Goal: Information Seeking & Learning: Understand process/instructions

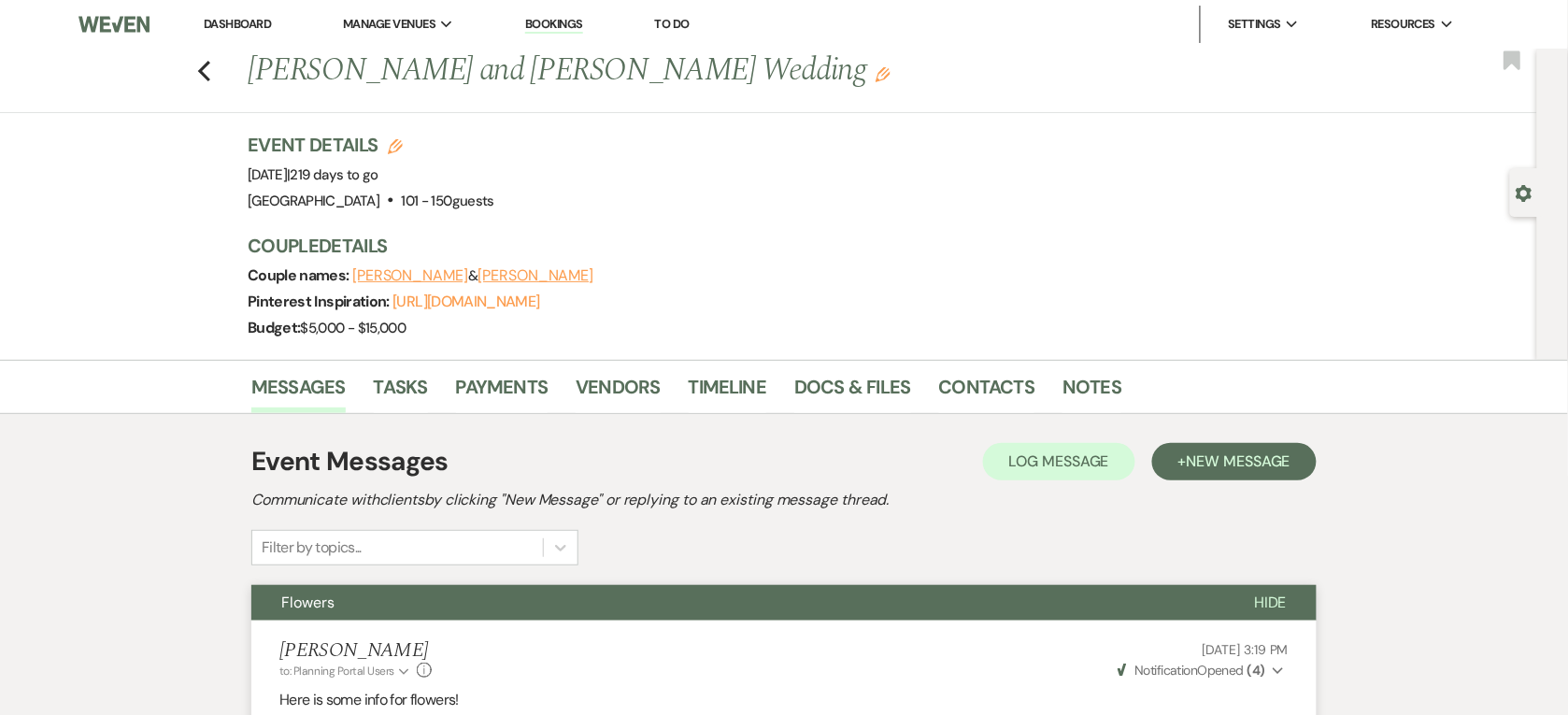
click at [243, 20] on link "Dashboard" at bounding box center [237, 24] width 68 height 16
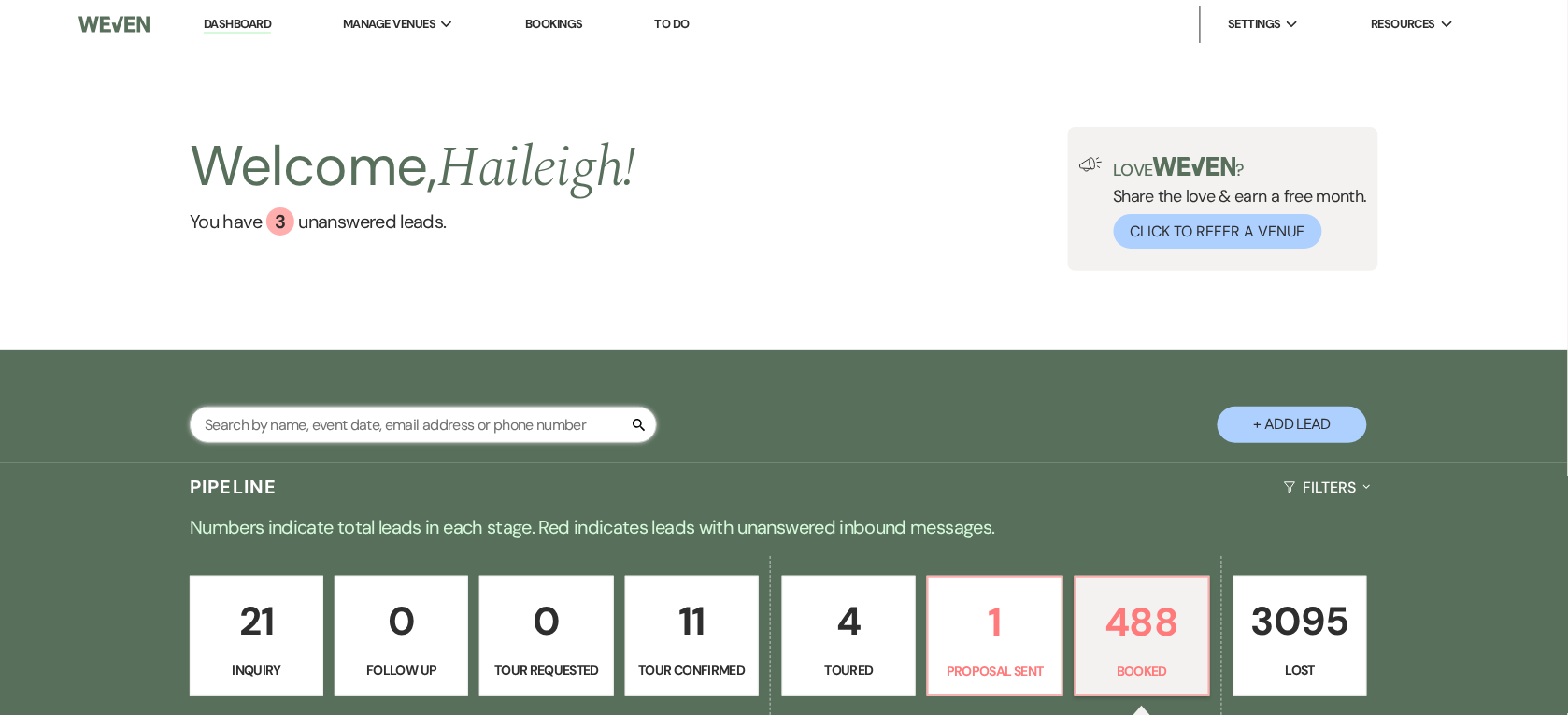
click at [328, 431] on input "text" at bounding box center [422, 425] width 467 height 36
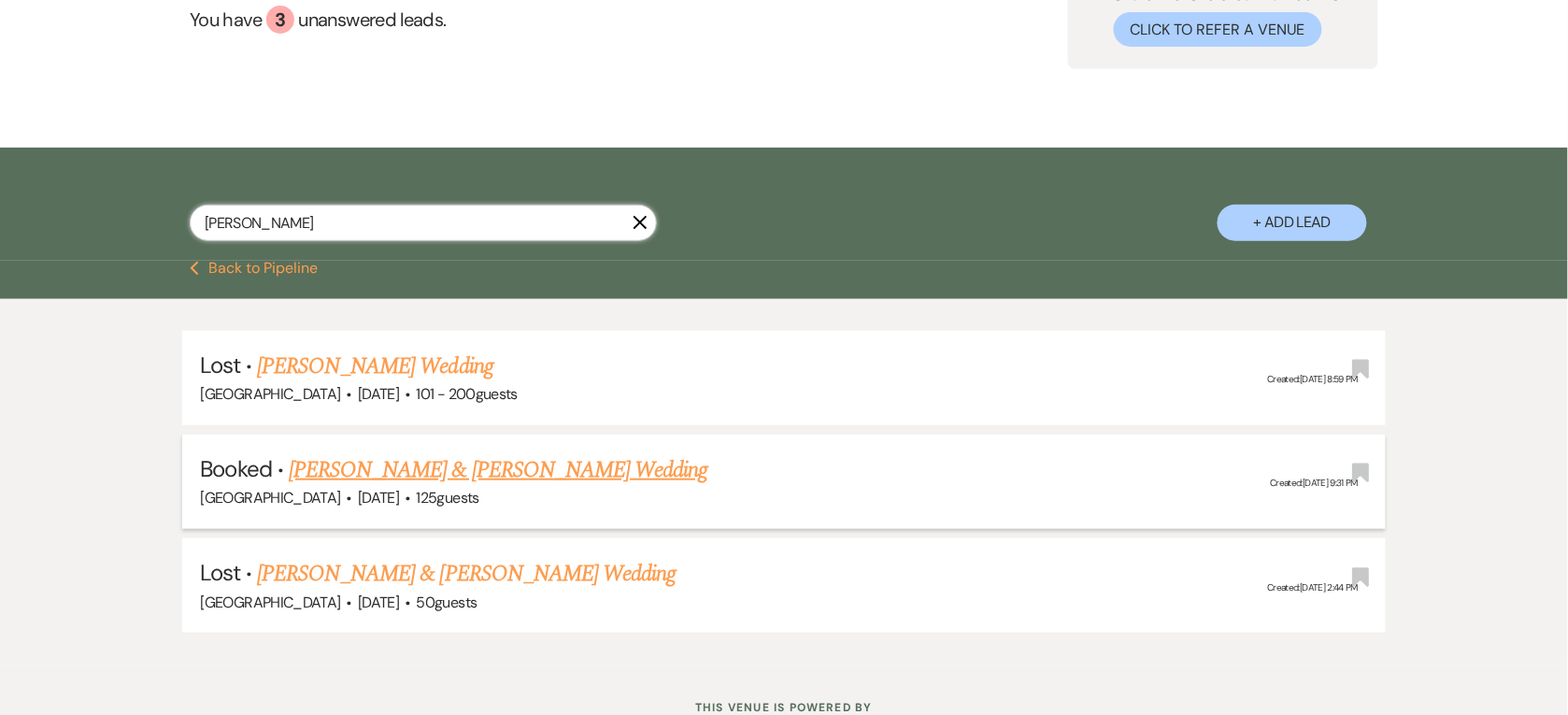
scroll to position [233, 0]
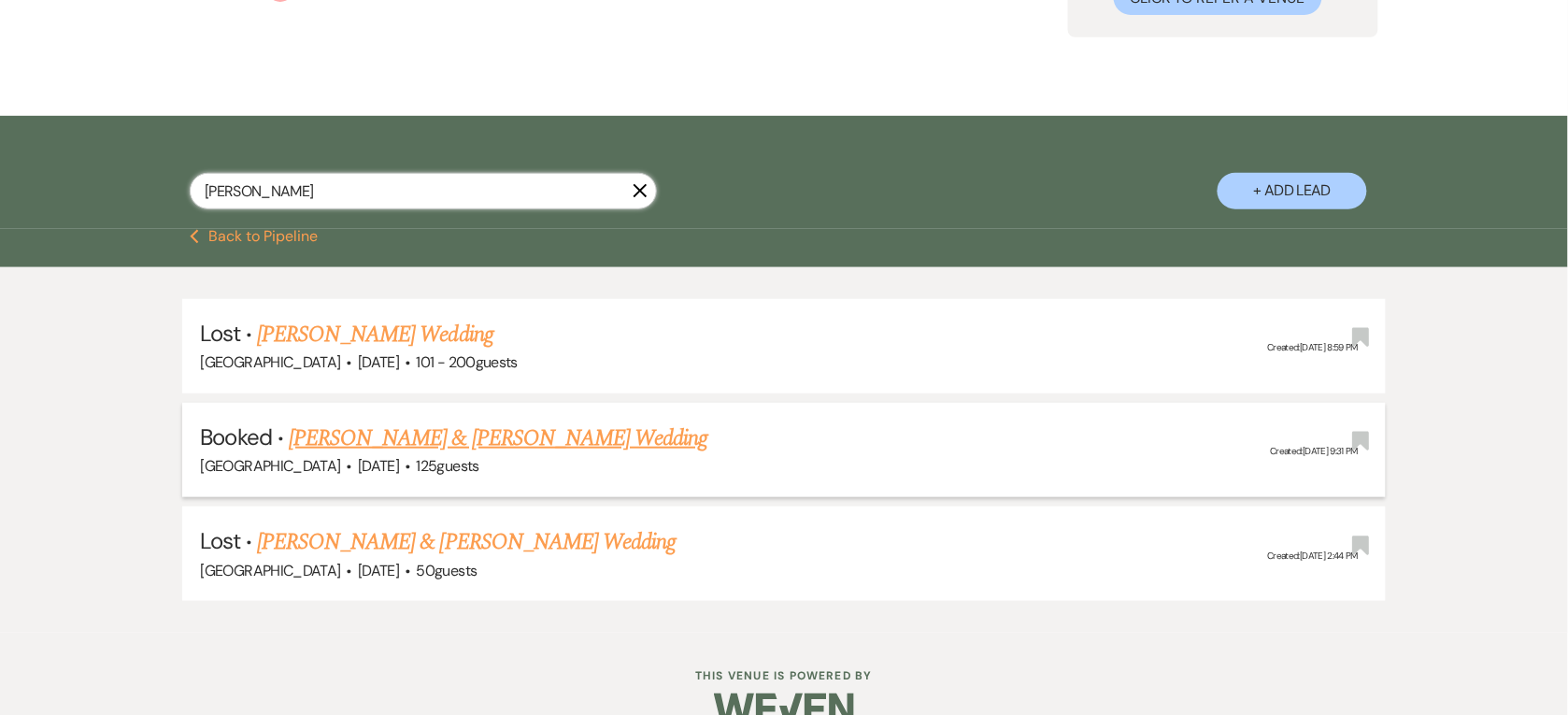
type input "[PERSON_NAME]"
click at [479, 445] on link "[PERSON_NAME] & [PERSON_NAME] Wedding" at bounding box center [498, 438] width 419 height 33
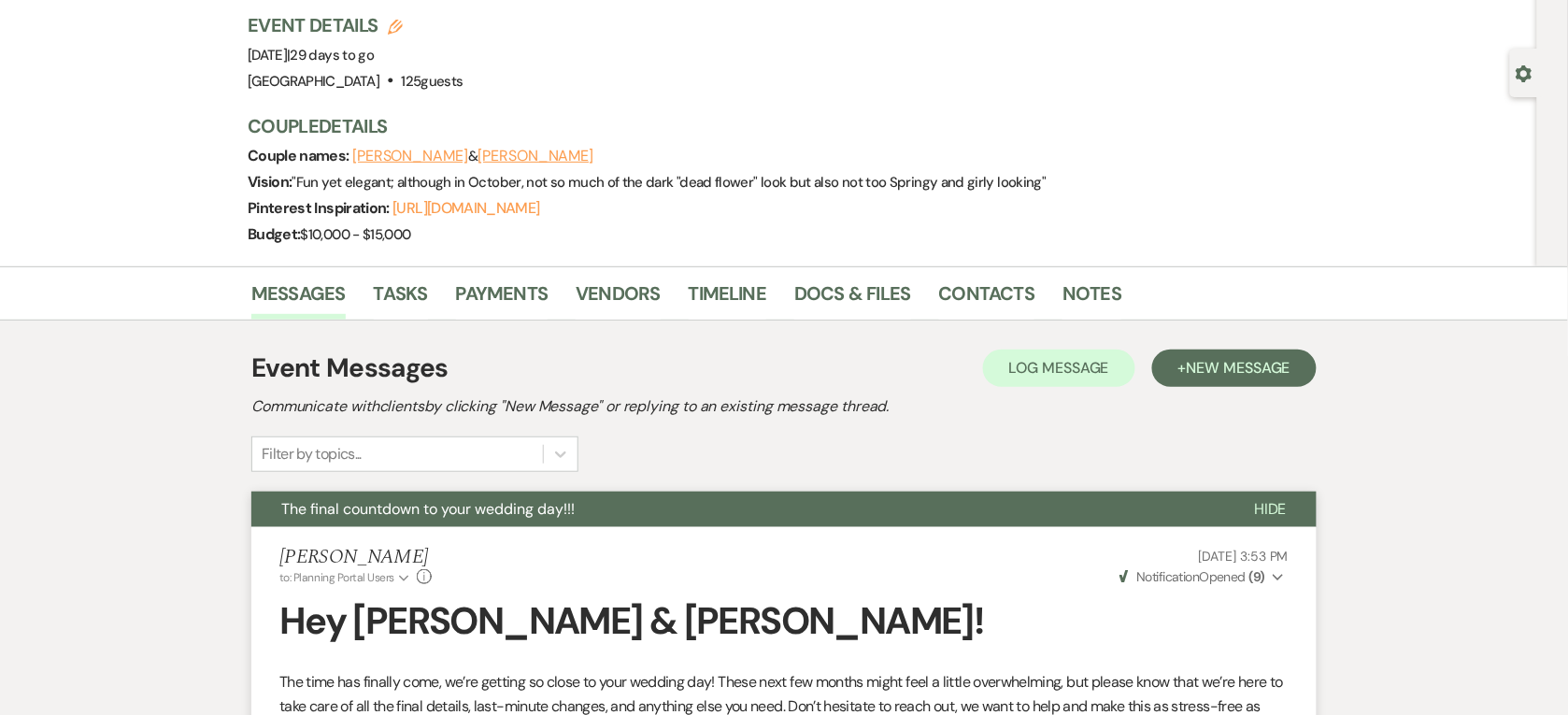
scroll to position [117, 0]
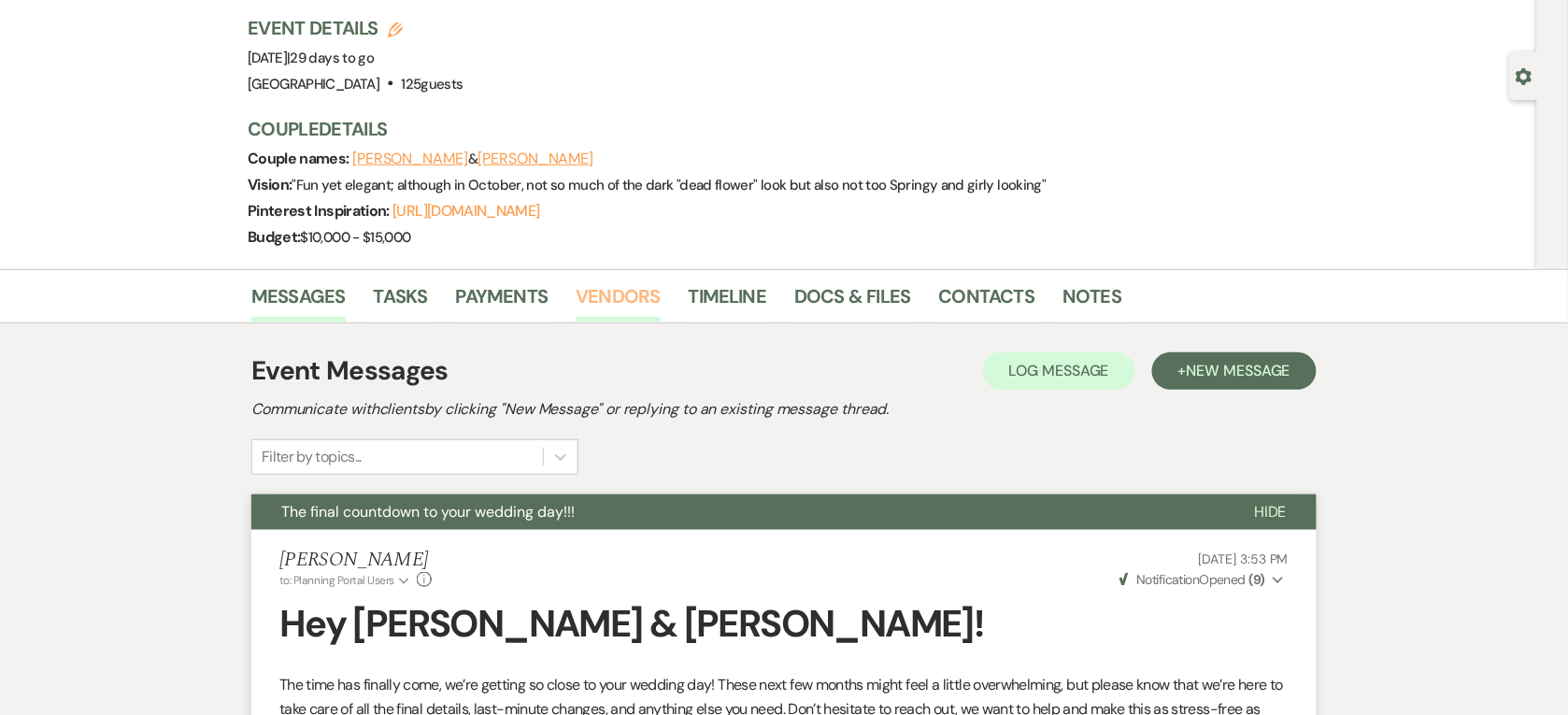
click at [598, 306] on link "Vendors" at bounding box center [617, 302] width 84 height 41
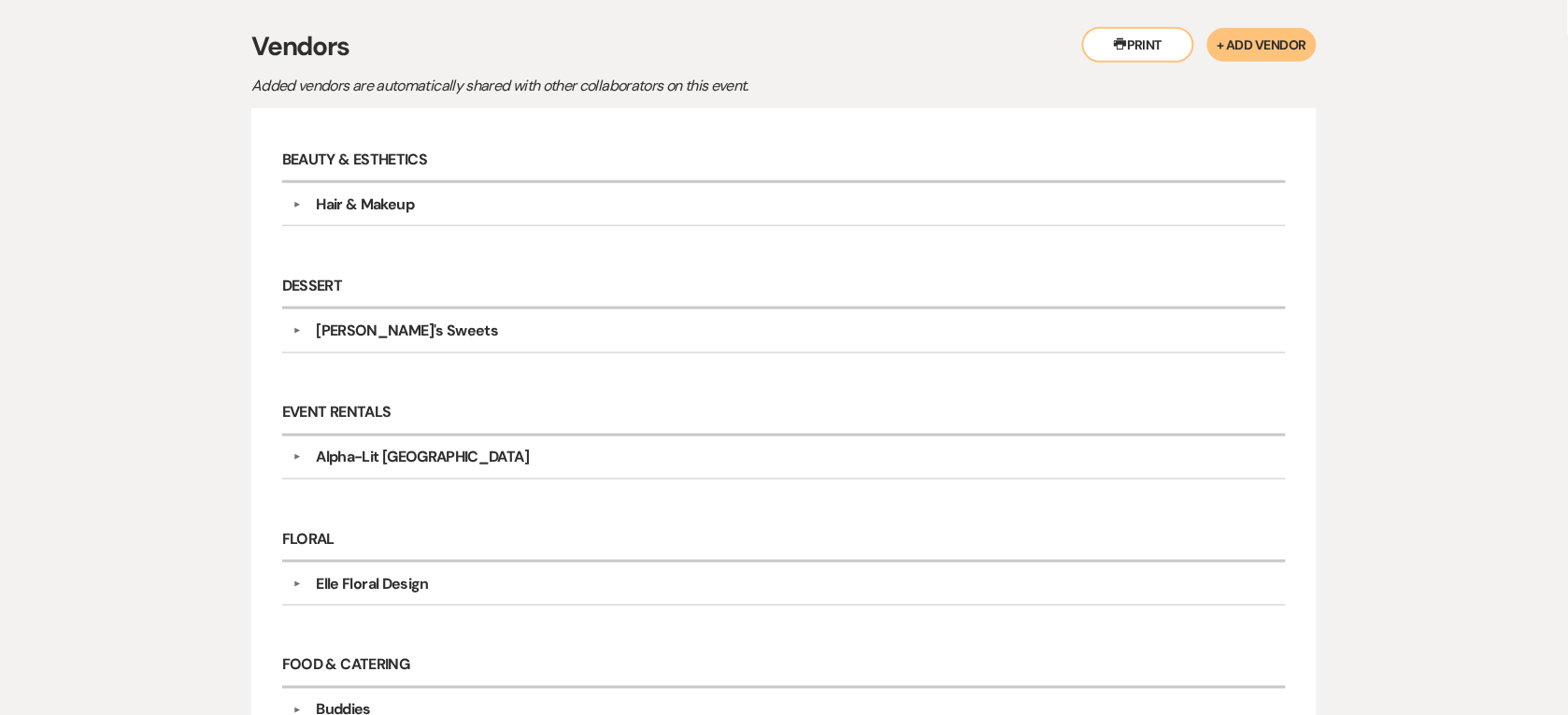
scroll to position [467, 0]
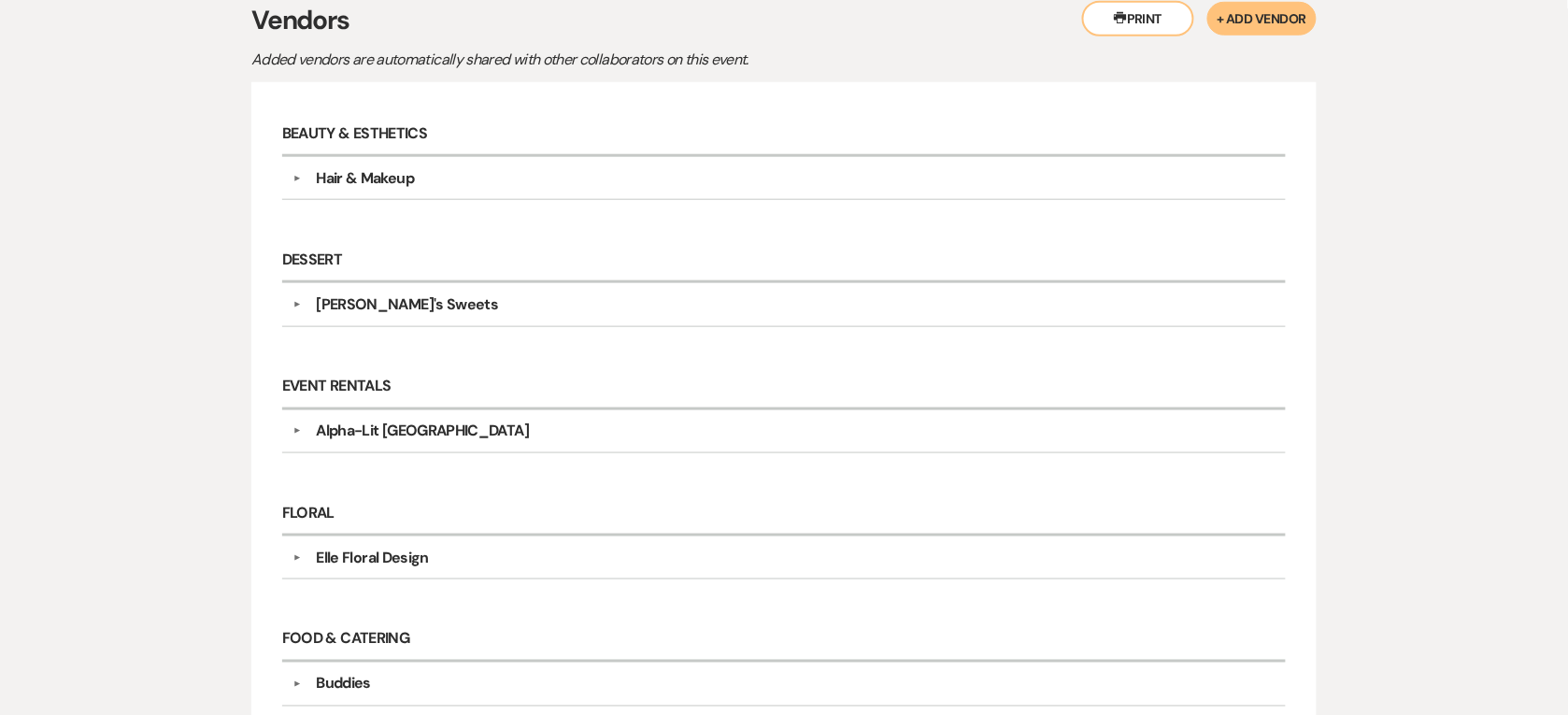
click at [337, 171] on div "Hair & Makeup" at bounding box center [364, 179] width 98 height 23
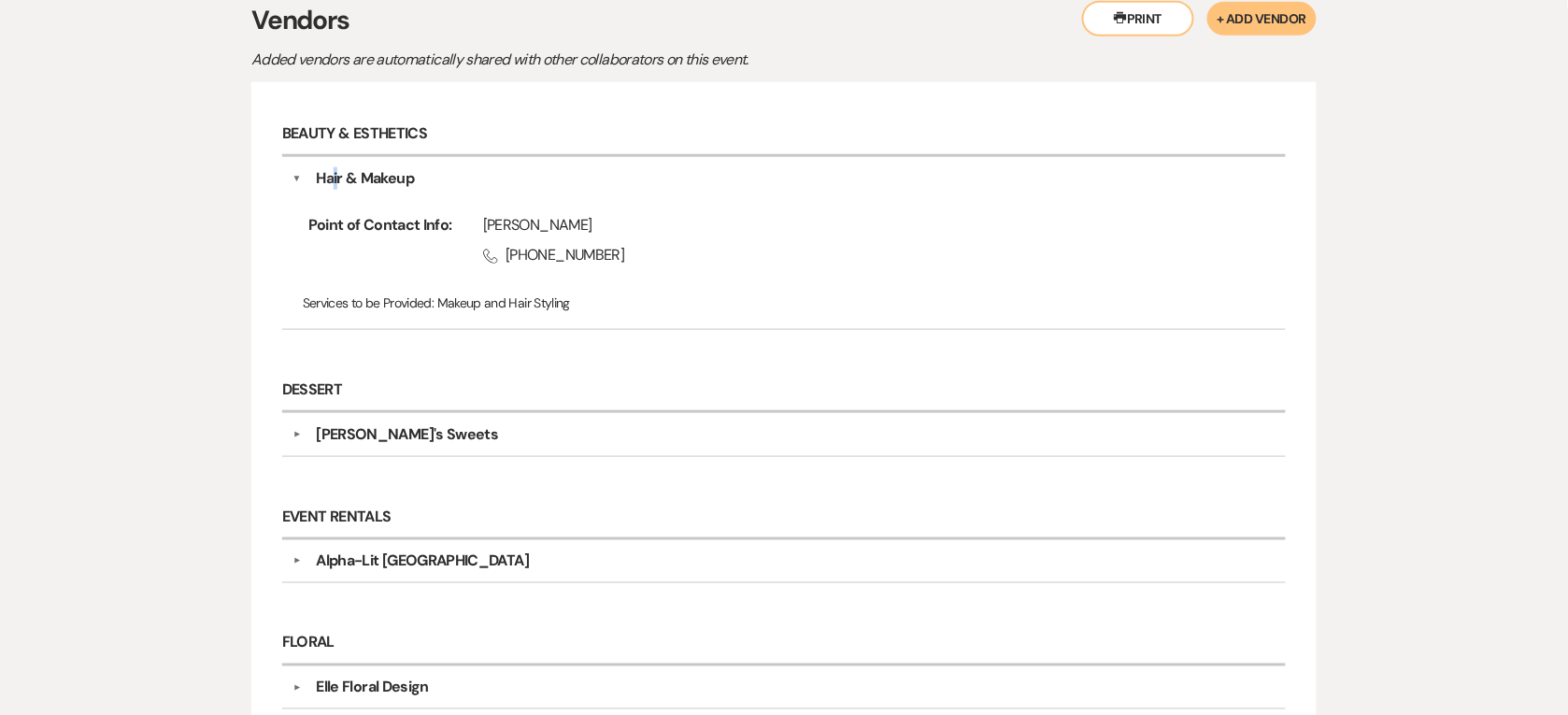
drag, startPoint x: 337, startPoint y: 171, endPoint x: 334, endPoint y: 184, distance: 13.3
click at [334, 184] on div "Hair & Makeup" at bounding box center [364, 179] width 98 height 23
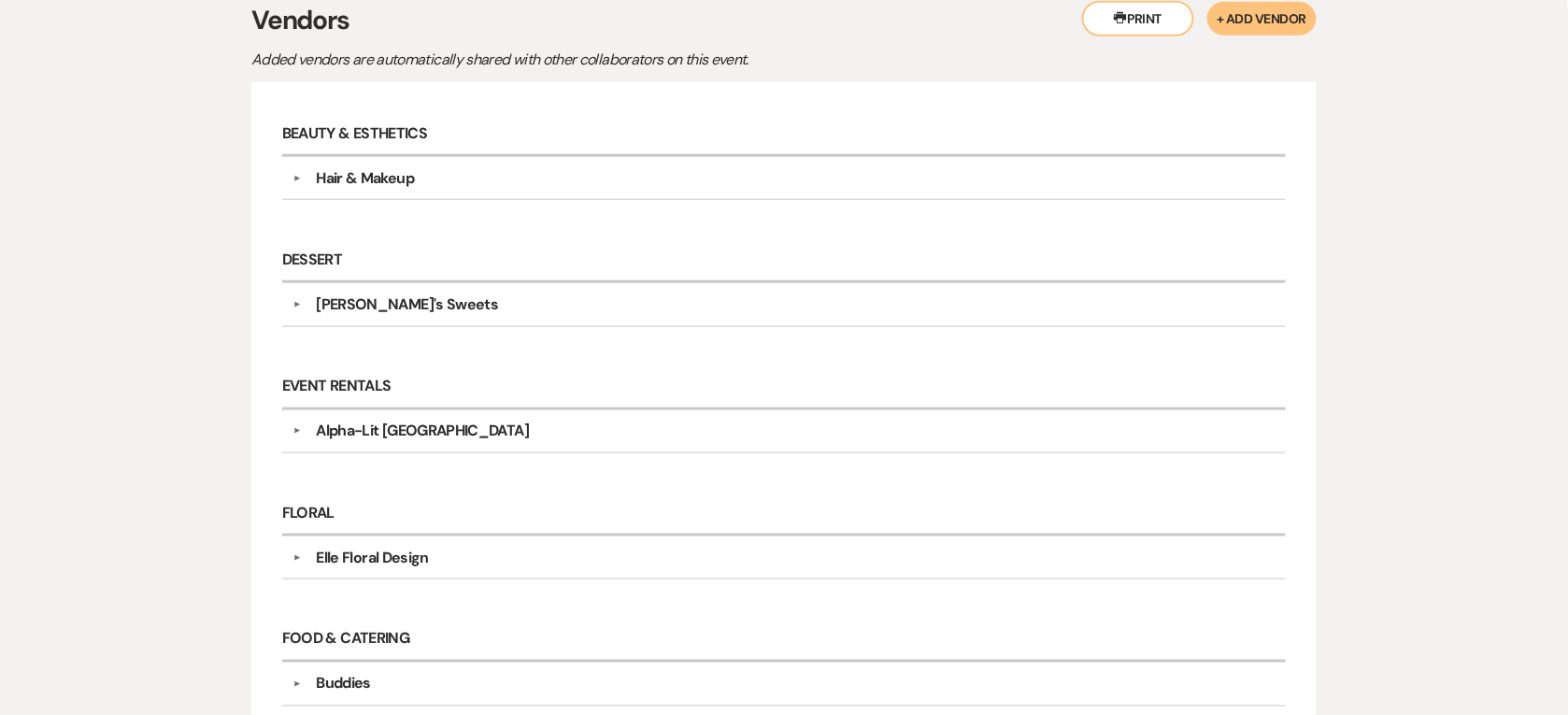
click at [337, 182] on div "Hair & Makeup" at bounding box center [364, 179] width 98 height 23
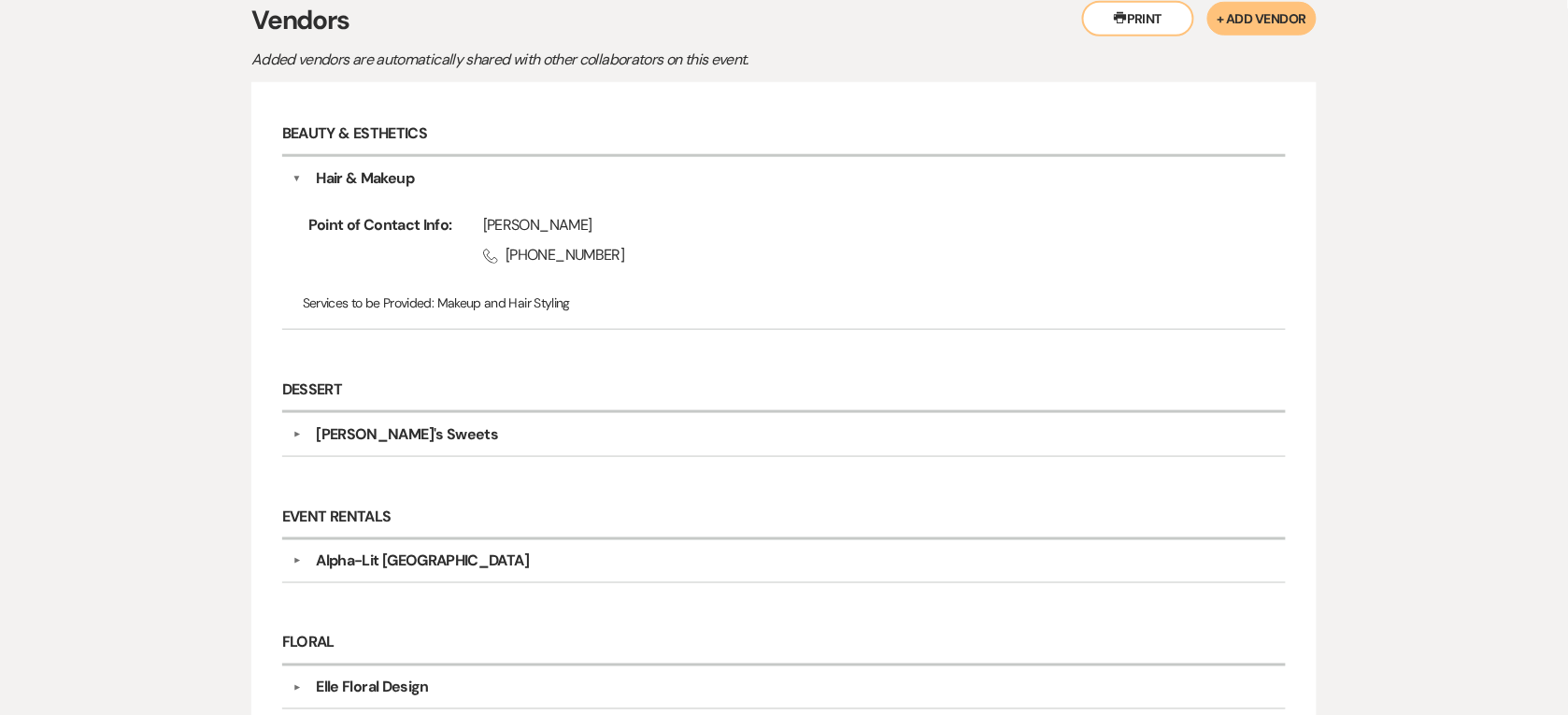
drag, startPoint x: 598, startPoint y: 227, endPoint x: 467, endPoint y: 227, distance: 131.0
click at [467, 227] on div "[PERSON_NAME] Phone [PHONE_NUMBER]" at bounding box center [839, 244] width 774 height 60
drag, startPoint x: 467, startPoint y: 227, endPoint x: 591, endPoint y: 223, distance: 124.1
click at [591, 223] on div "[PERSON_NAME]" at bounding box center [855, 226] width 744 height 23
drag, startPoint x: 587, startPoint y: 223, endPoint x: 483, endPoint y: 228, distance: 104.1
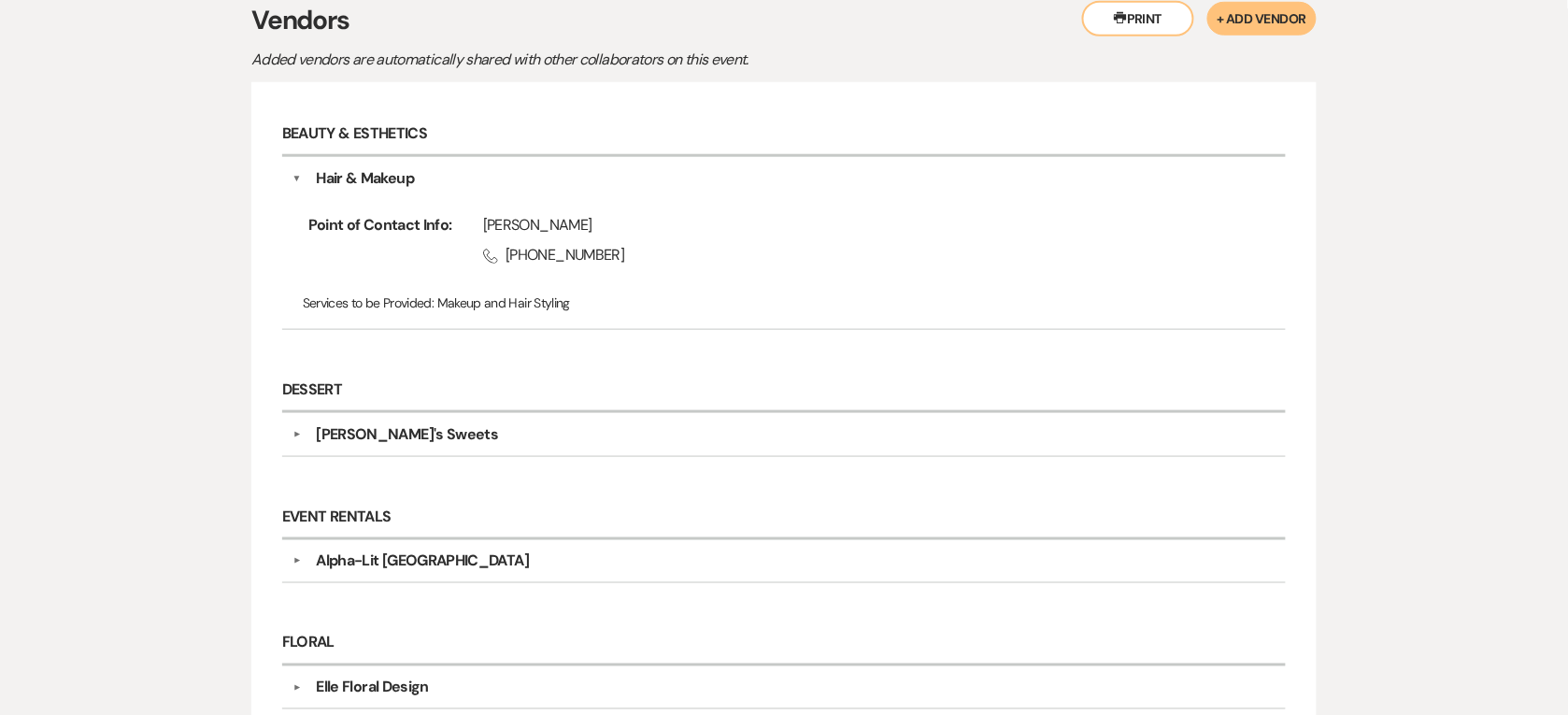
click at [483, 228] on div "[PERSON_NAME]" at bounding box center [855, 226] width 744 height 23
drag, startPoint x: 483, startPoint y: 228, endPoint x: 615, endPoint y: 212, distance: 133.0
click at [615, 212] on div "Point of Contact Info: [PERSON_NAME] Phone [PHONE_NUMBER] Services to be Provid…" at bounding box center [784, 254] width 984 height 129
click at [392, 171] on div "Hair & Makeup" at bounding box center [364, 179] width 98 height 23
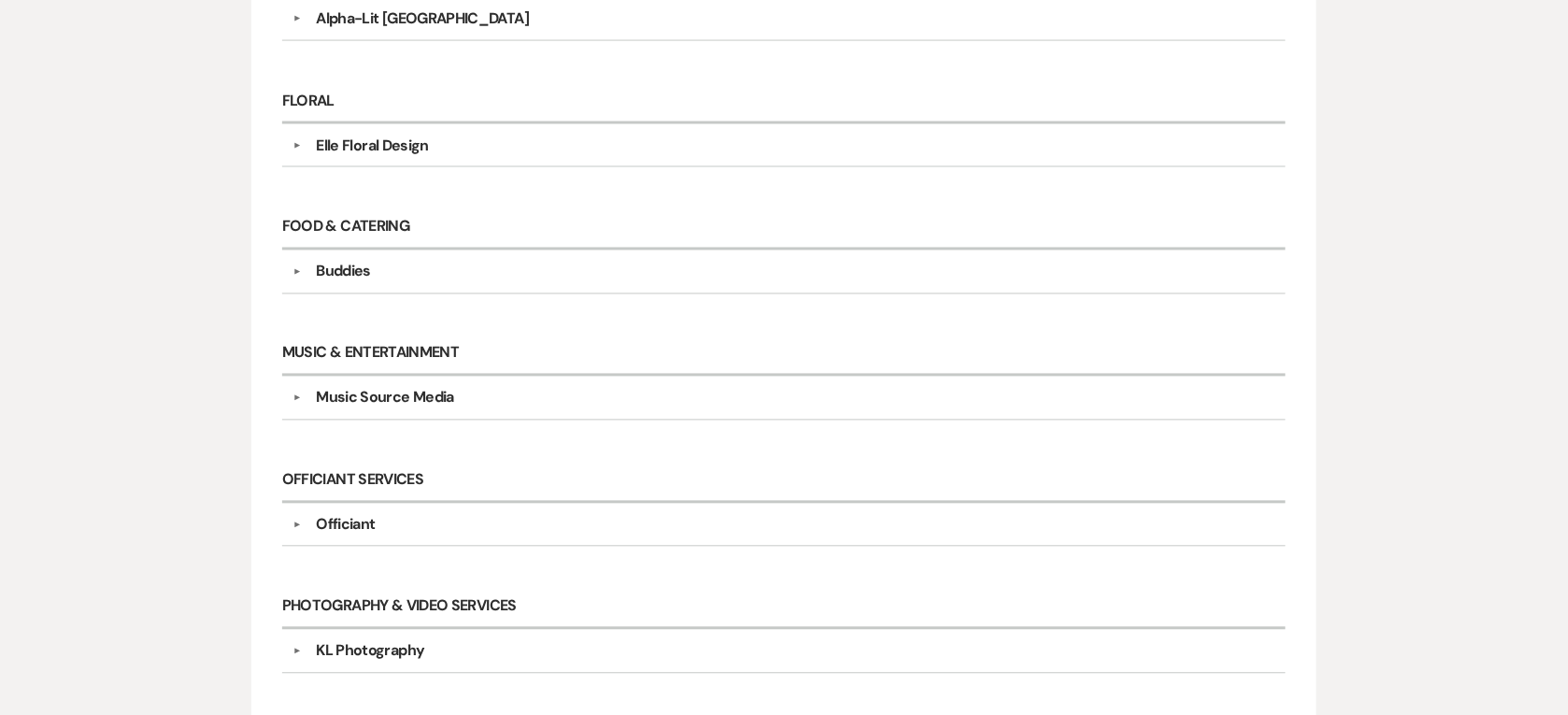
scroll to position [935, 0]
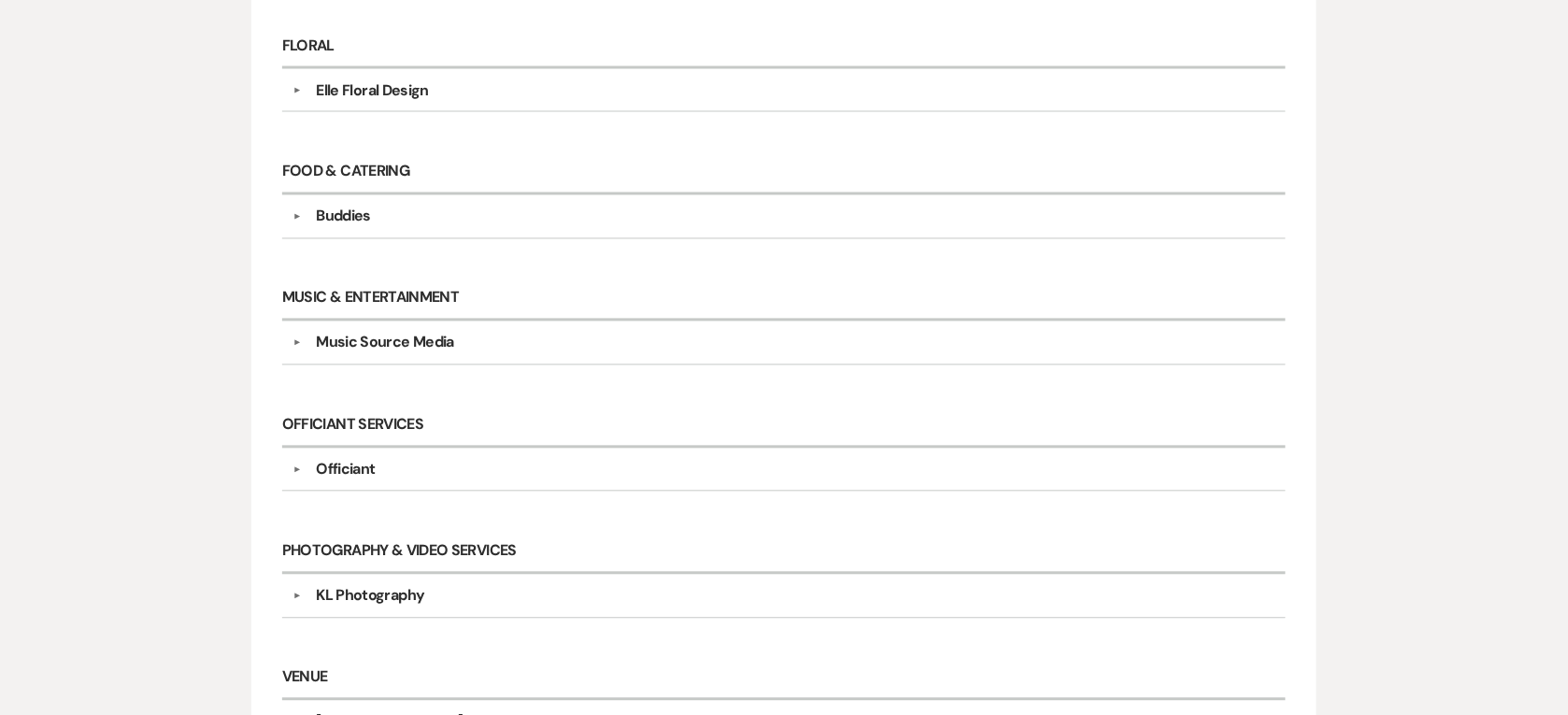
click at [353, 473] on div "Officiant" at bounding box center [345, 470] width 59 height 23
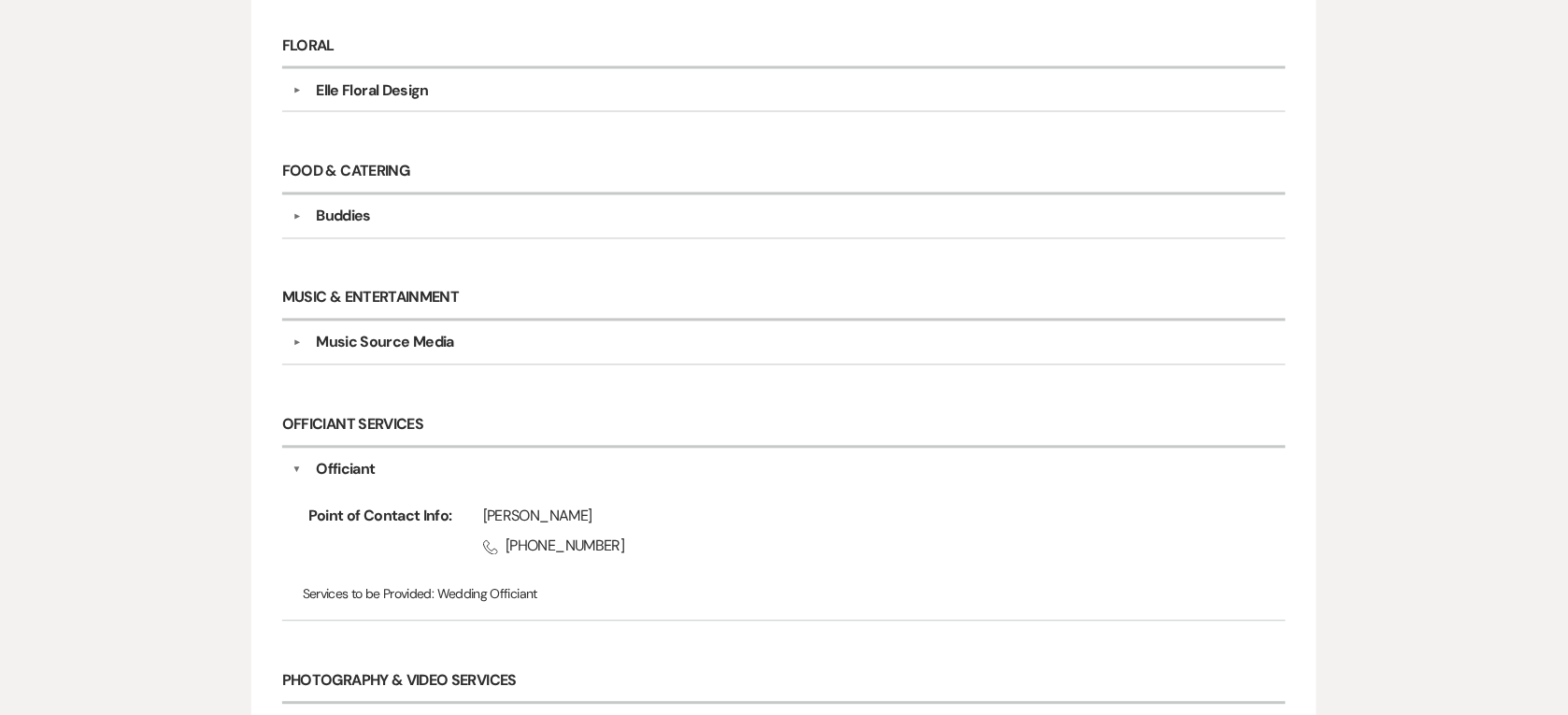
click at [353, 473] on div "Officiant" at bounding box center [345, 470] width 59 height 23
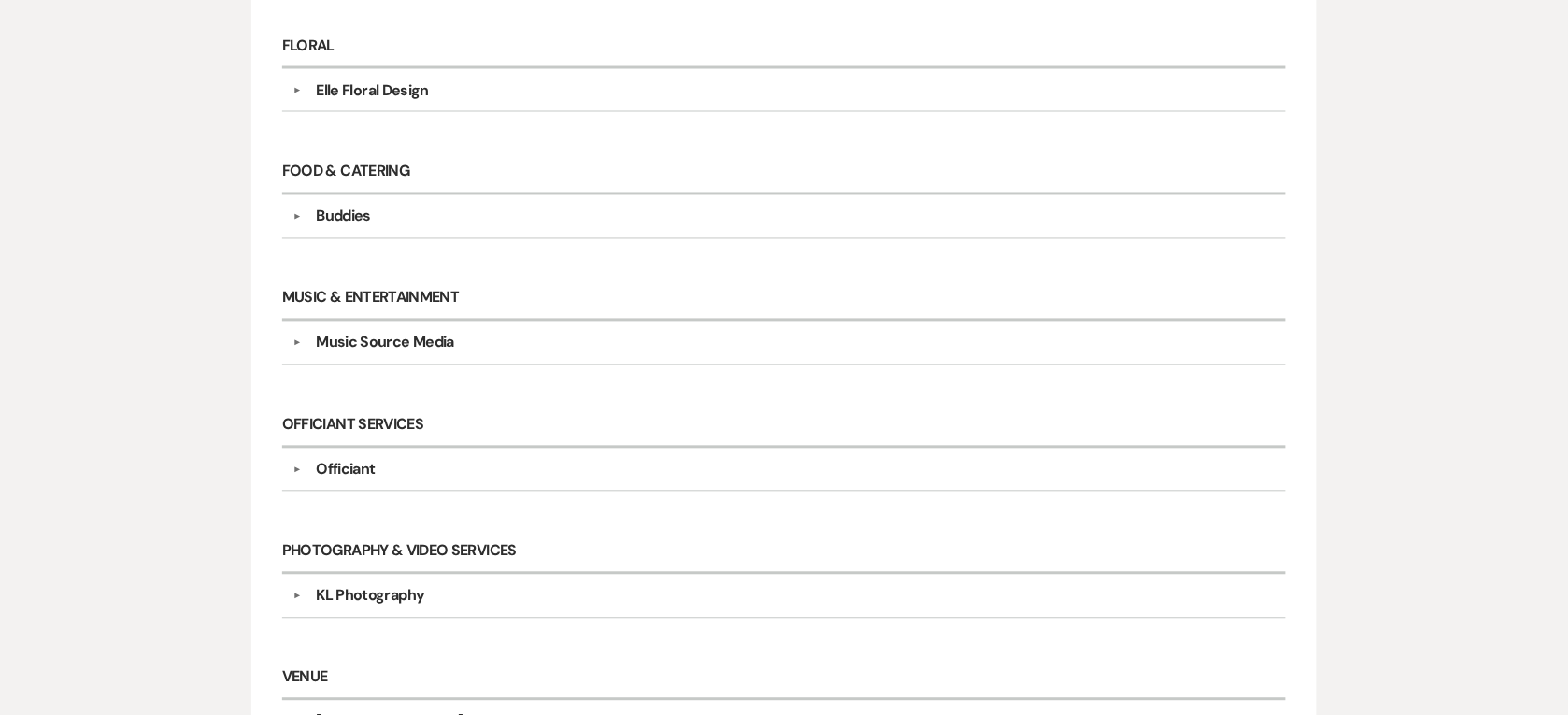
scroll to position [1168, 0]
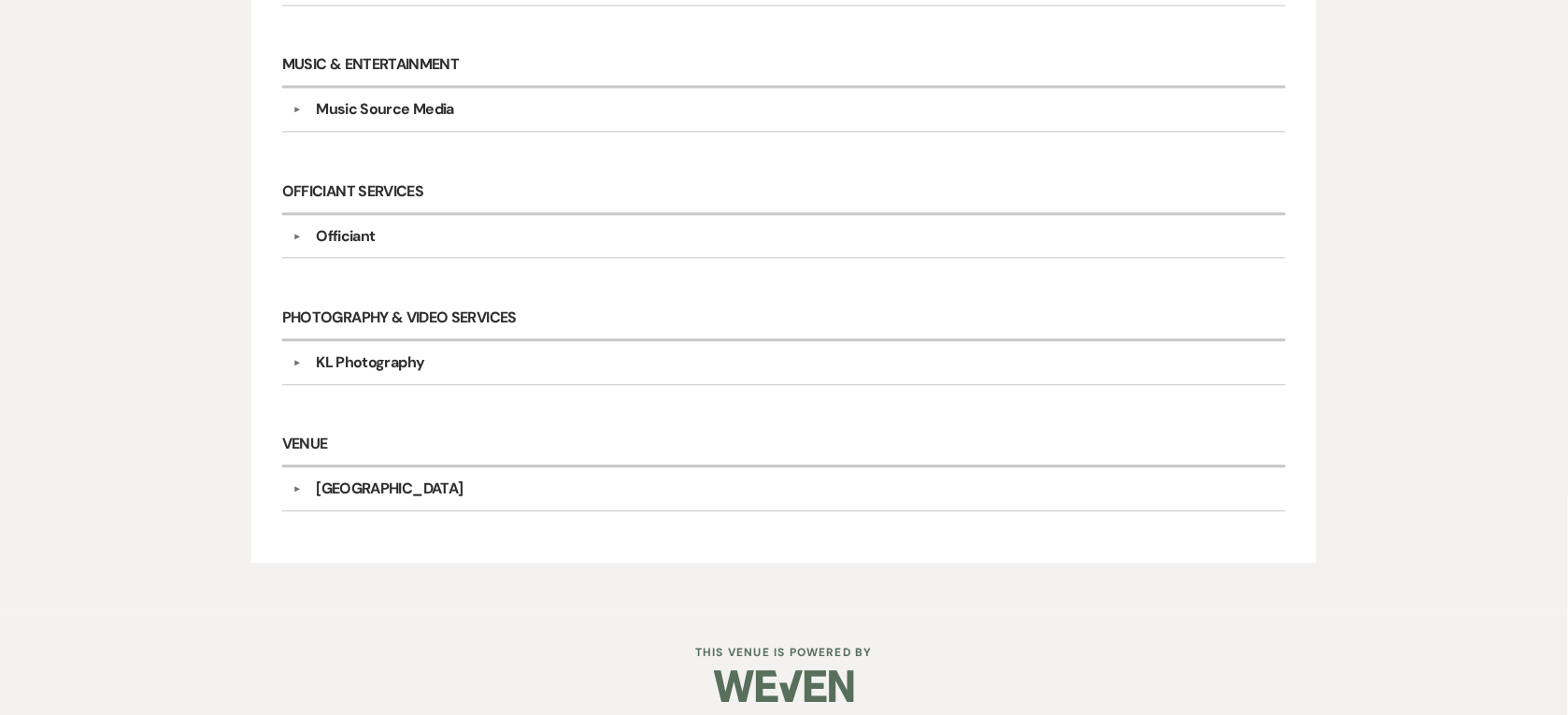
click at [369, 366] on div "KL Photography" at bounding box center [370, 363] width 108 height 23
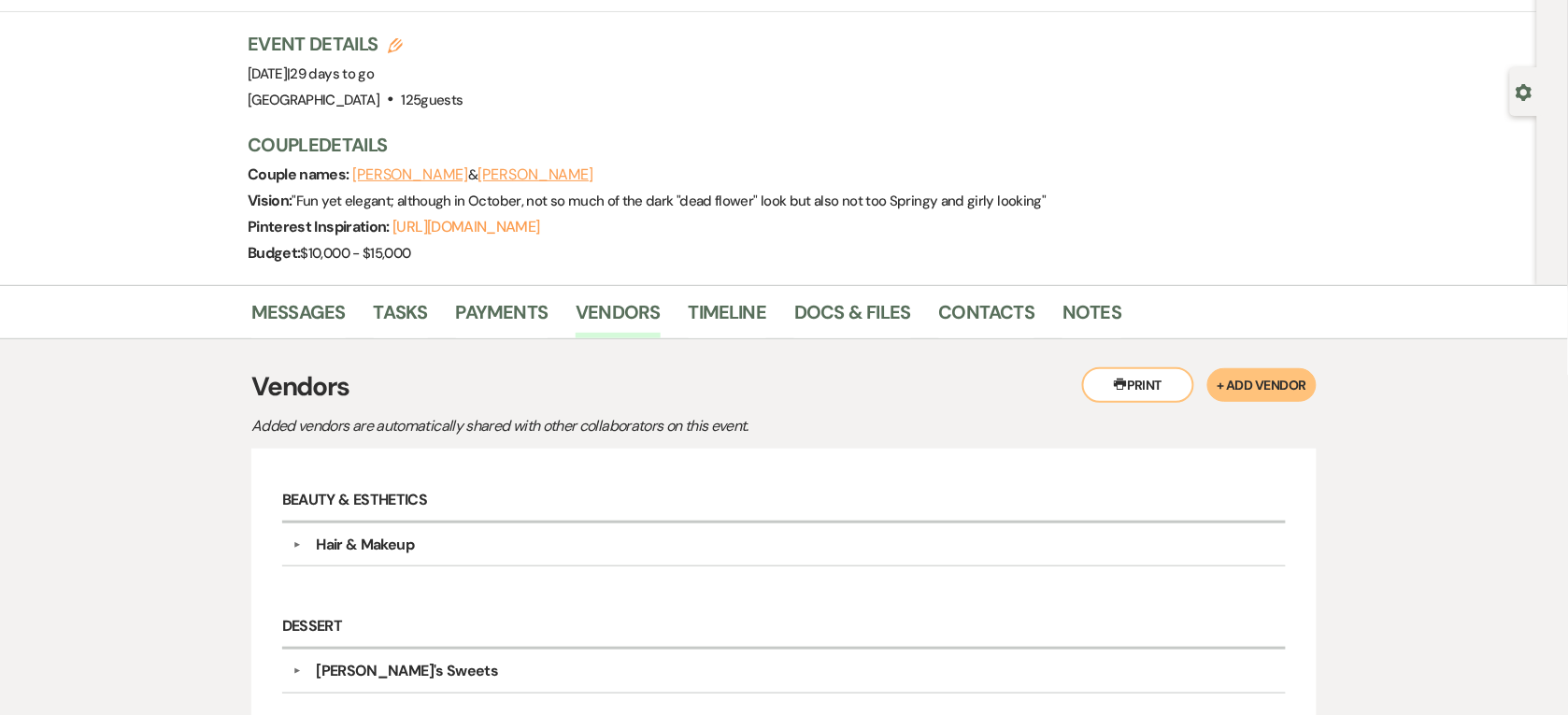
scroll to position [0, 0]
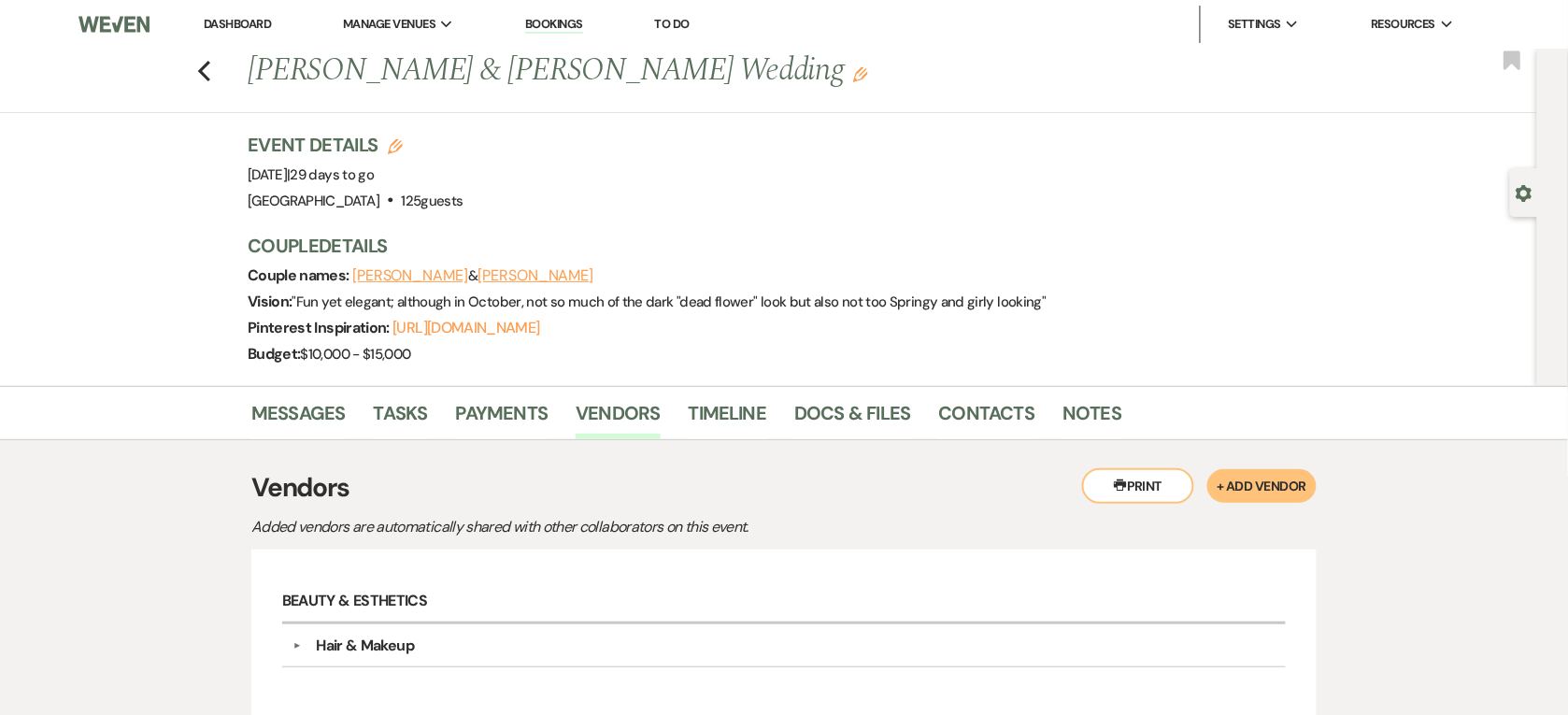
click at [253, 29] on link "Dashboard" at bounding box center [237, 24] width 68 height 16
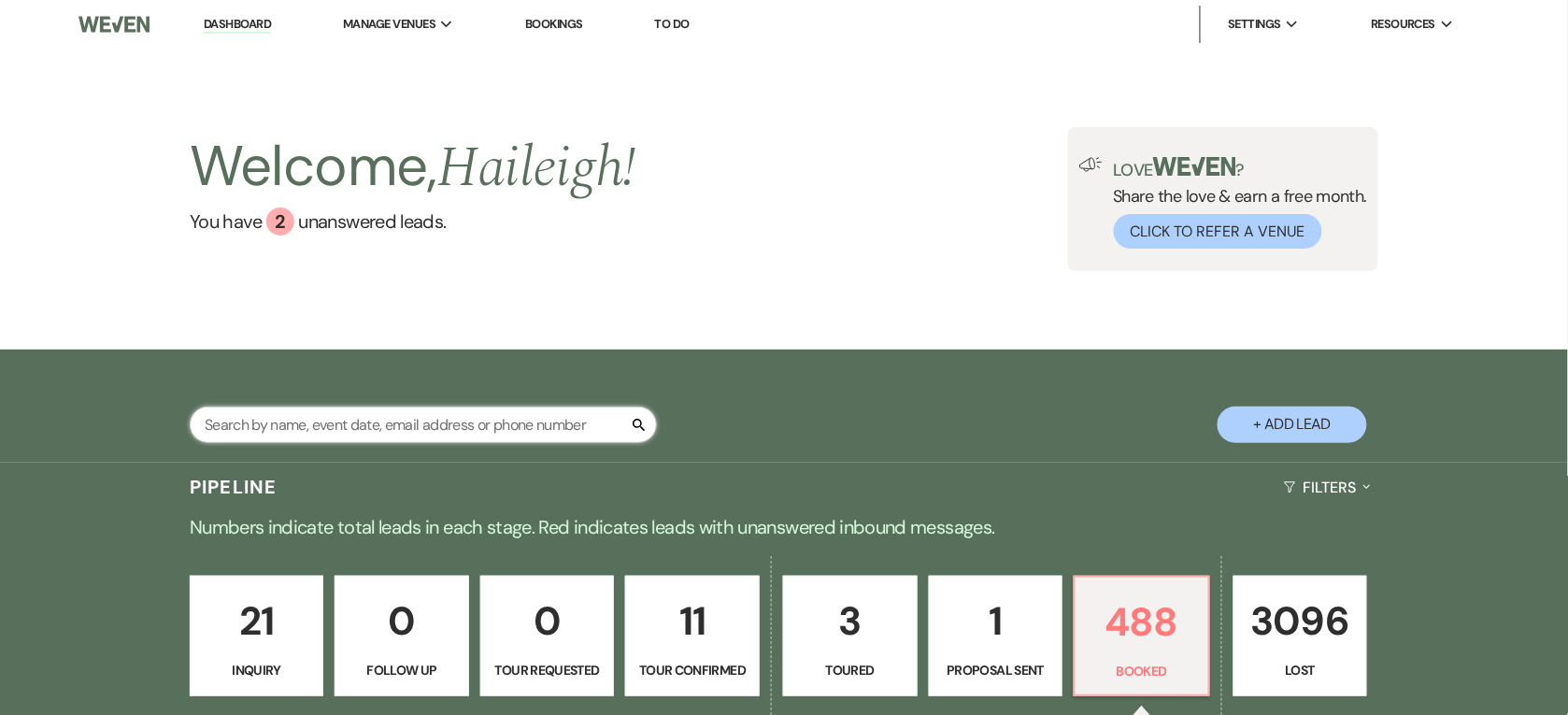
click at [310, 437] on input "text" at bounding box center [422, 425] width 467 height 36
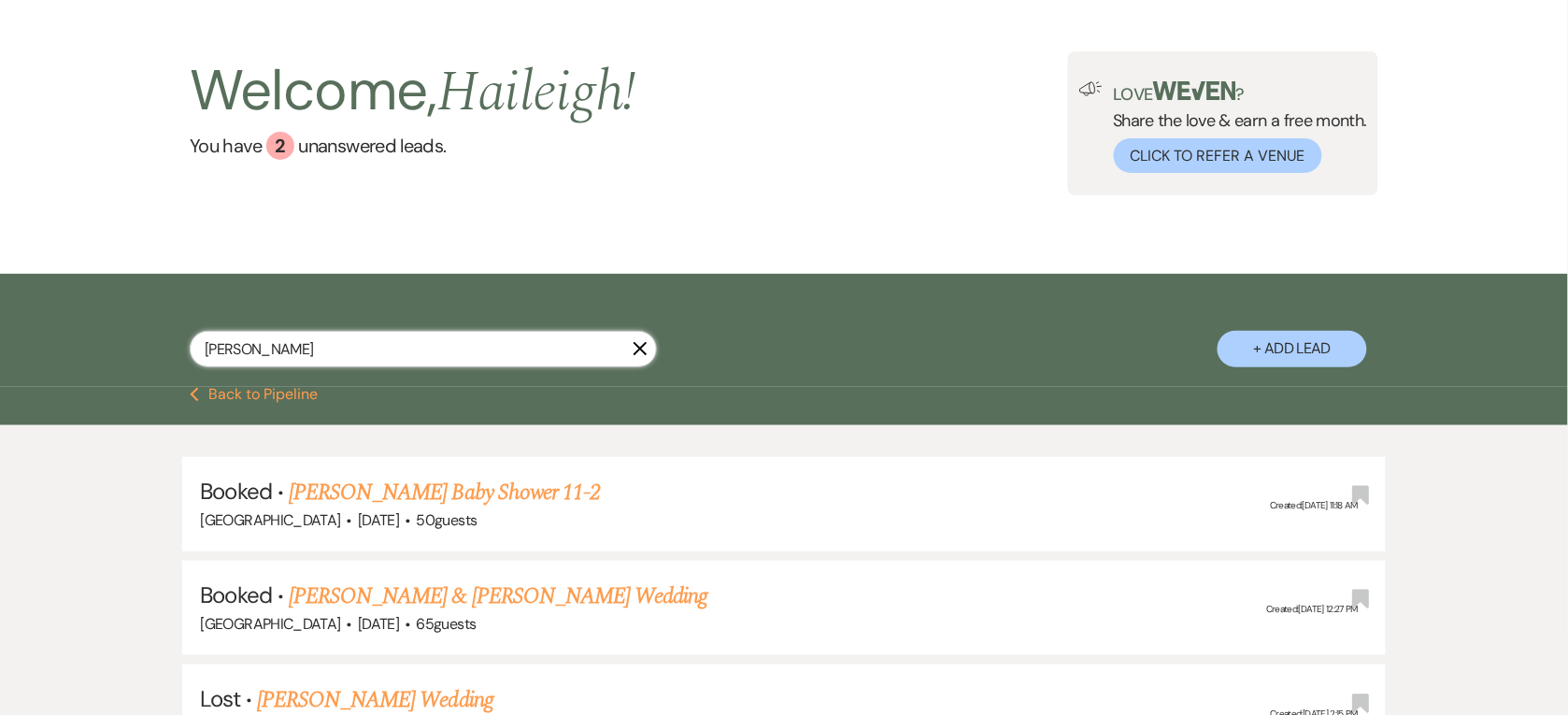
scroll to position [117, 0]
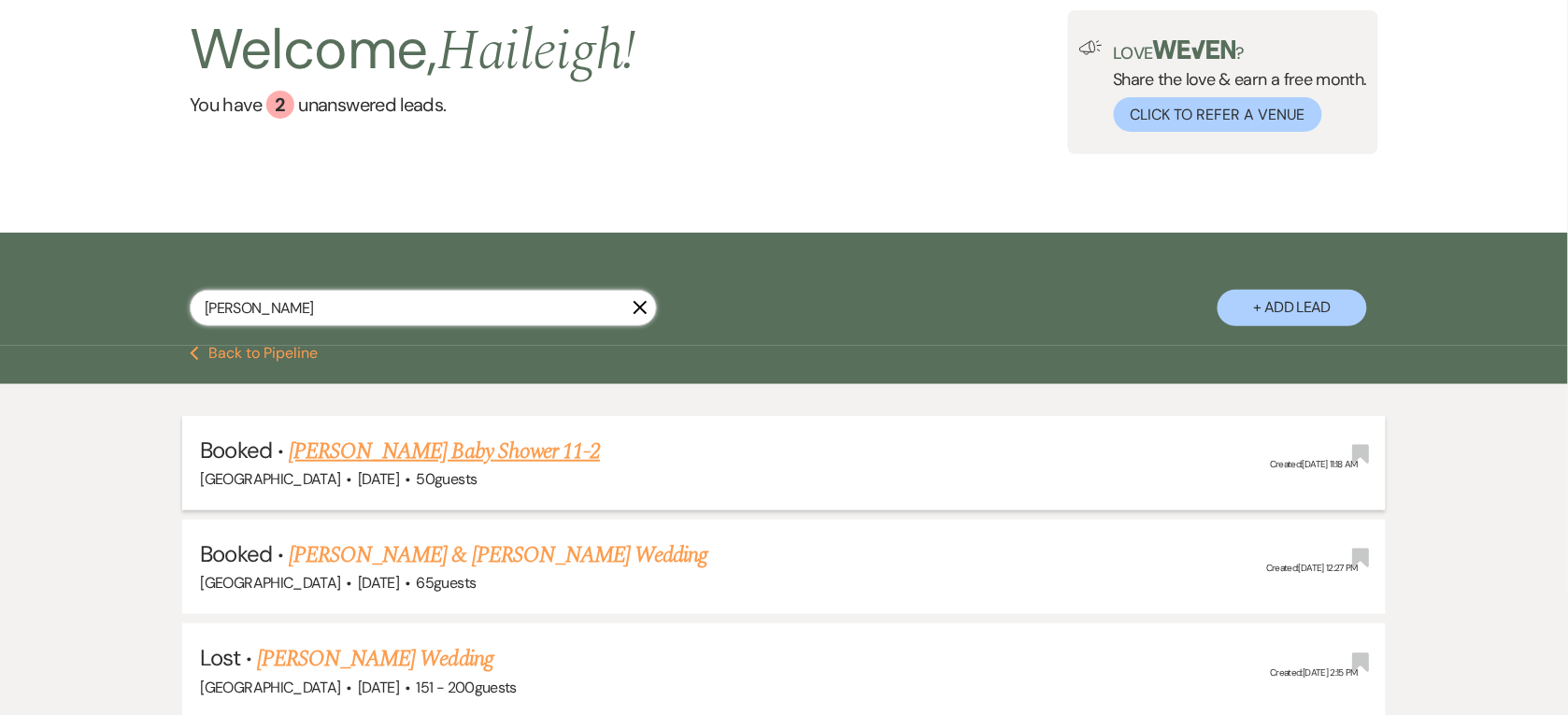
type input "[PERSON_NAME]"
click at [379, 442] on link "[PERSON_NAME] Baby Shower 11-2" at bounding box center [443, 451] width 311 height 33
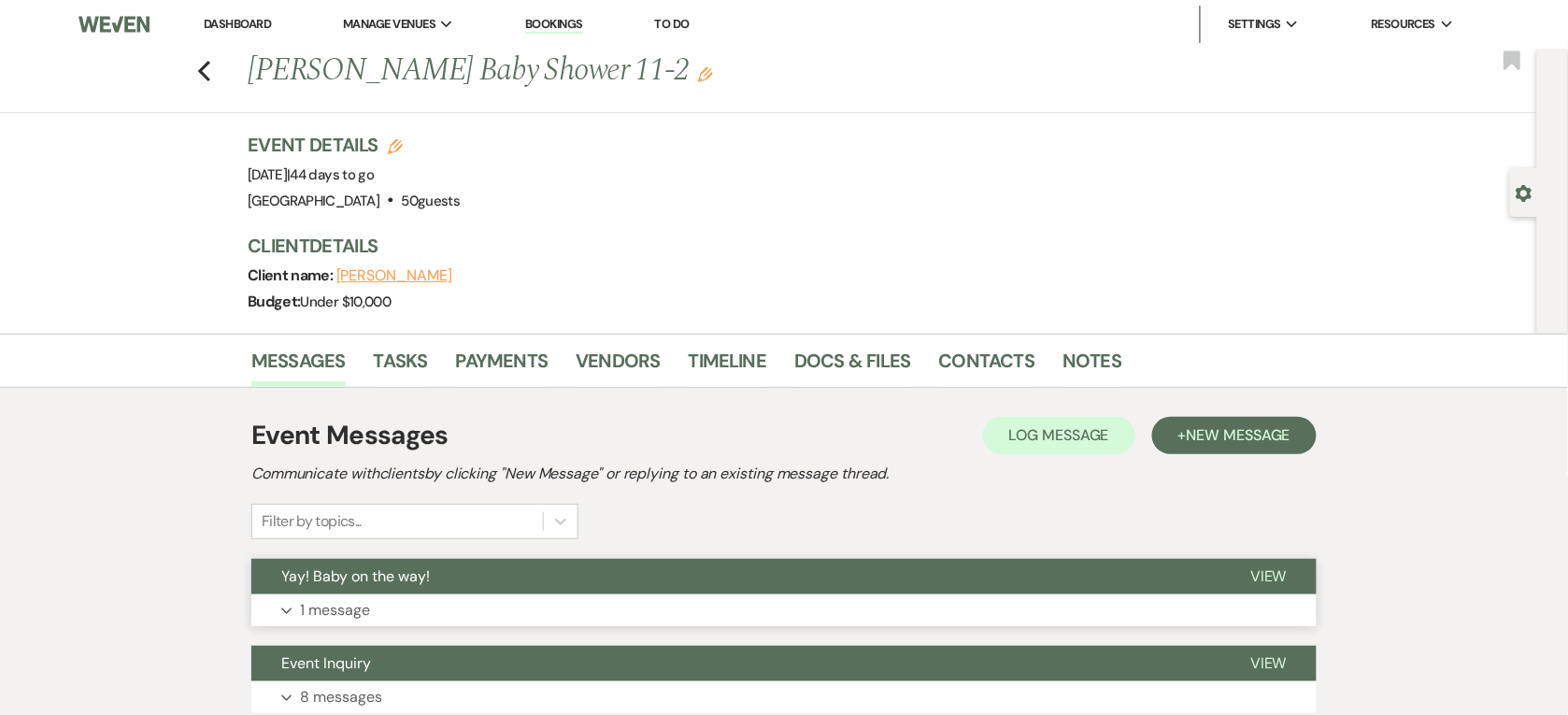
click at [377, 578] on span "Yay! Baby on the way!" at bounding box center [356, 576] width 148 height 20
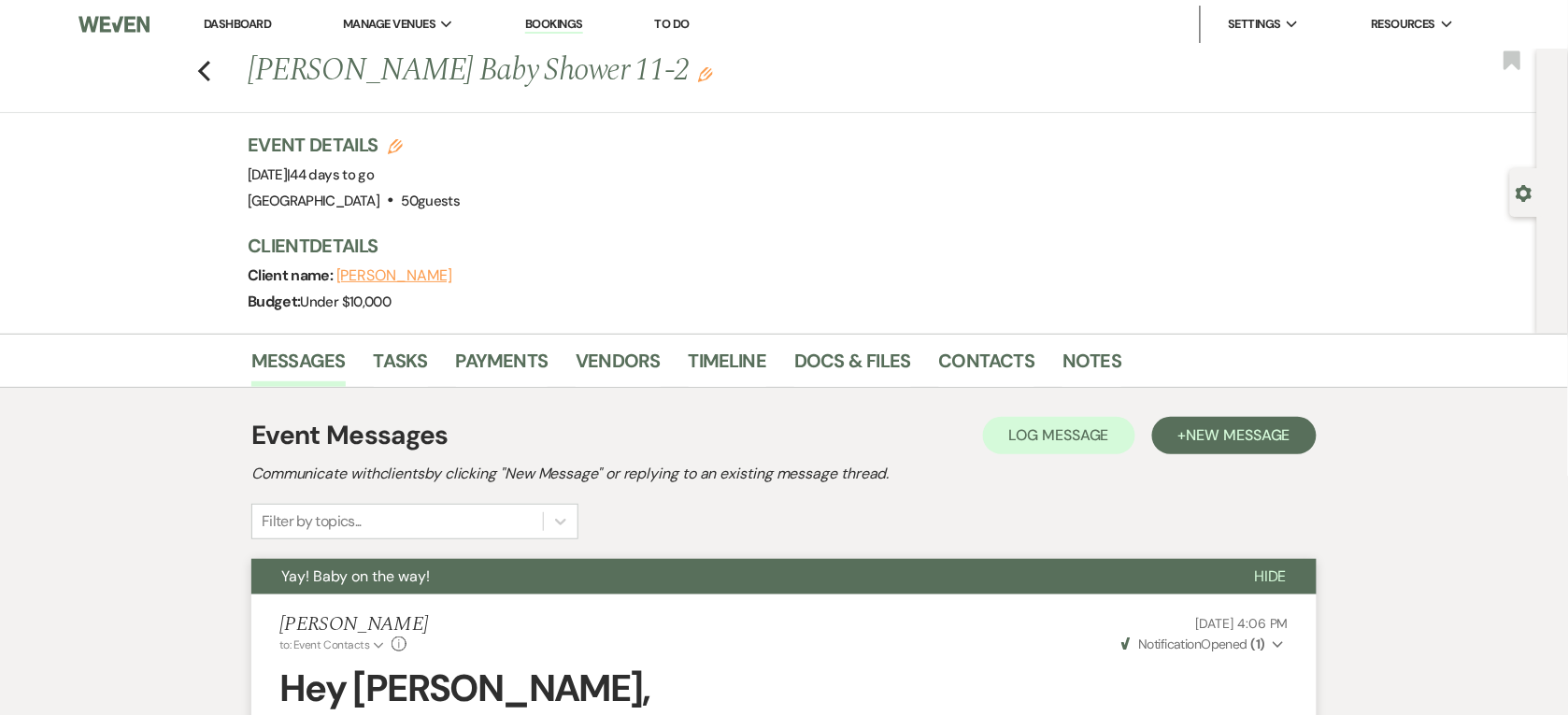
drag, startPoint x: 637, startPoint y: 576, endPoint x: 618, endPoint y: 556, distance: 27.6
click at [627, 567] on button "Yay! Baby on the way!" at bounding box center [737, 576] width 972 height 35
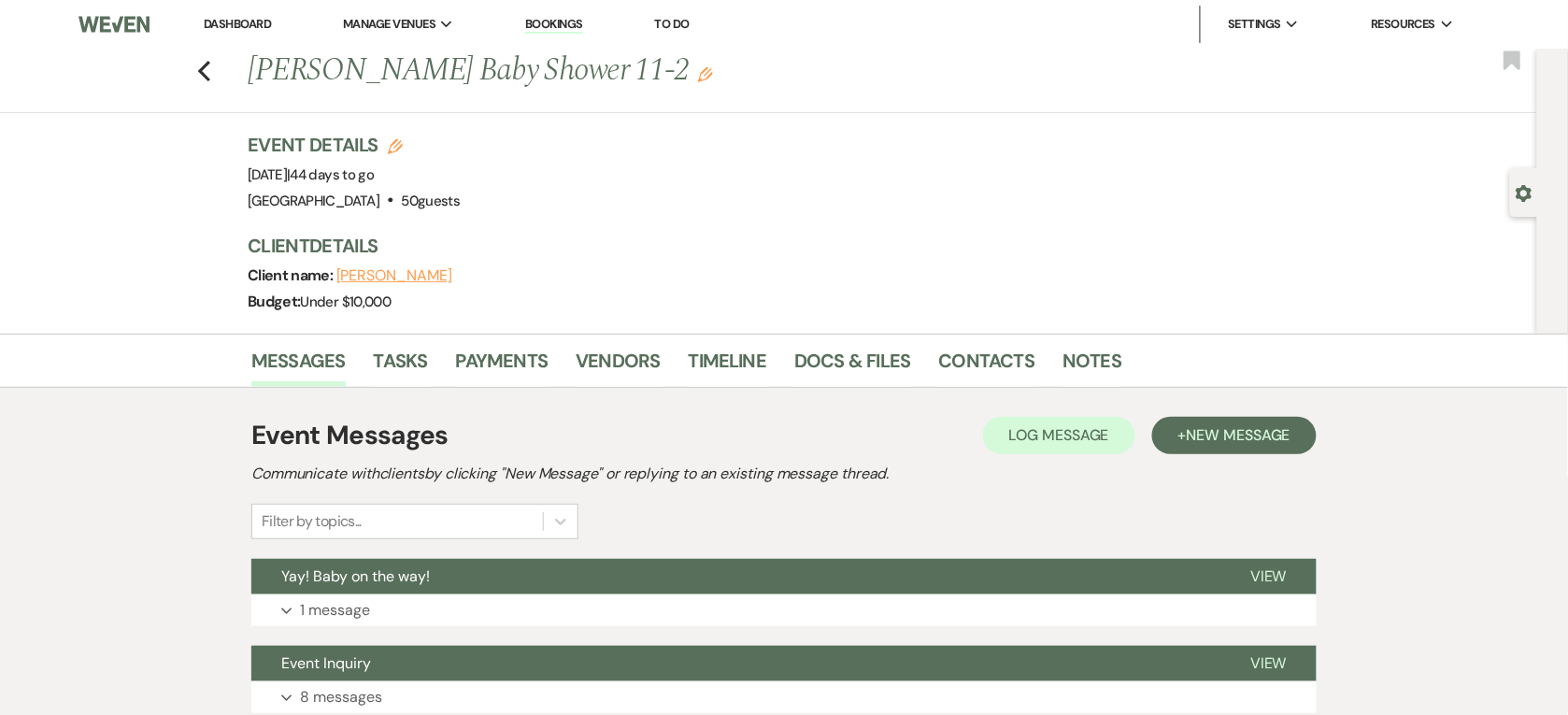
click at [249, 24] on link "Dashboard" at bounding box center [237, 24] width 68 height 16
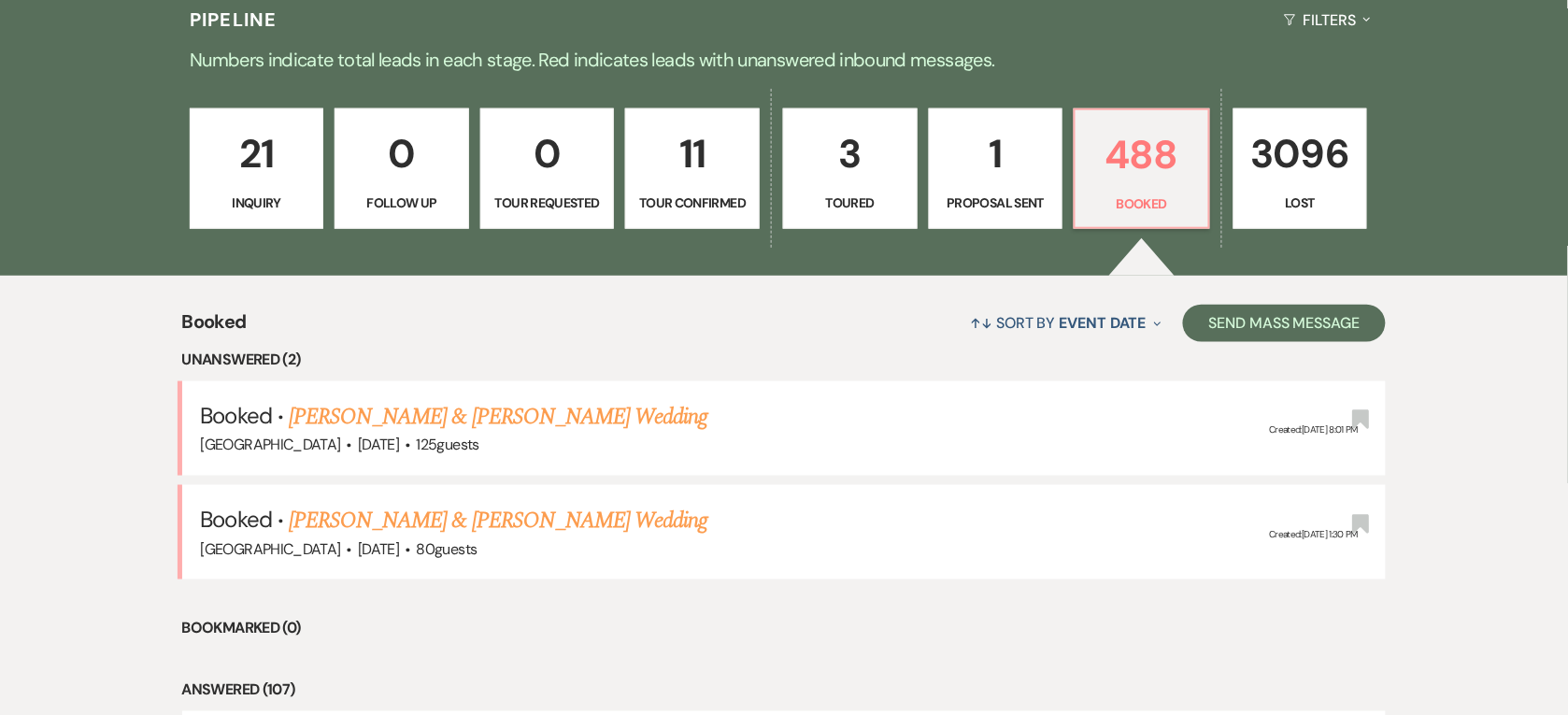
scroll to position [350, 0]
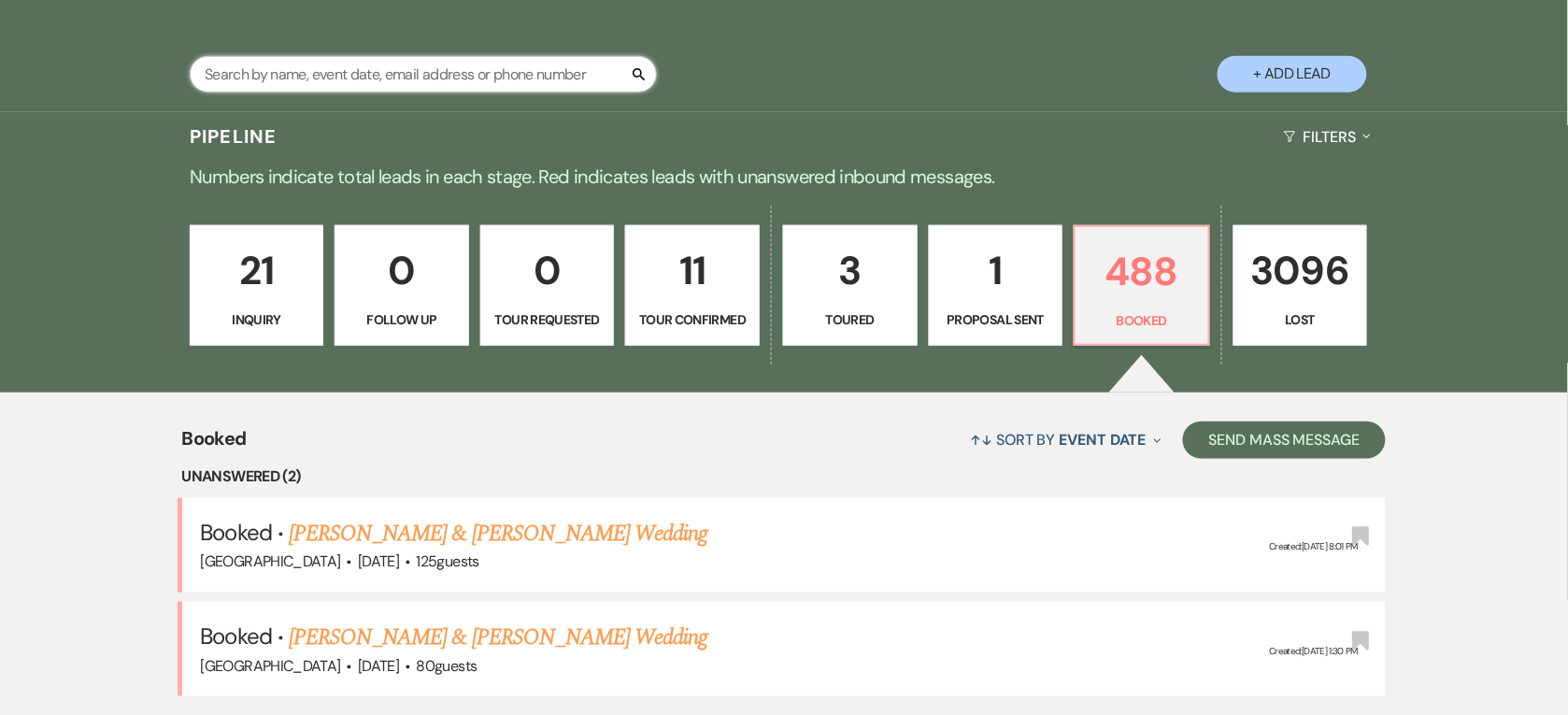
click at [395, 80] on input "text" at bounding box center [422, 74] width 467 height 36
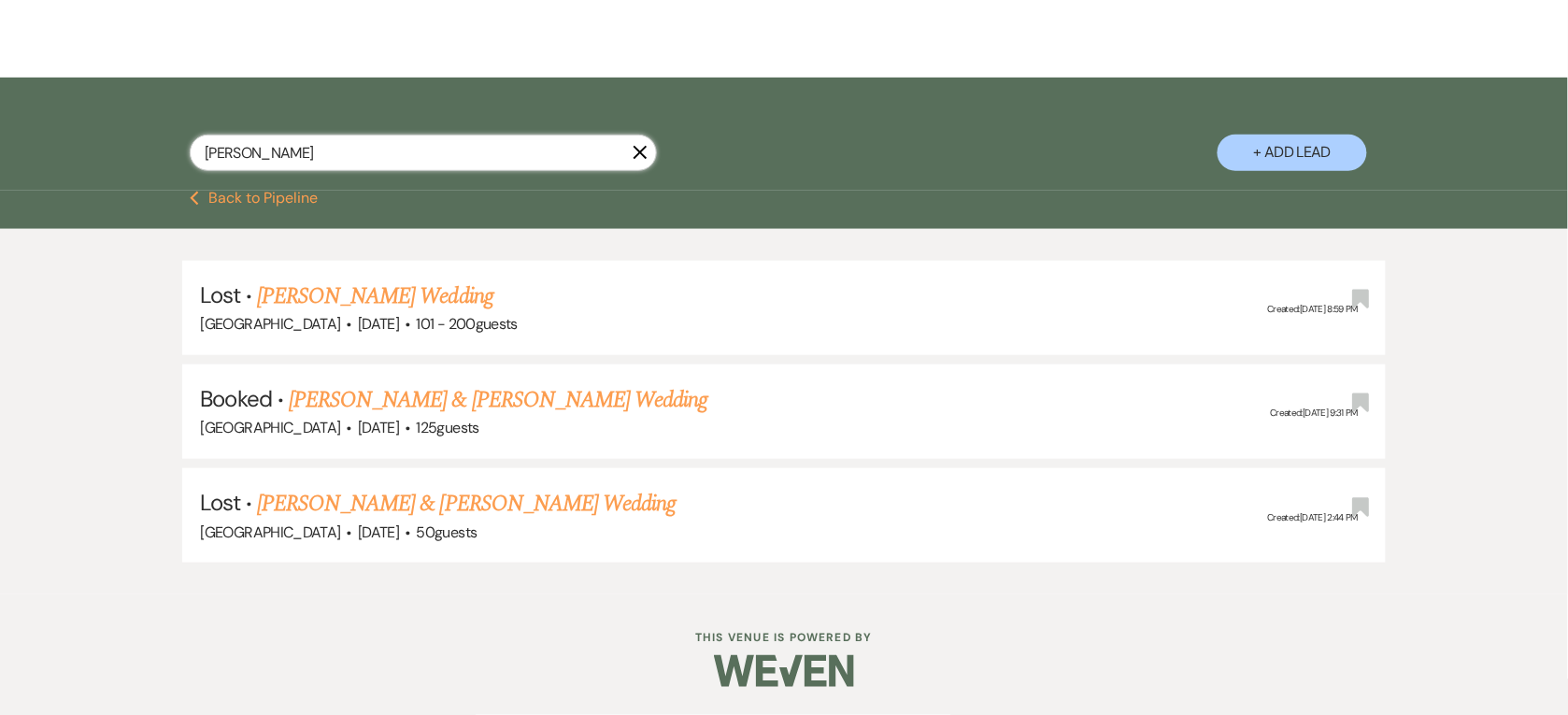
scroll to position [269, 0]
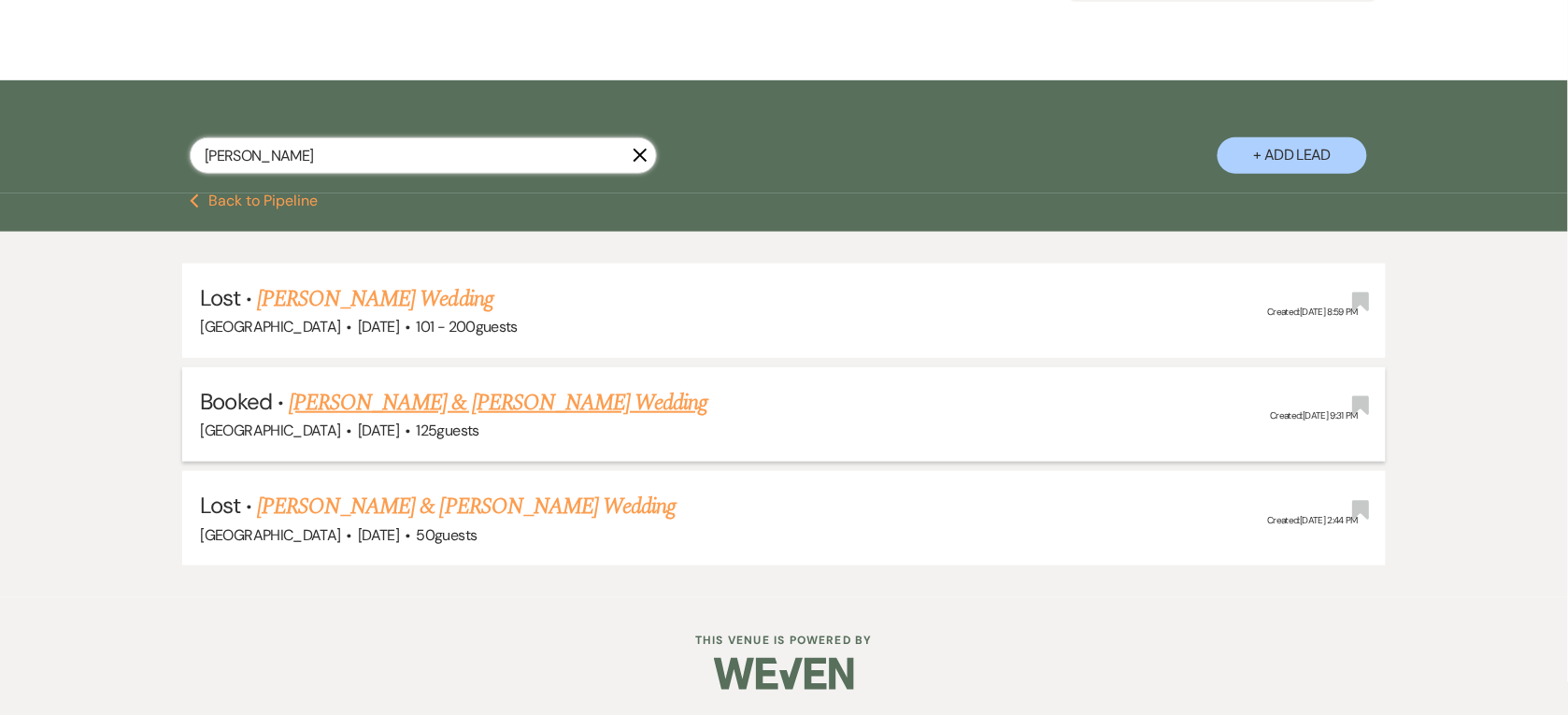
type input "[PERSON_NAME]"
click at [402, 393] on link "[PERSON_NAME] & [PERSON_NAME] Wedding" at bounding box center [498, 402] width 419 height 33
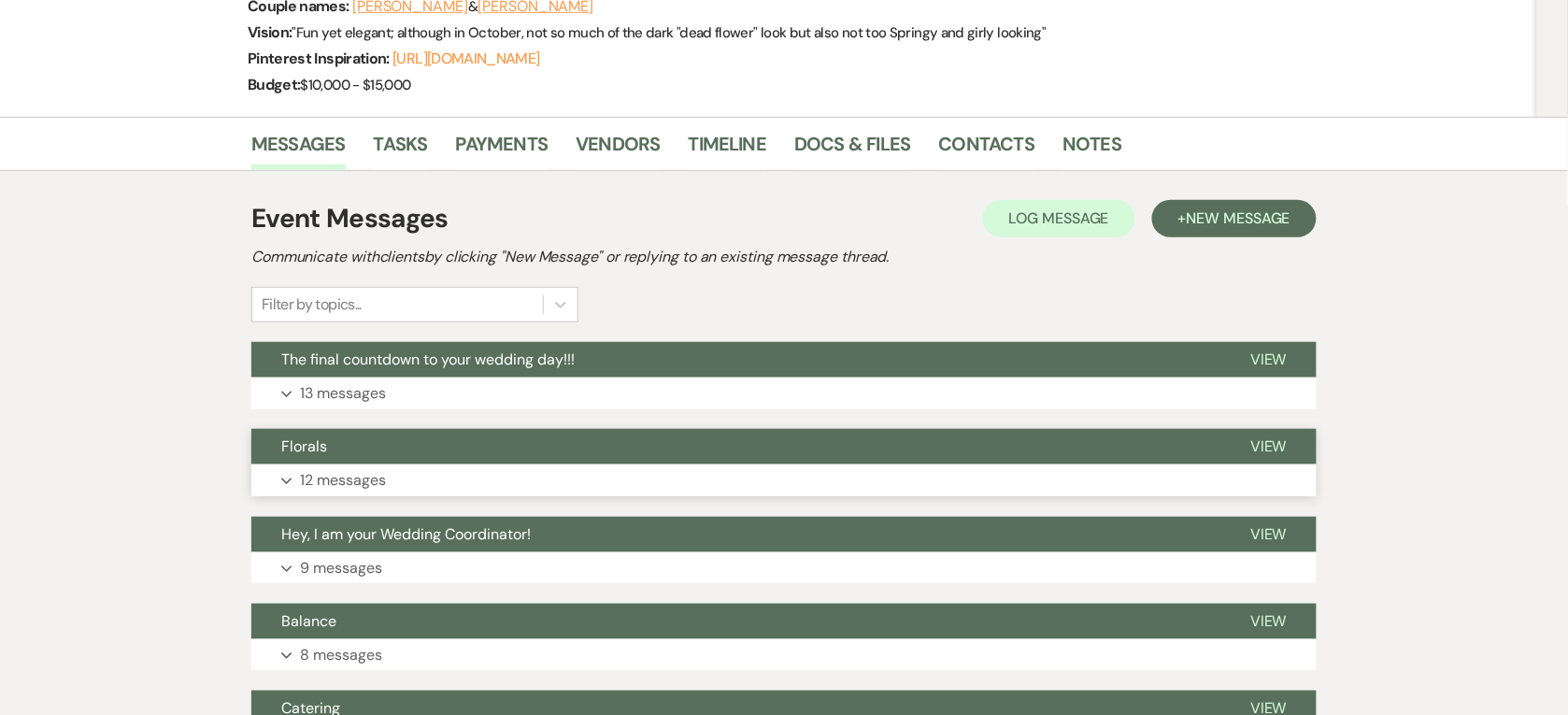
click at [487, 442] on button "Florals" at bounding box center [735, 447] width 969 height 35
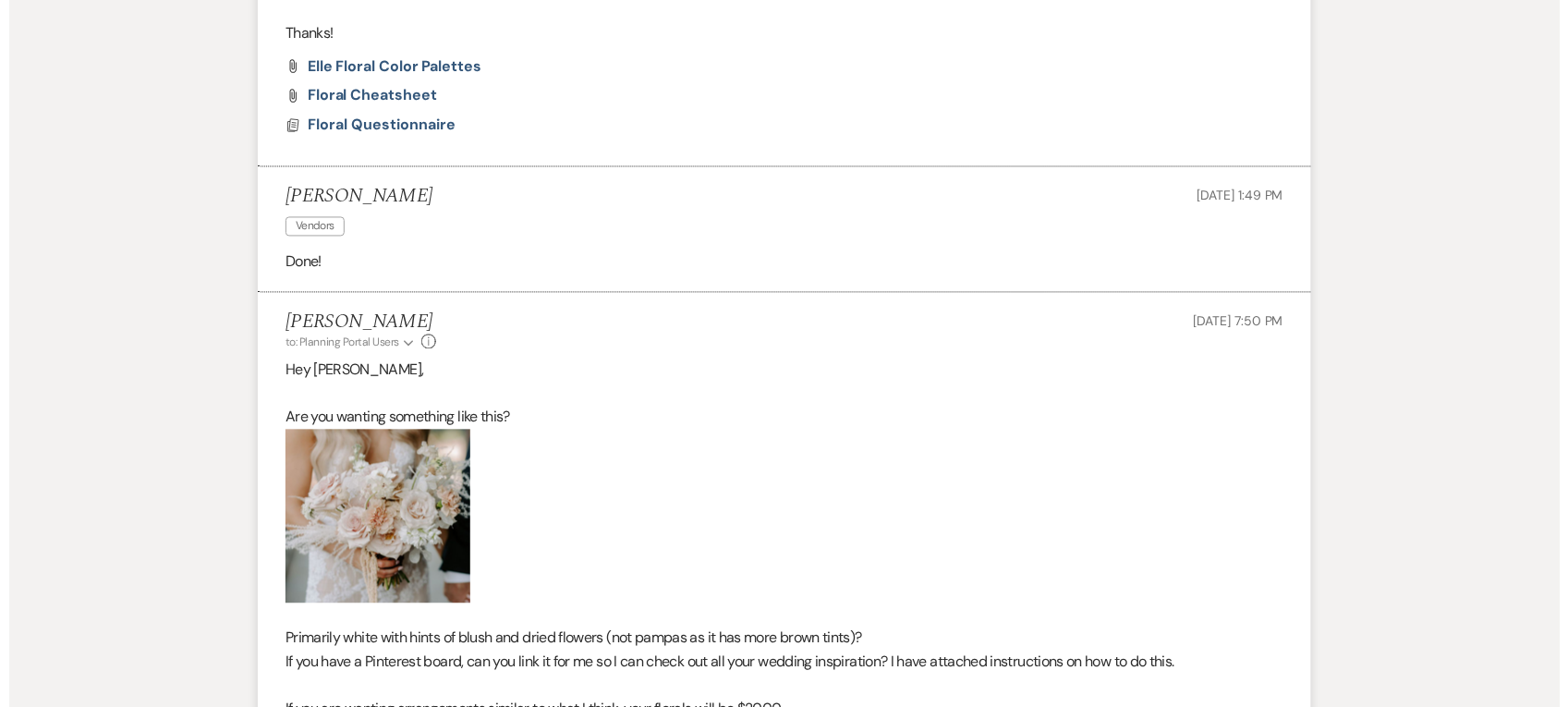
scroll to position [961, 0]
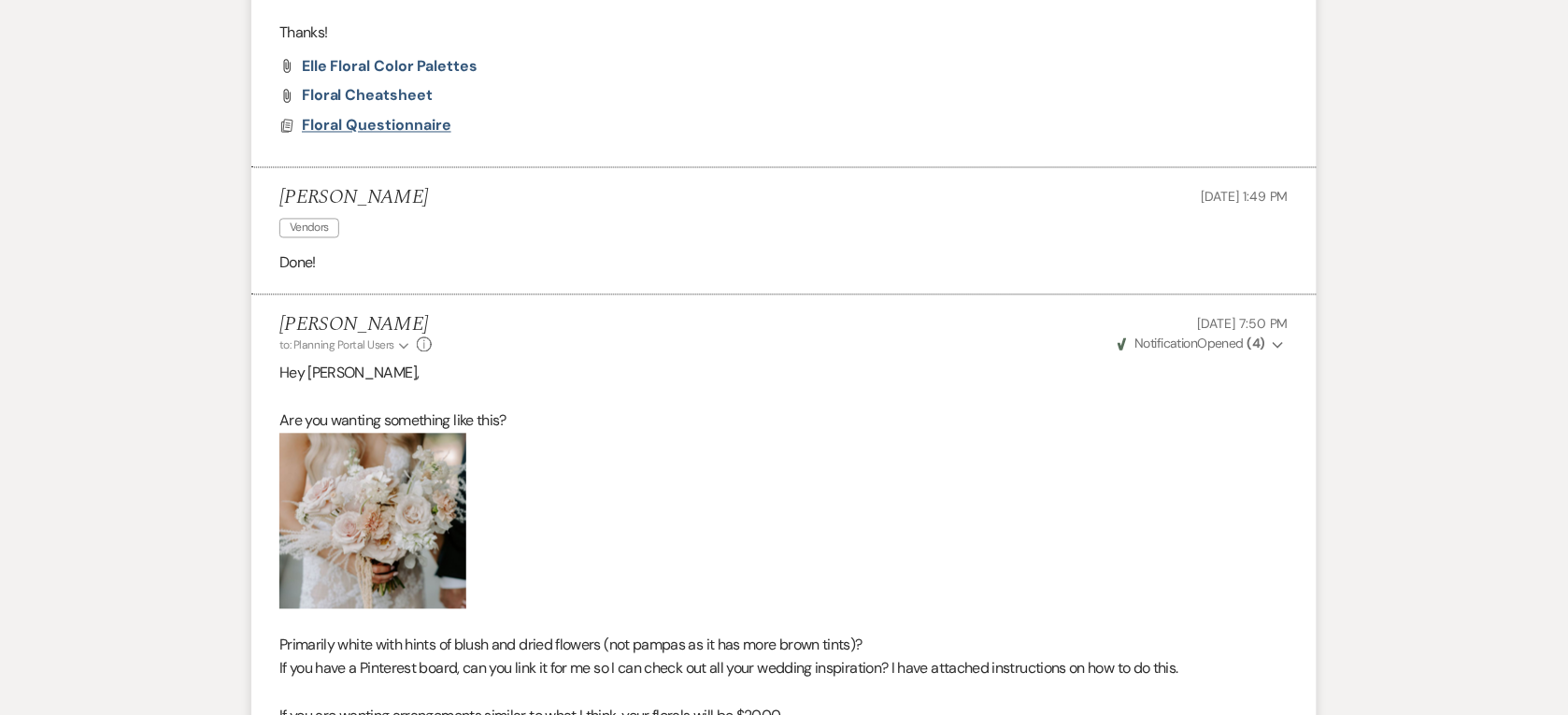
click at [384, 128] on span "Floral Questionnaire" at bounding box center [376, 126] width 149 height 20
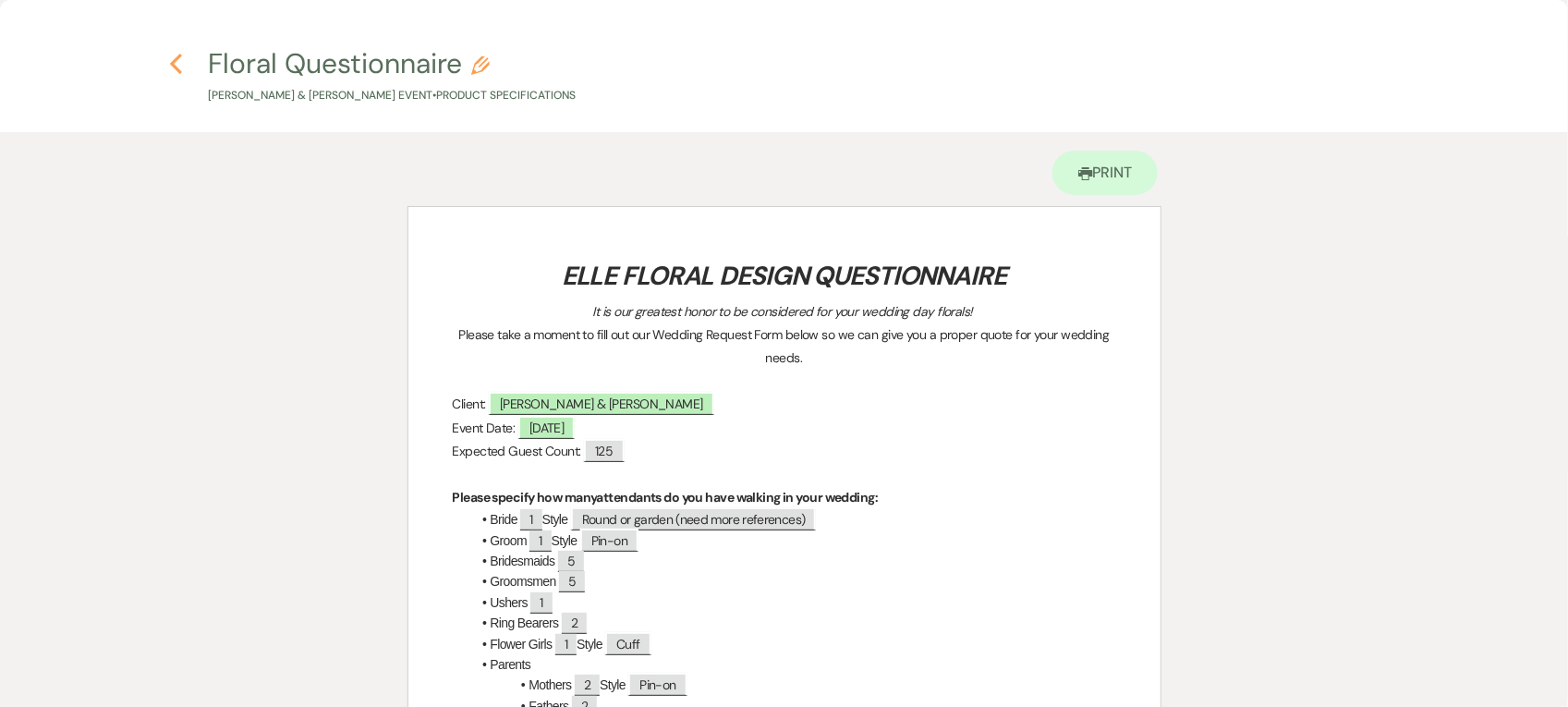
click at [173, 62] on use "button" at bounding box center [176, 64] width 12 height 21
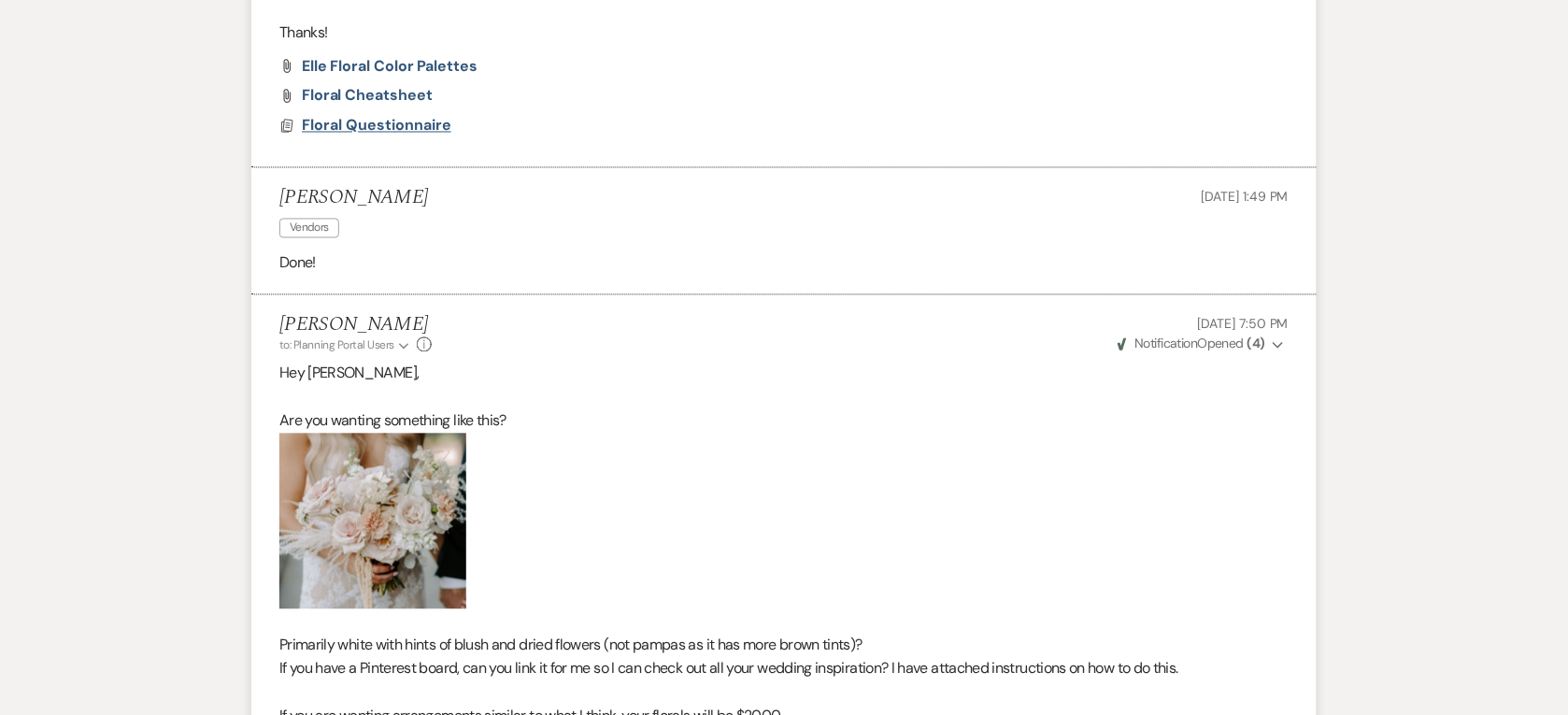
click at [408, 125] on span "Floral Questionnaire" at bounding box center [376, 126] width 149 height 20
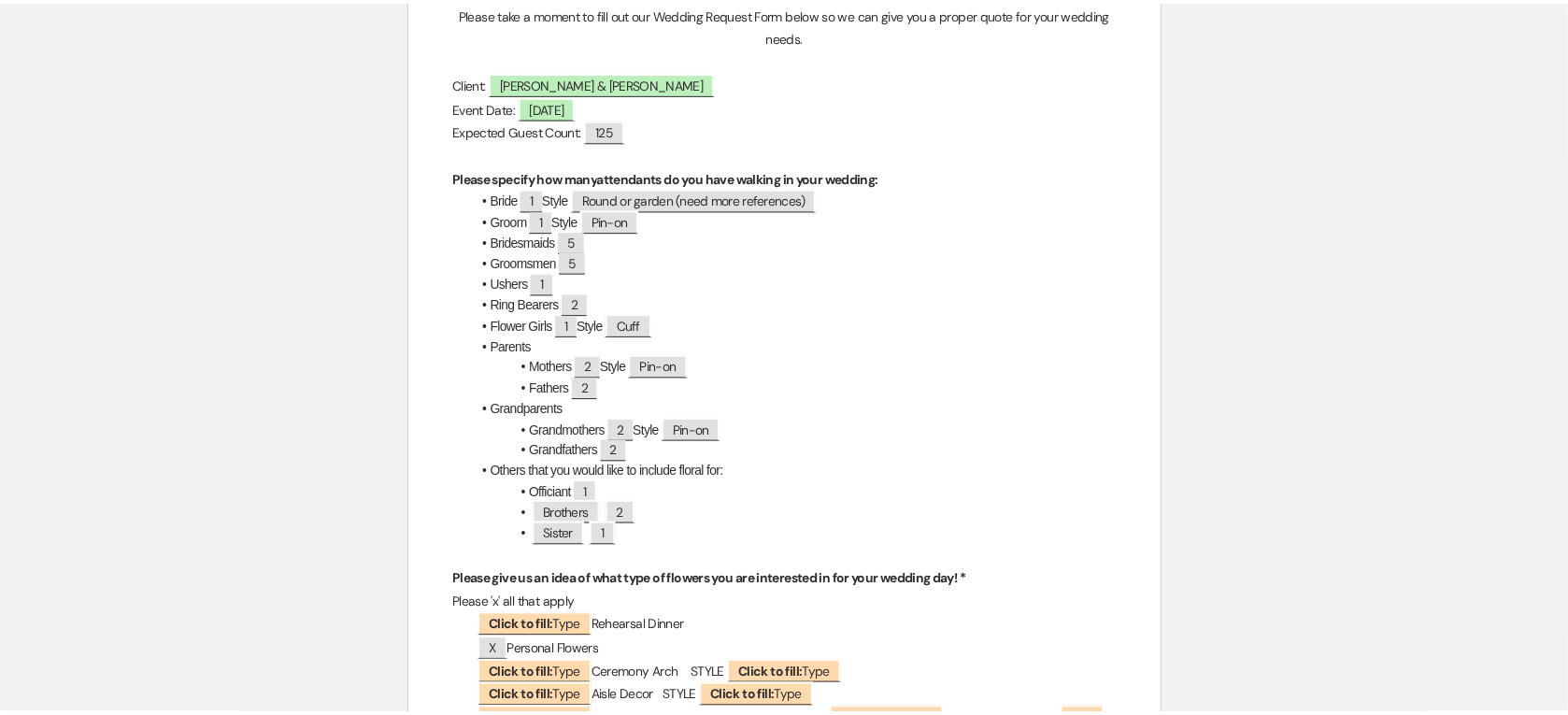
scroll to position [0, 0]
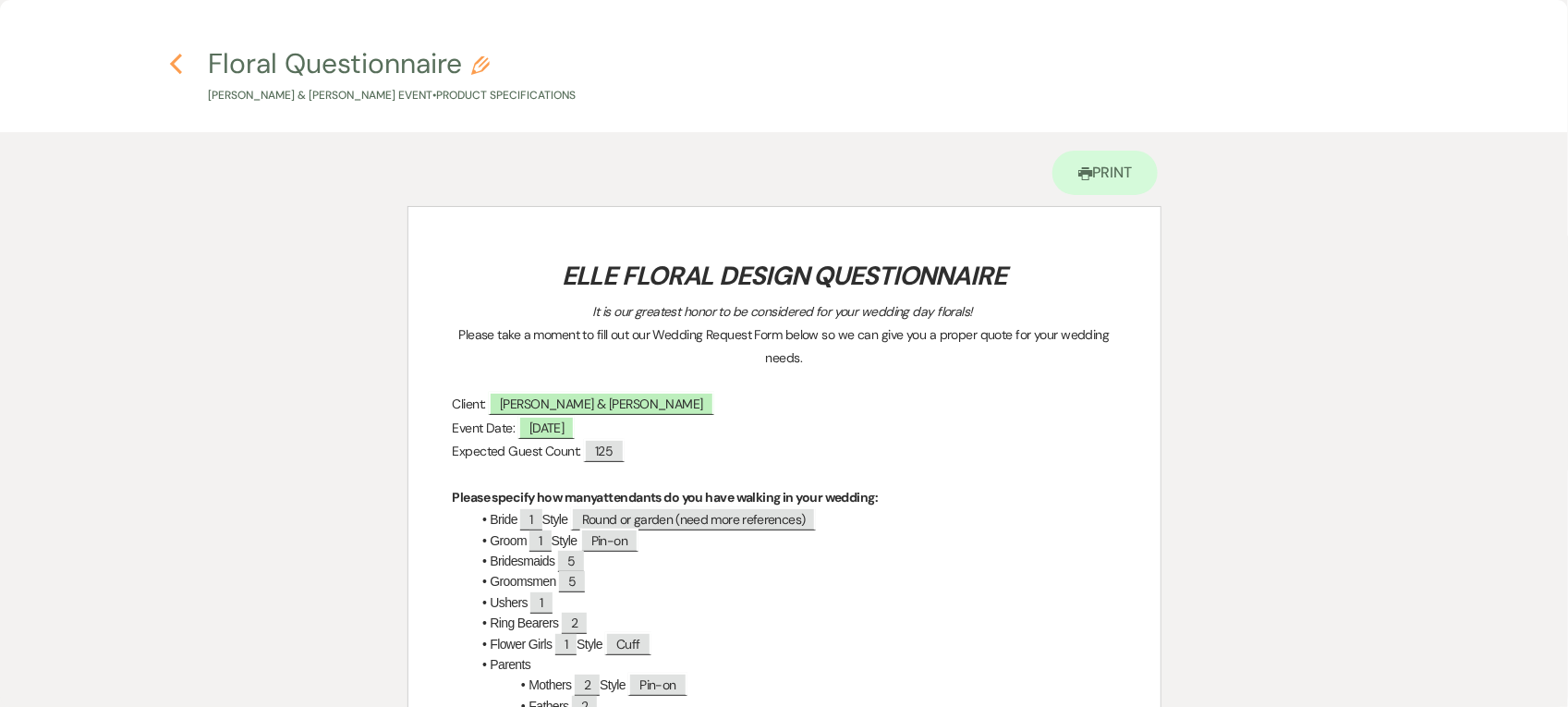
click at [178, 61] on icon "Previous" at bounding box center [176, 64] width 14 height 23
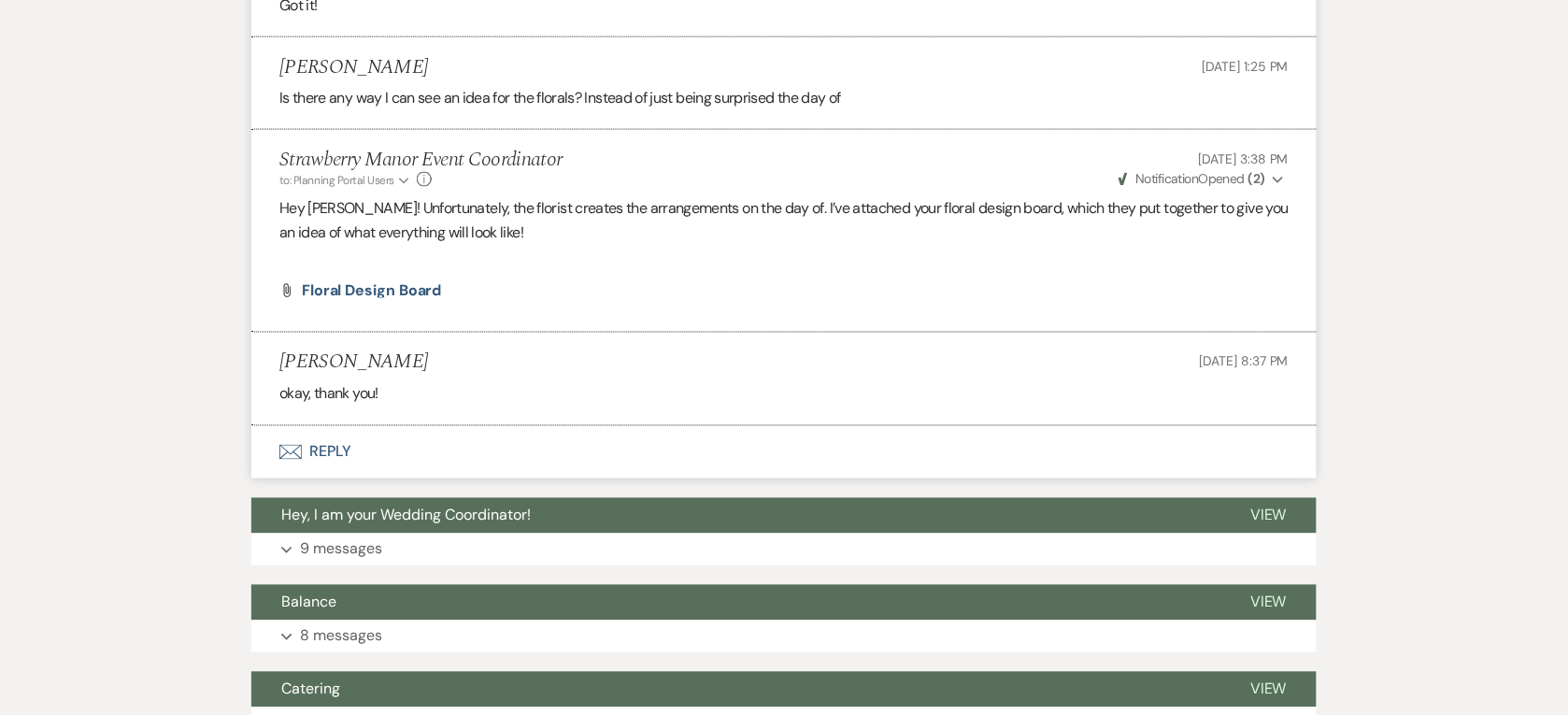
scroll to position [2842, 0]
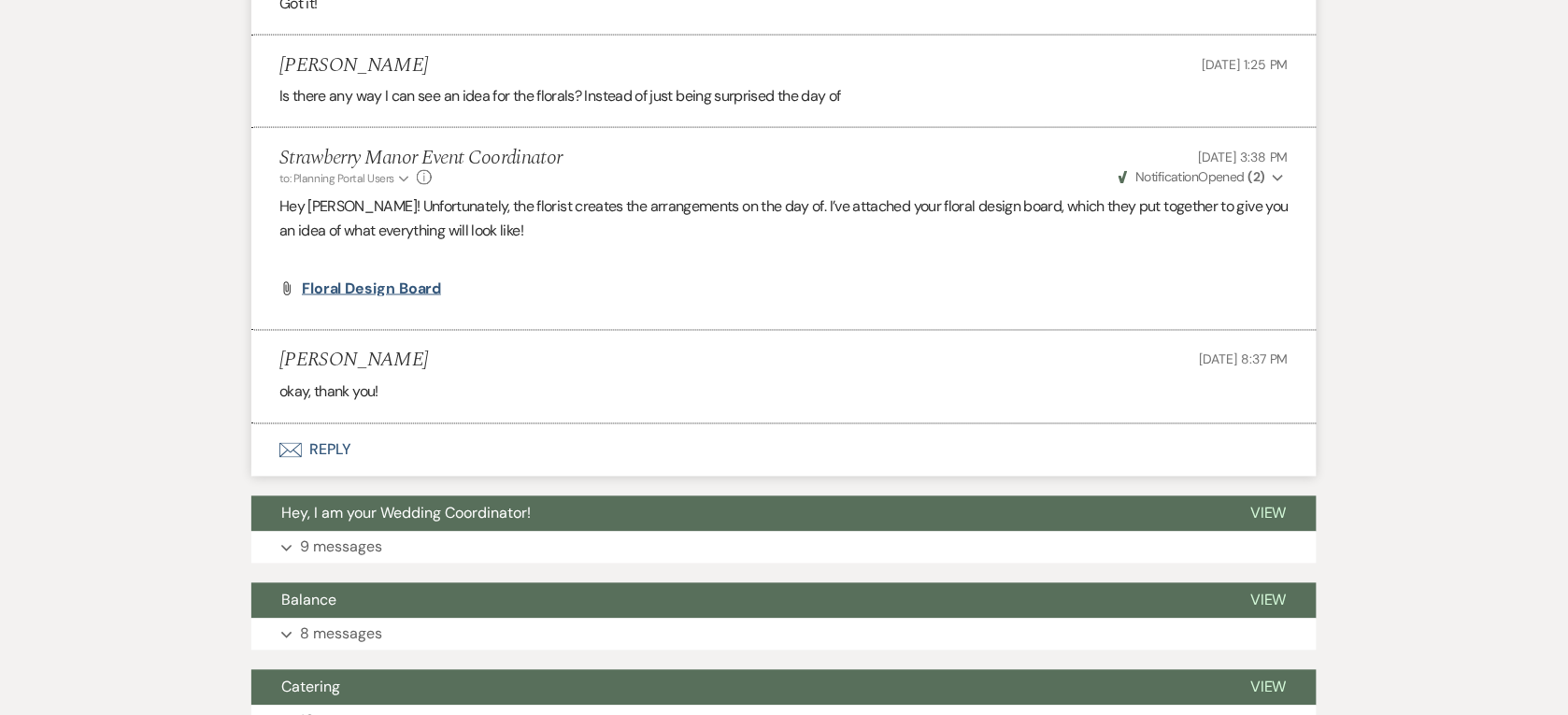
click at [421, 283] on span "Floral Design Board" at bounding box center [371, 288] width 139 height 20
drag, startPoint x: 697, startPoint y: 294, endPoint x: 693, endPoint y: 277, distance: 17.5
click at [697, 294] on div "Attach File Floral Design Board" at bounding box center [784, 289] width 1009 height 15
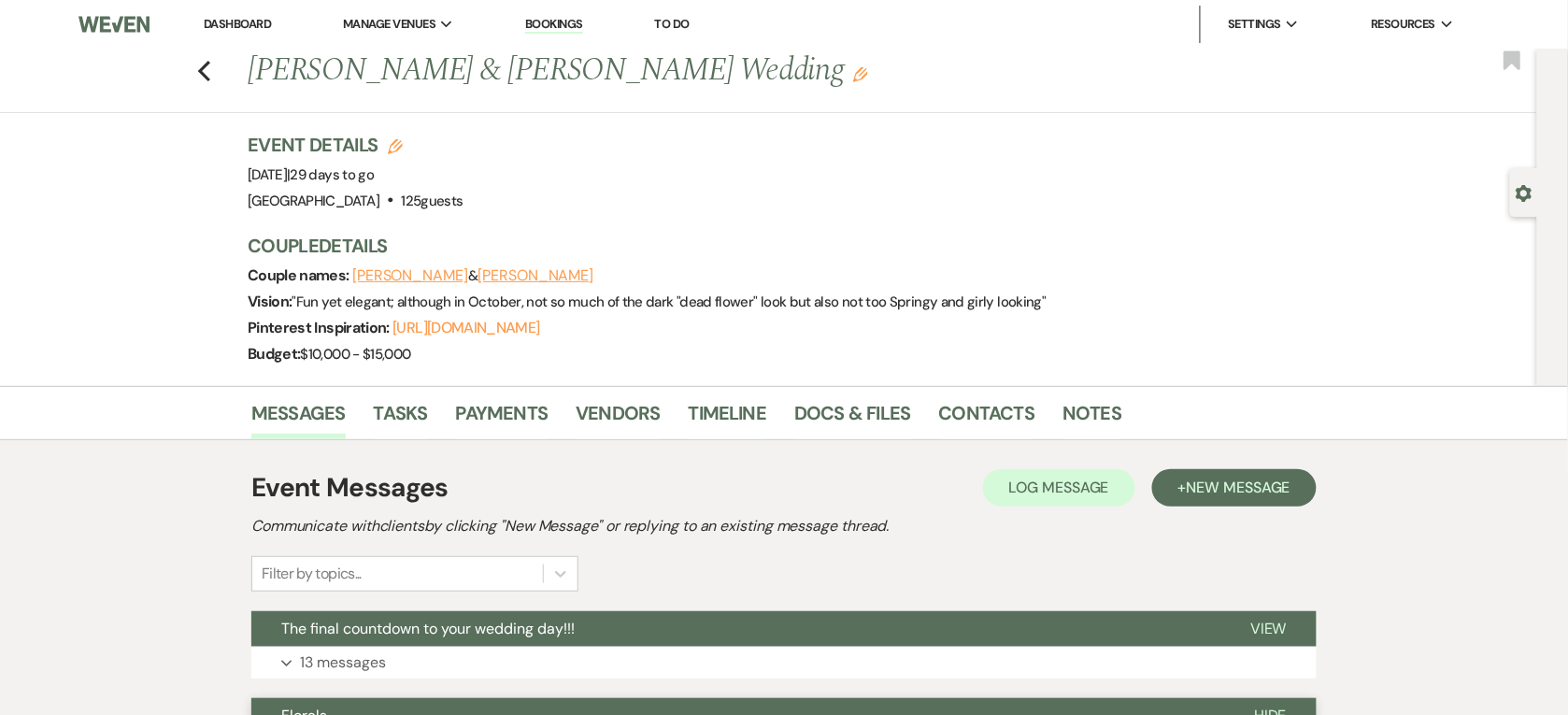
click at [930, 209] on div "Event Details Edit Event Date: [DATE] | 29 days to go Venue: [GEOGRAPHIC_DATA] …" at bounding box center [771, 172] width 1047 height 82
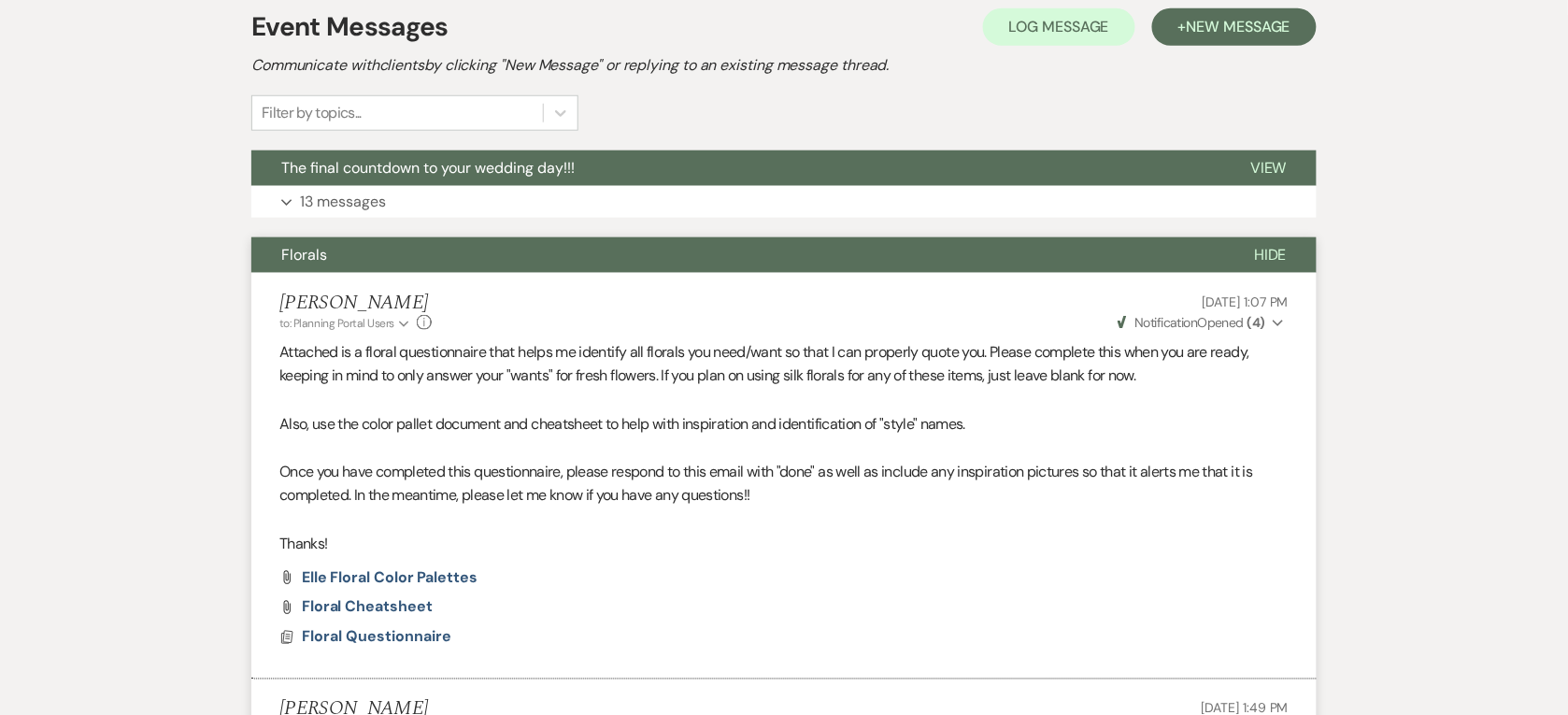
scroll to position [467, 0]
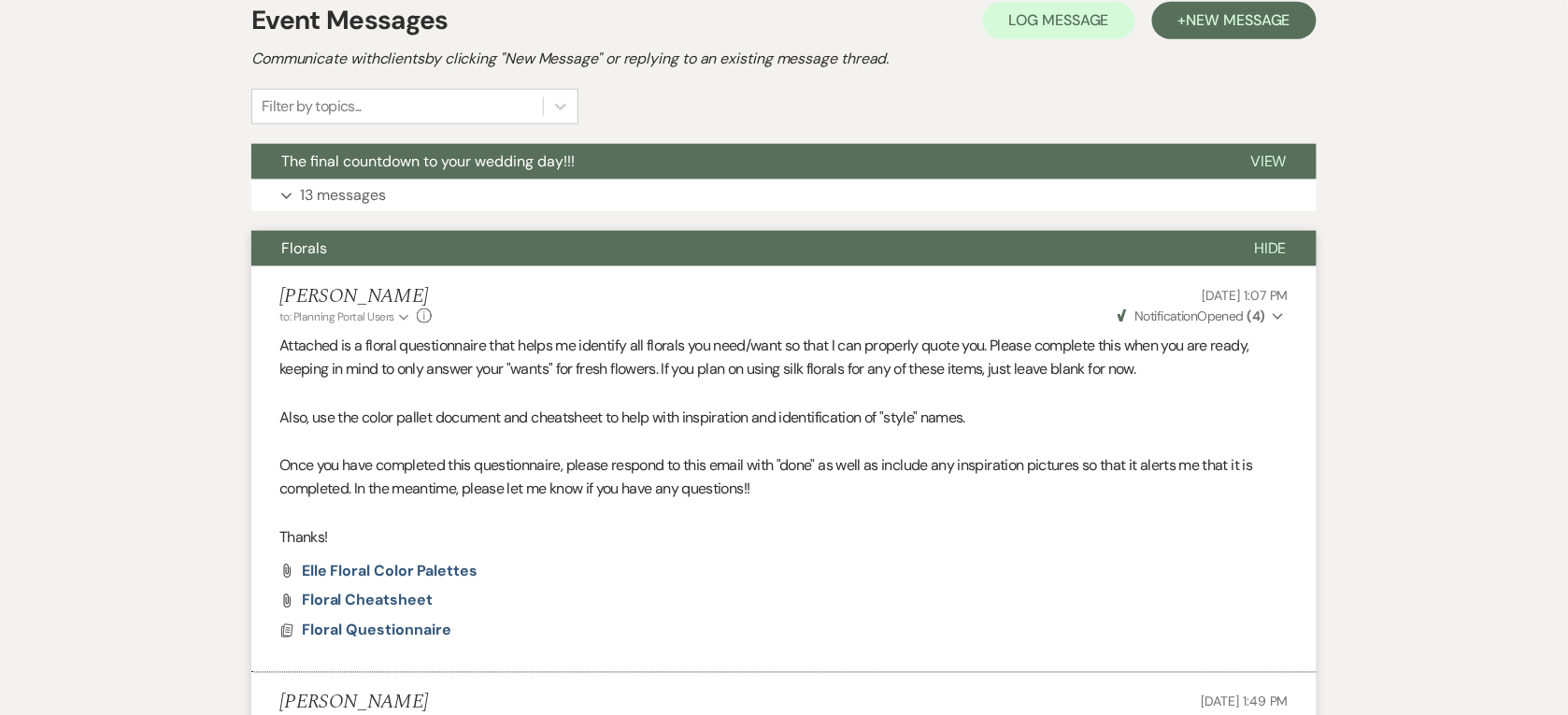
click at [427, 235] on button "Florals" at bounding box center [737, 248] width 972 height 35
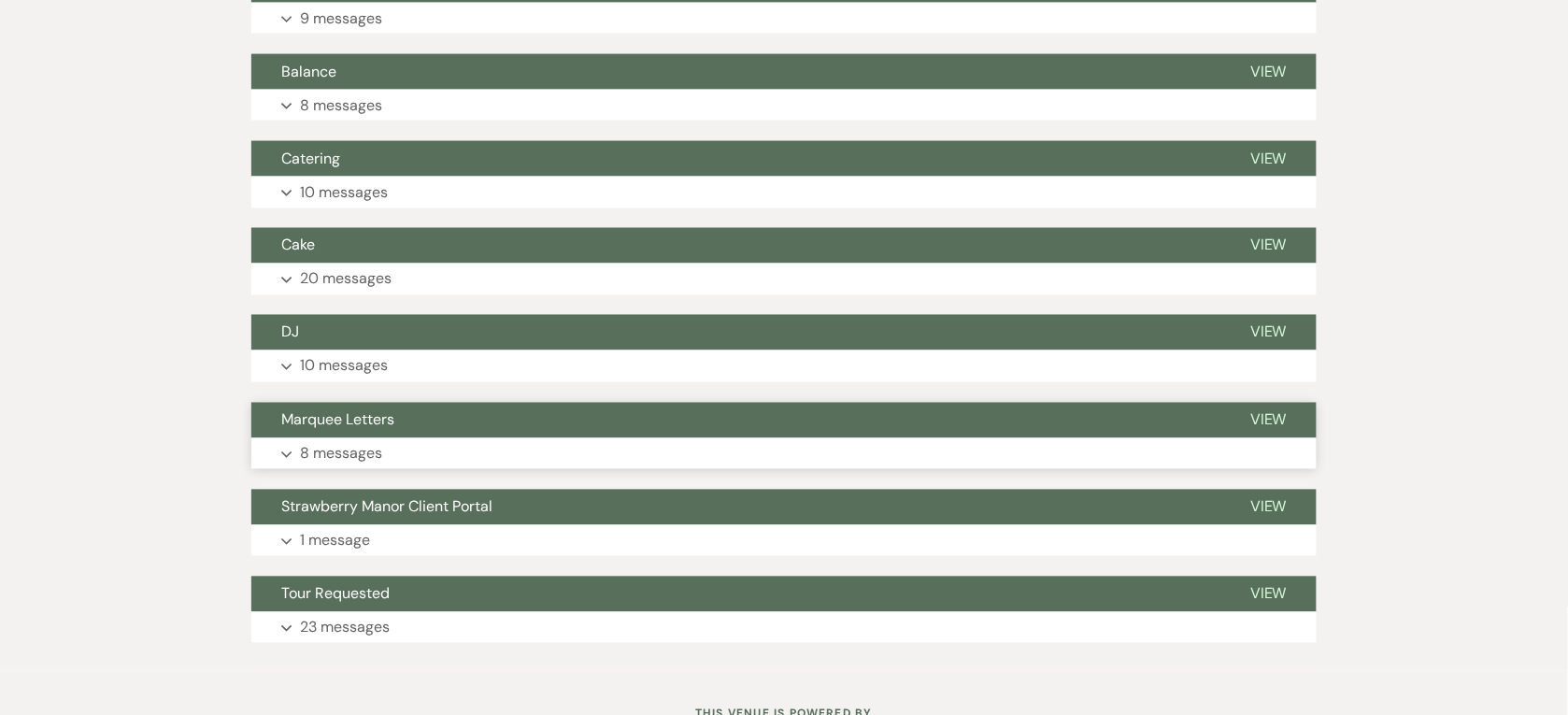
scroll to position [778, 0]
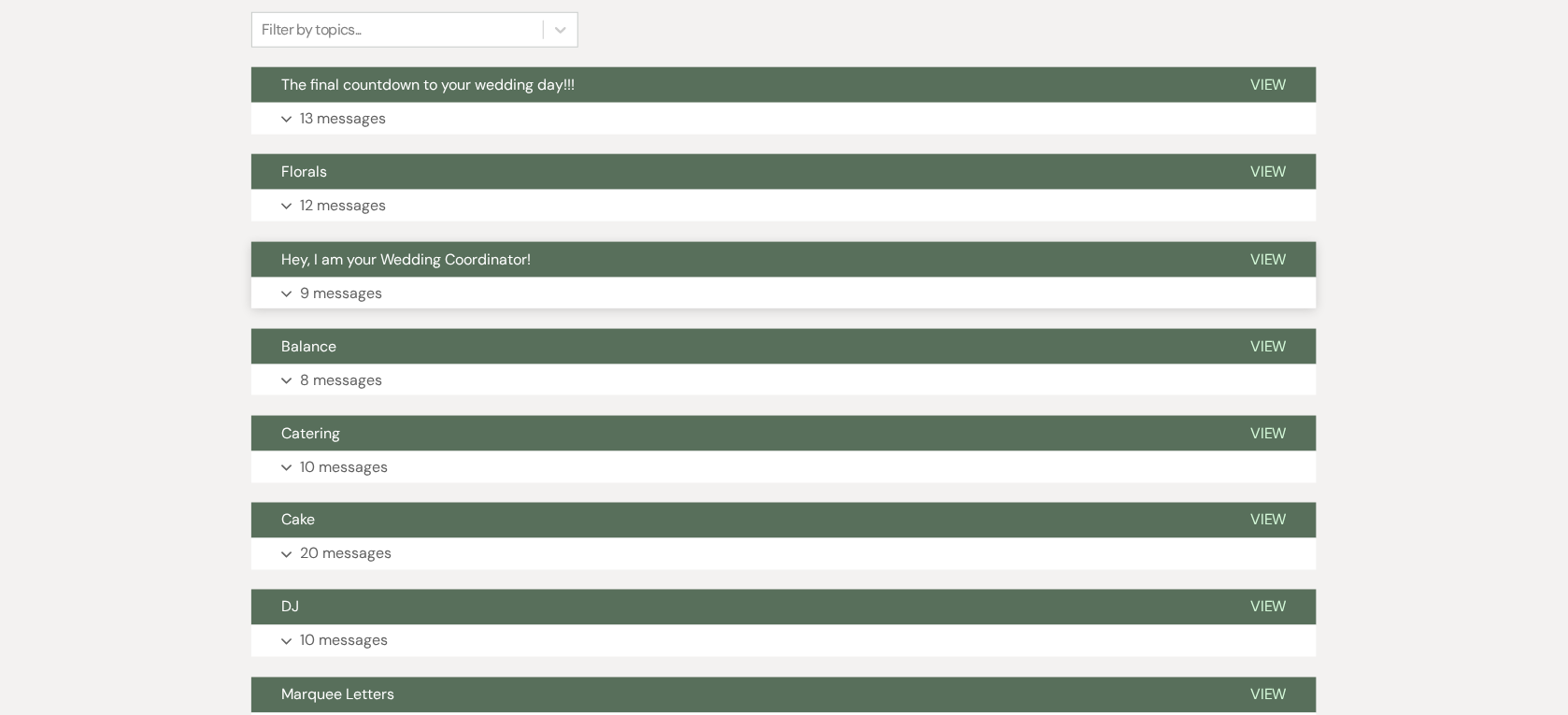
click at [404, 285] on button "Expand 9 messages" at bounding box center [783, 293] width 1065 height 31
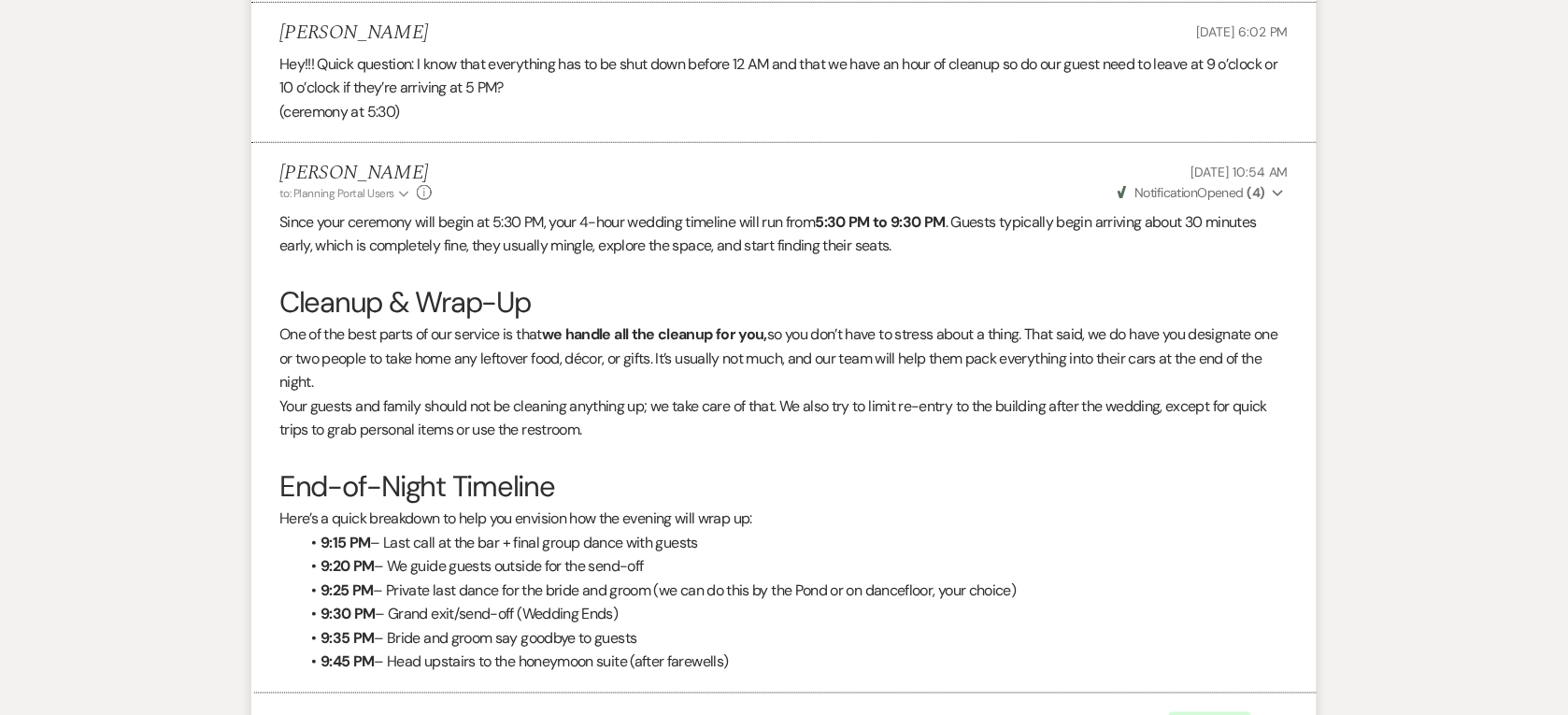
scroll to position [2496, 0]
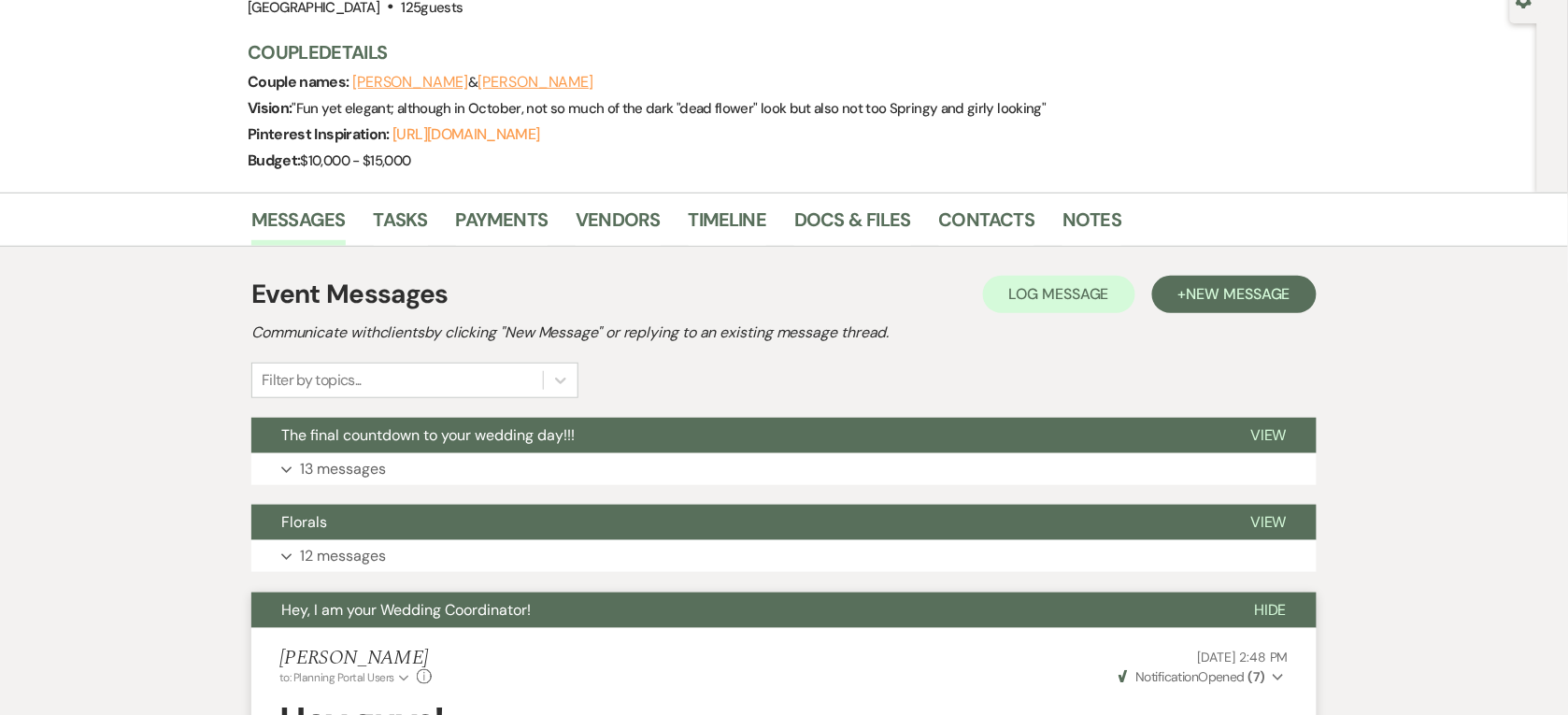
scroll to position [187, 0]
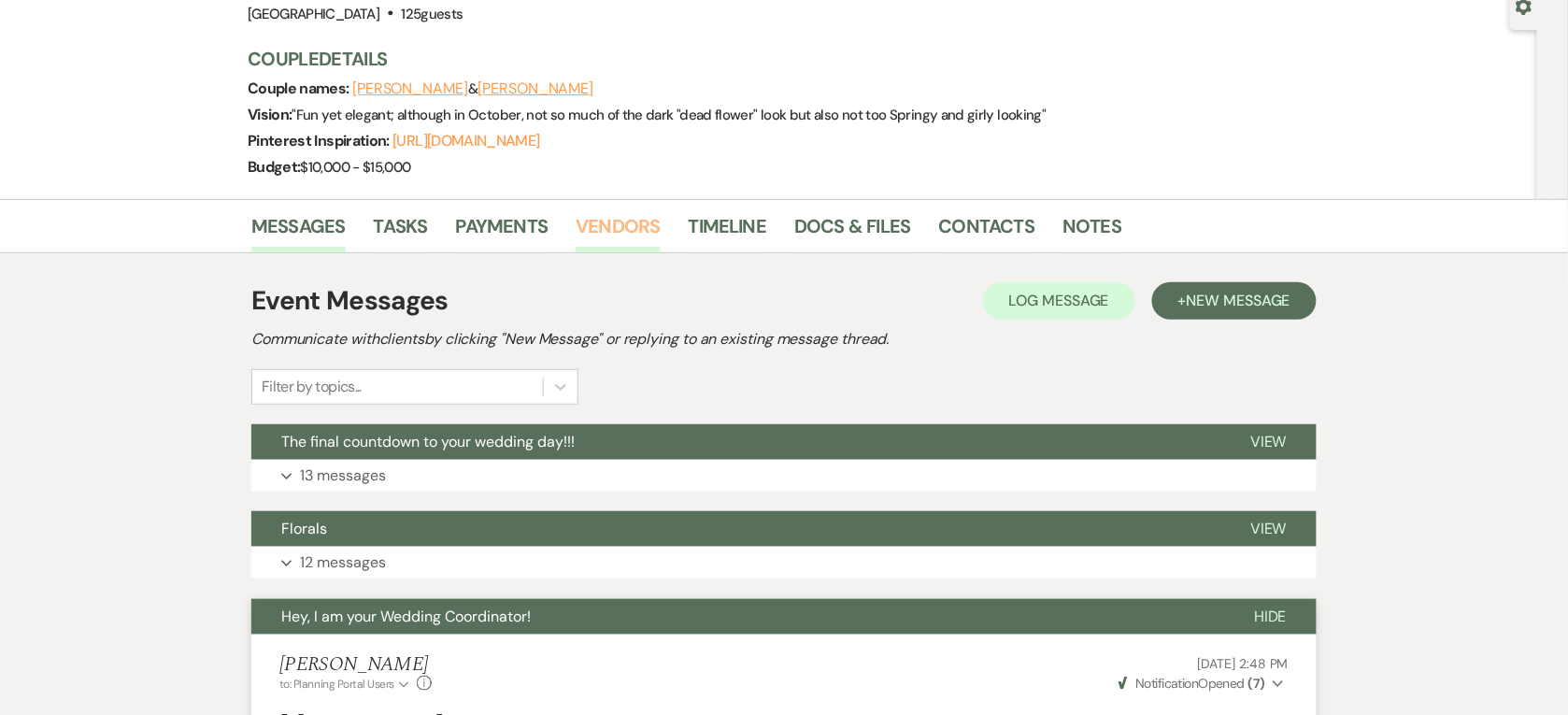
click at [629, 217] on link "Vendors" at bounding box center [617, 231] width 84 height 41
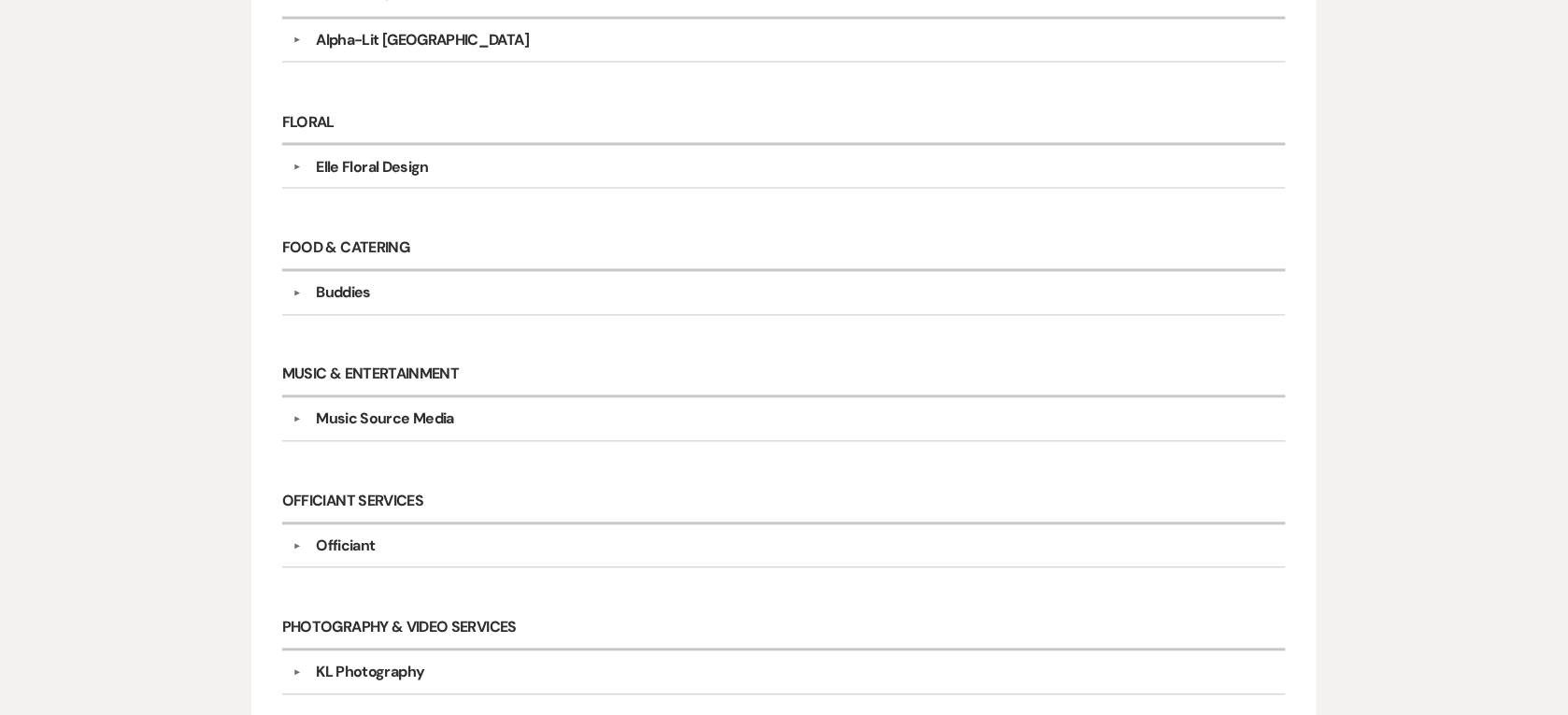
scroll to position [888, 0]
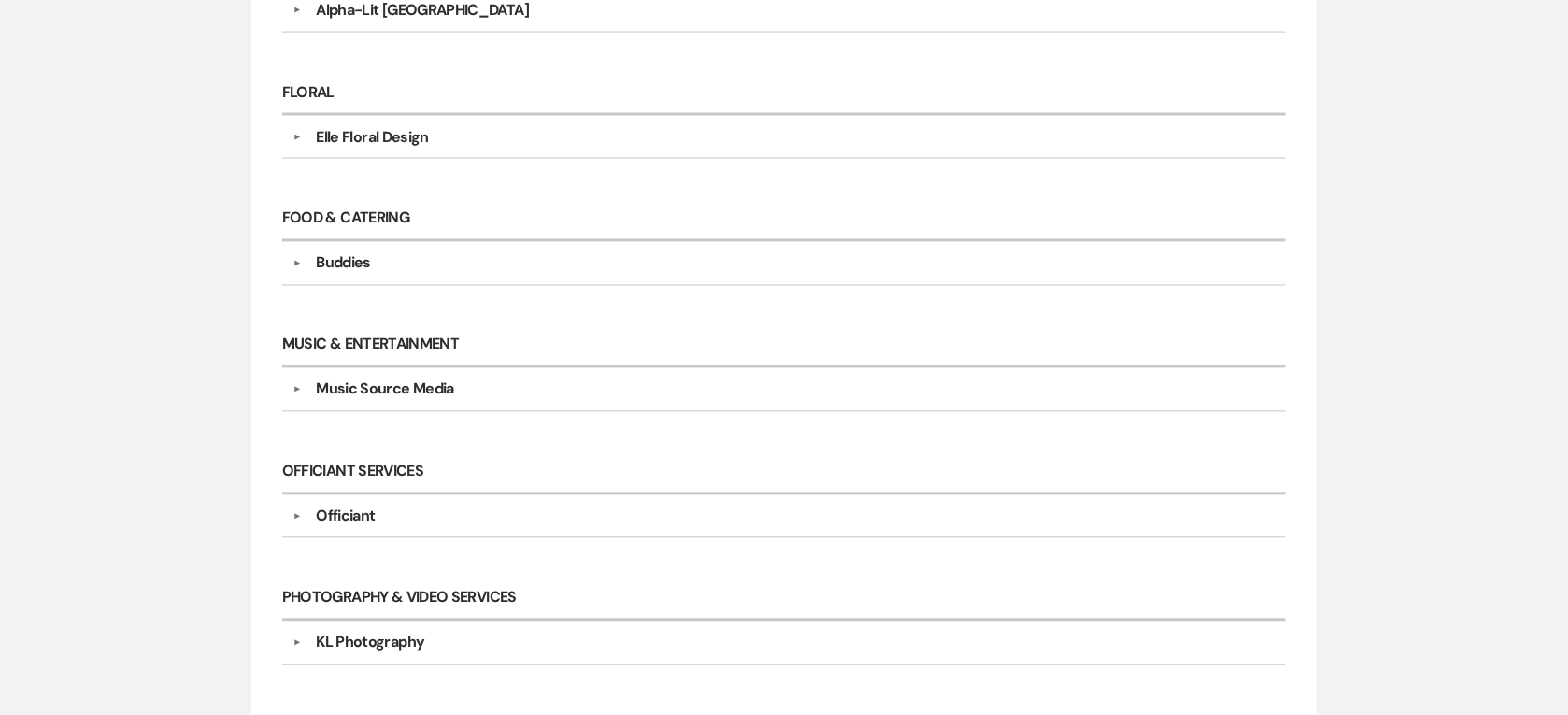
click at [383, 654] on div "KL Photography" at bounding box center [370, 644] width 108 height 23
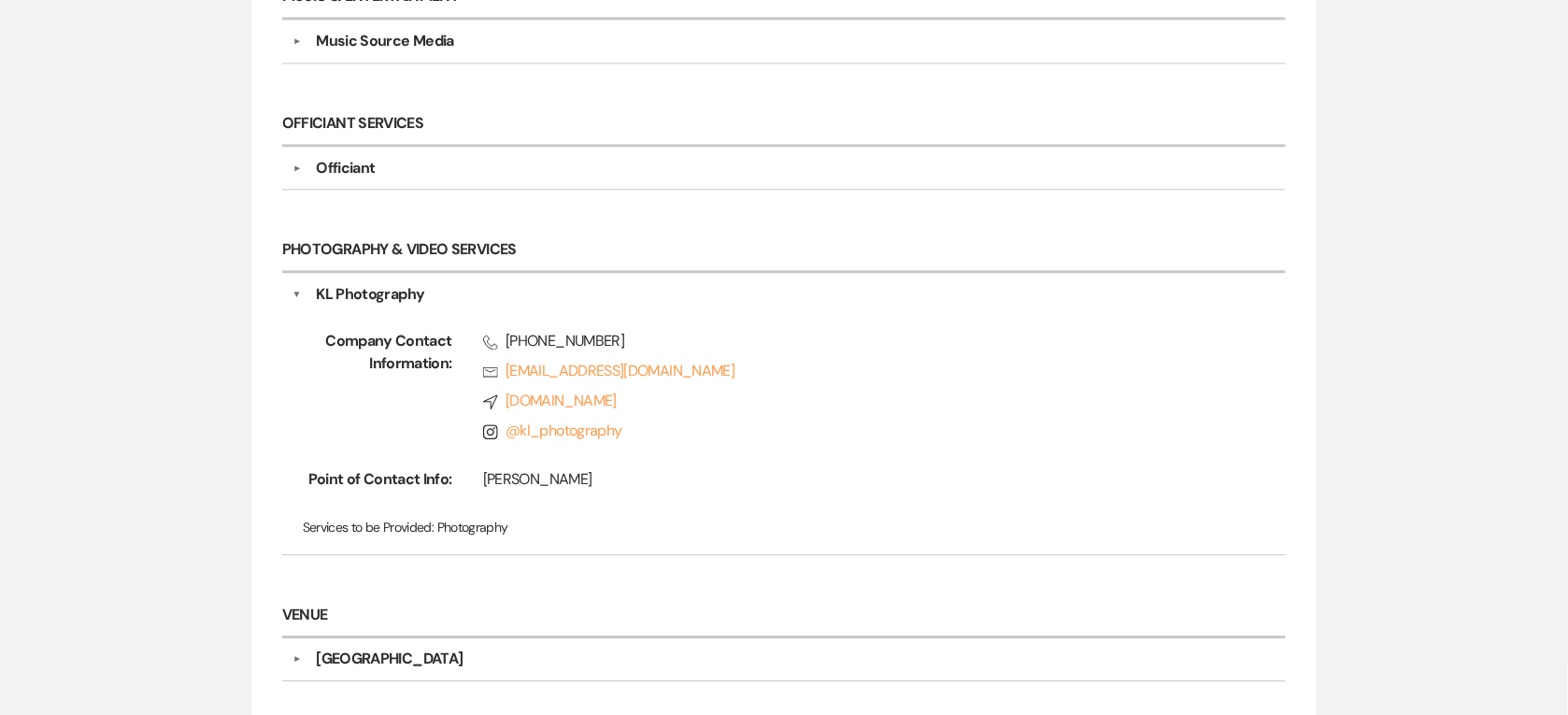
scroll to position [1239, 0]
click at [395, 294] on div "KL Photography" at bounding box center [370, 293] width 108 height 23
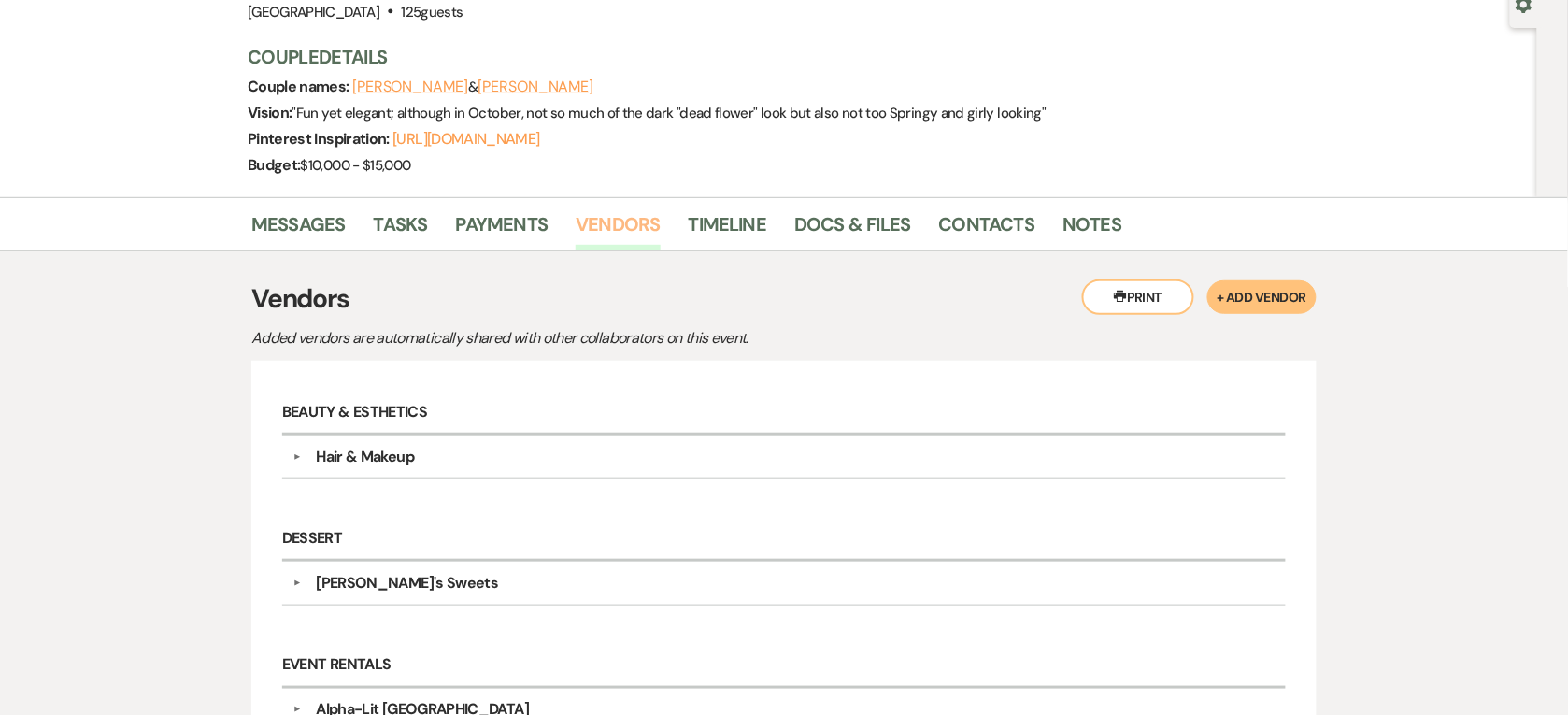
scroll to position [0, 0]
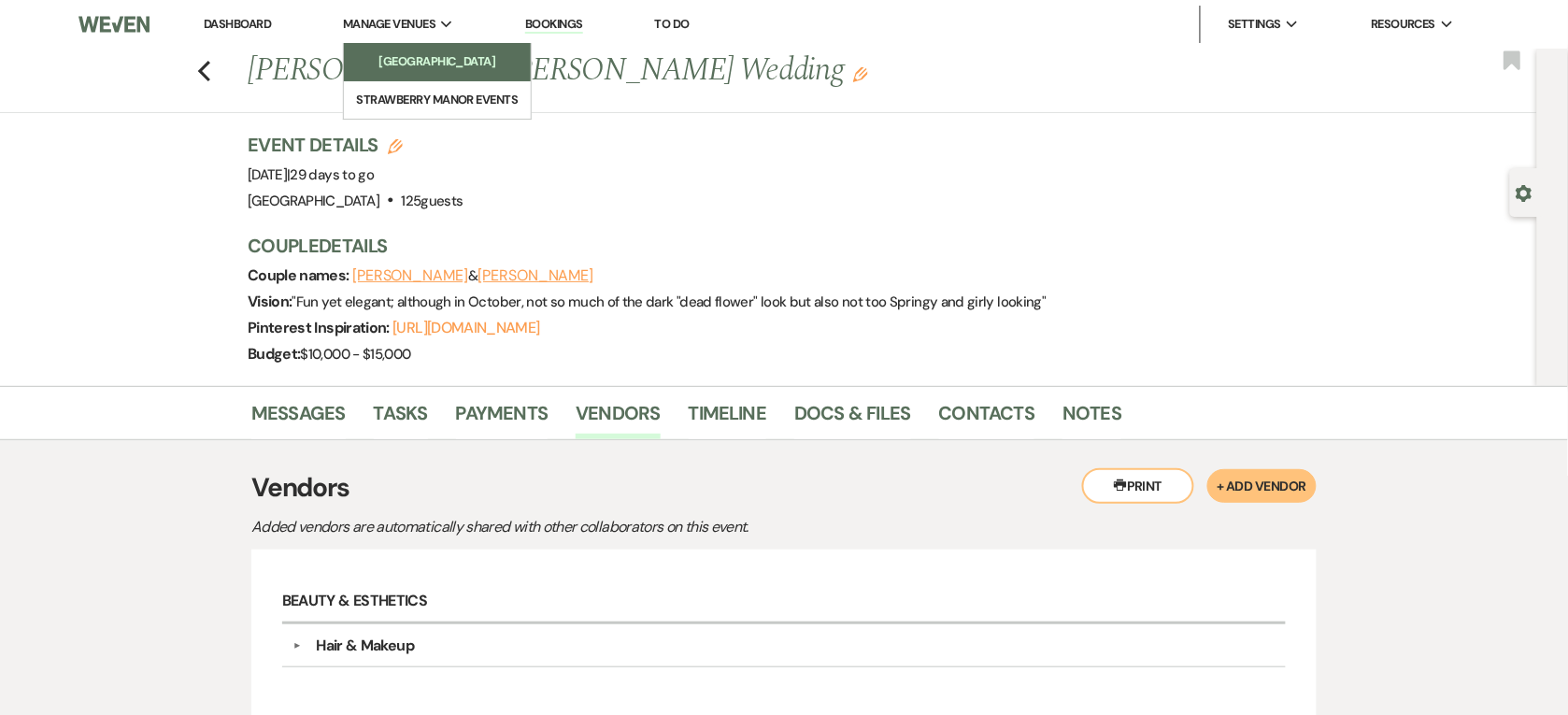
click at [456, 67] on li "[GEOGRAPHIC_DATA]" at bounding box center [437, 62] width 168 height 19
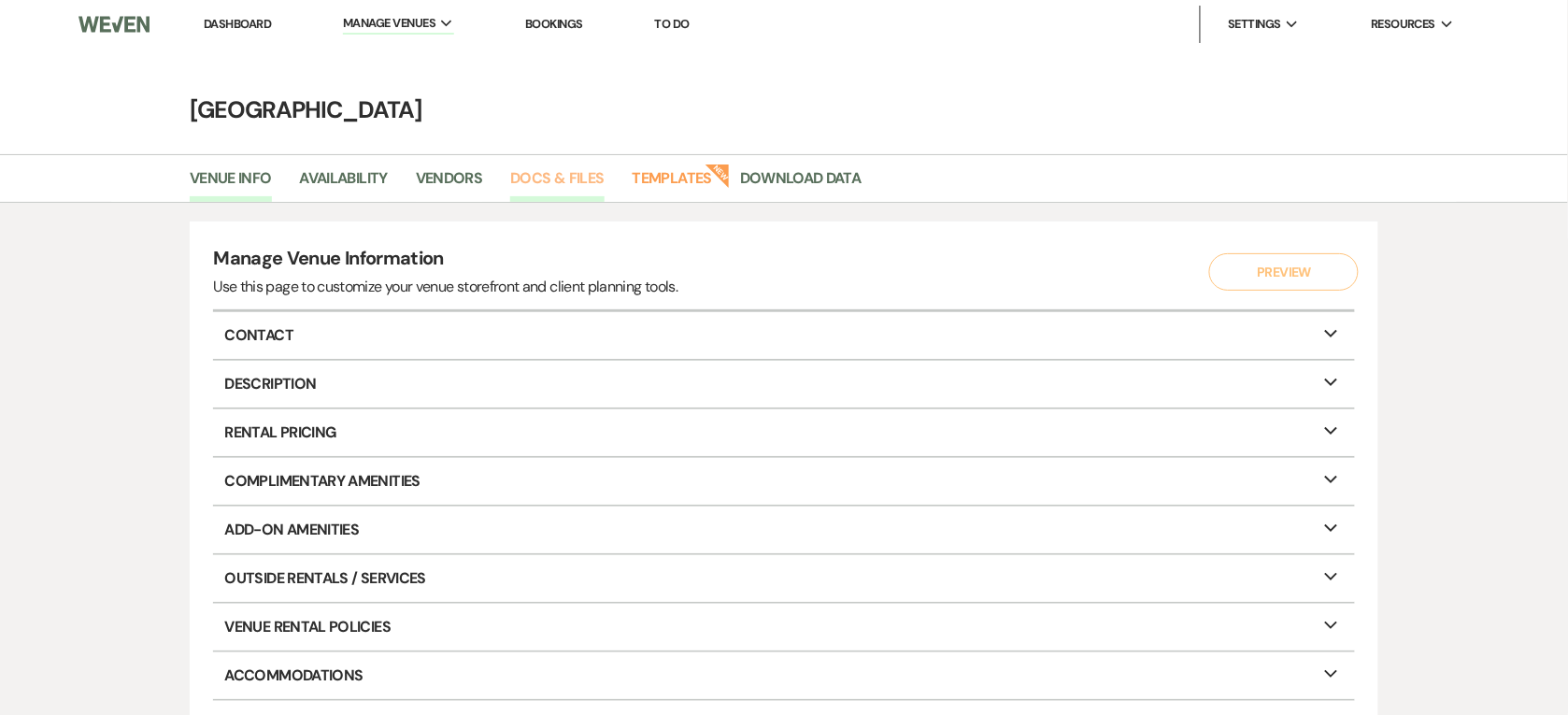
click at [535, 176] on link "Docs & Files" at bounding box center [557, 184] width 93 height 35
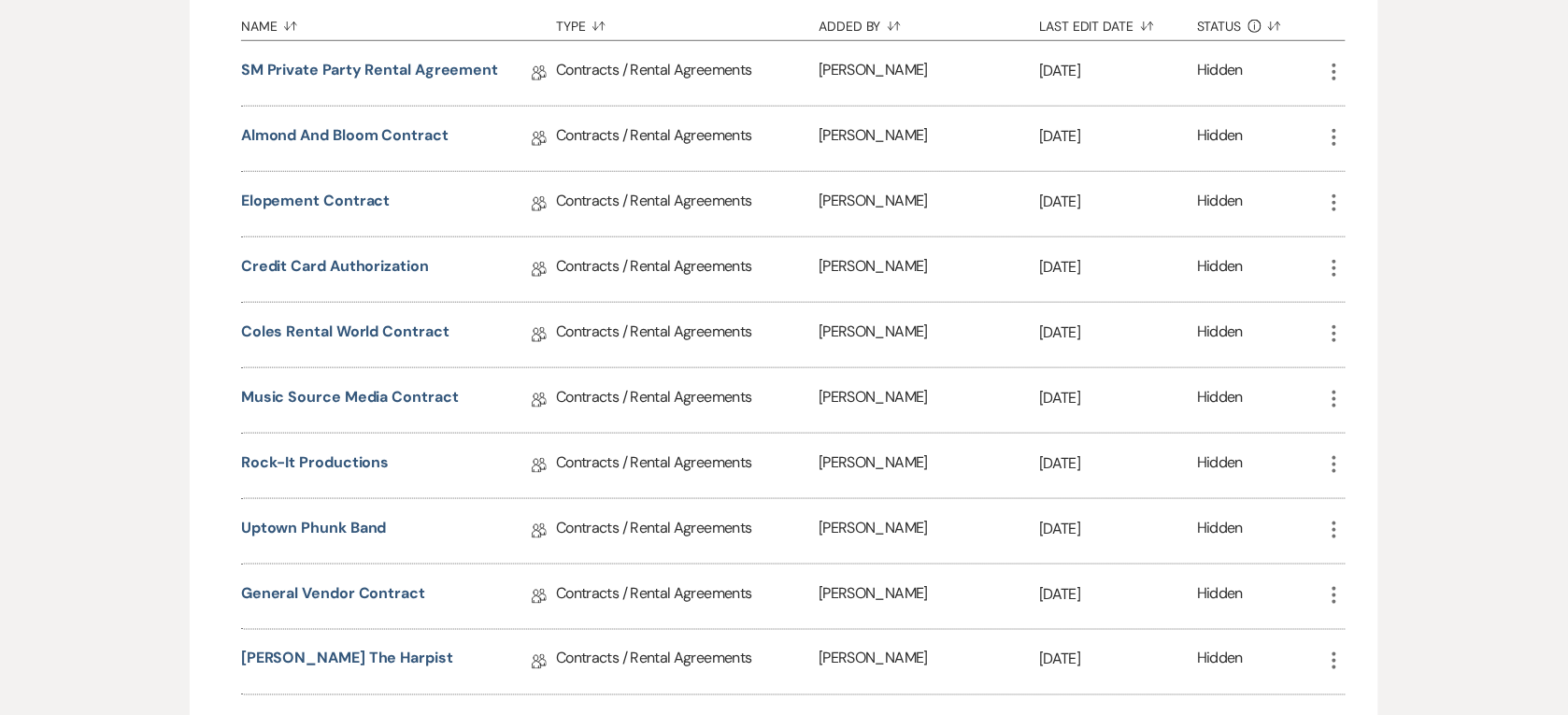
scroll to position [467, 0]
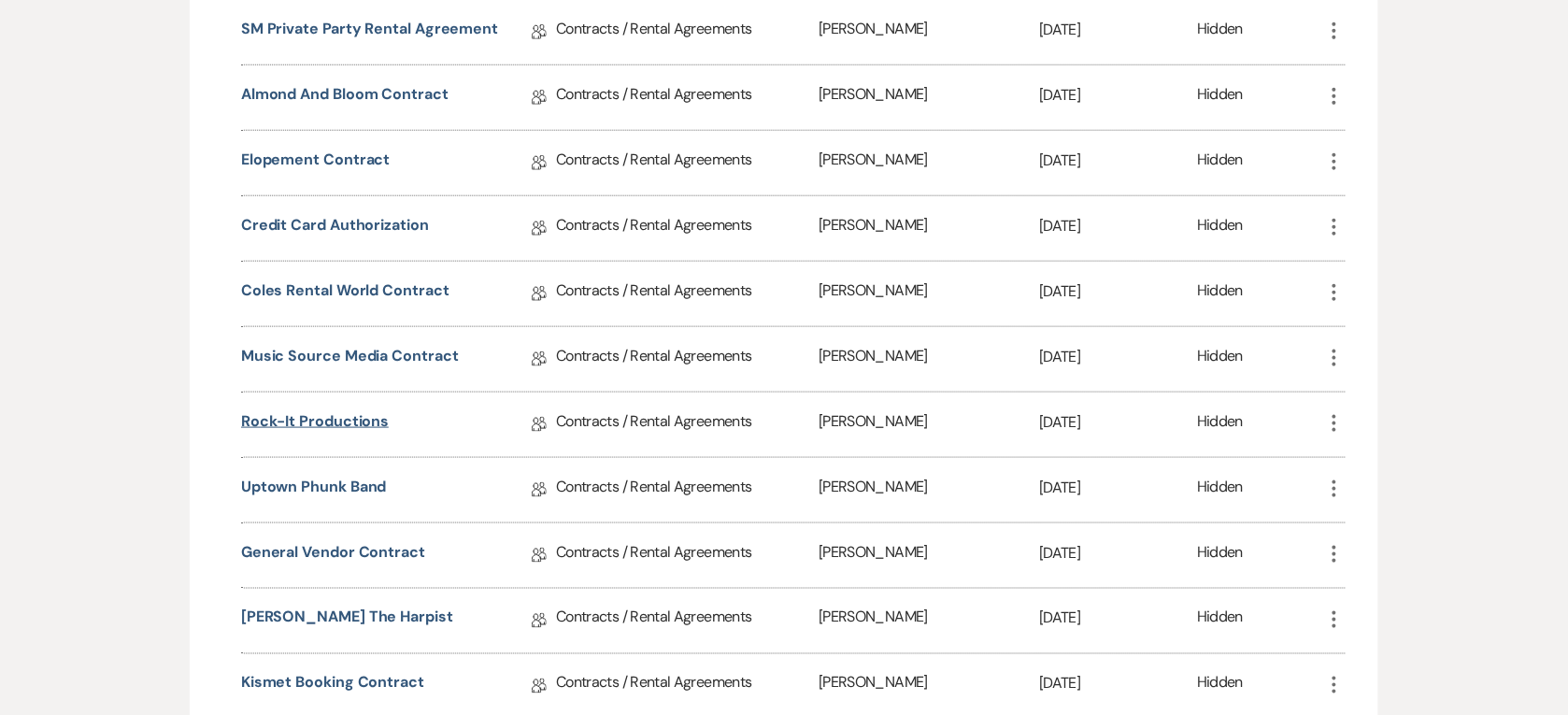
click at [330, 422] on link "Rock-It Productions" at bounding box center [314, 425] width 147 height 29
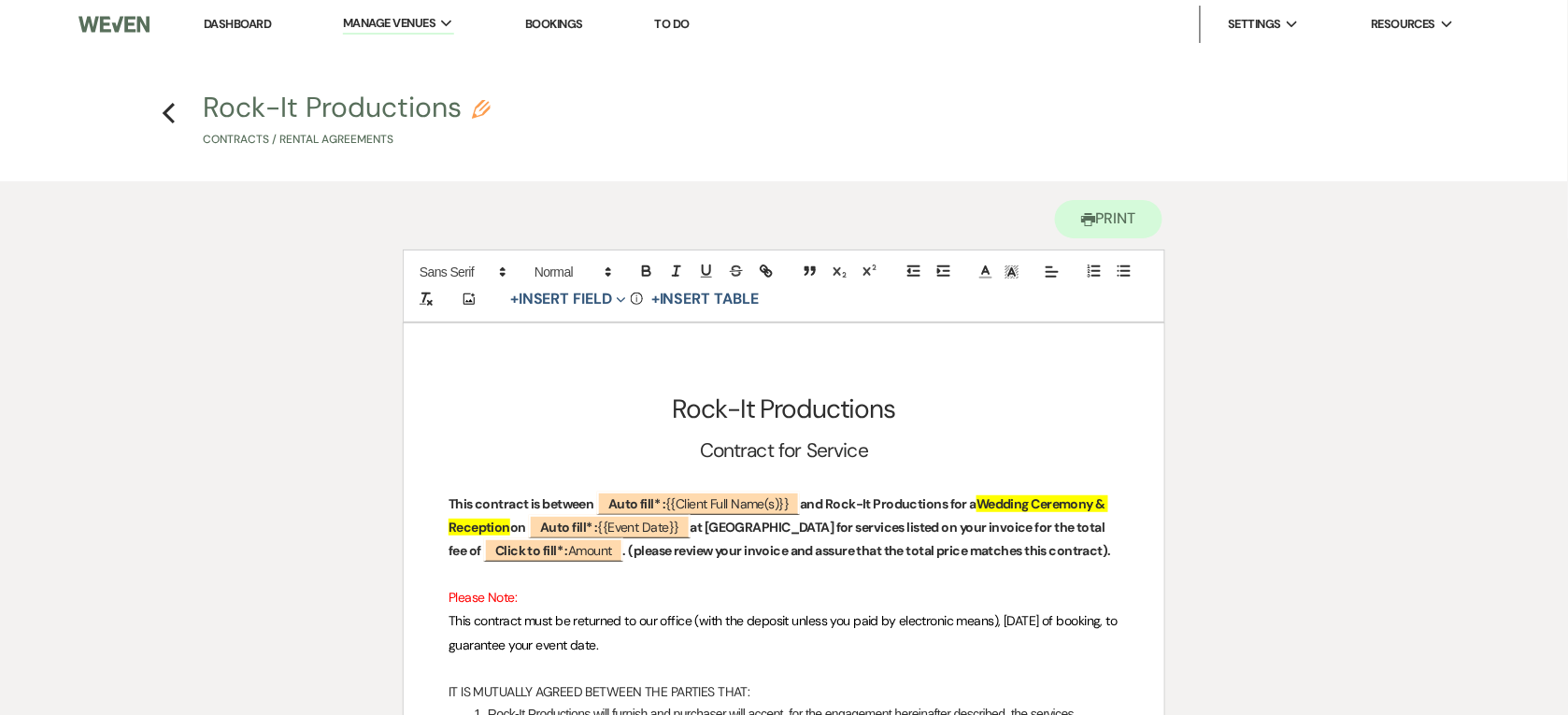
scroll to position [117, 0]
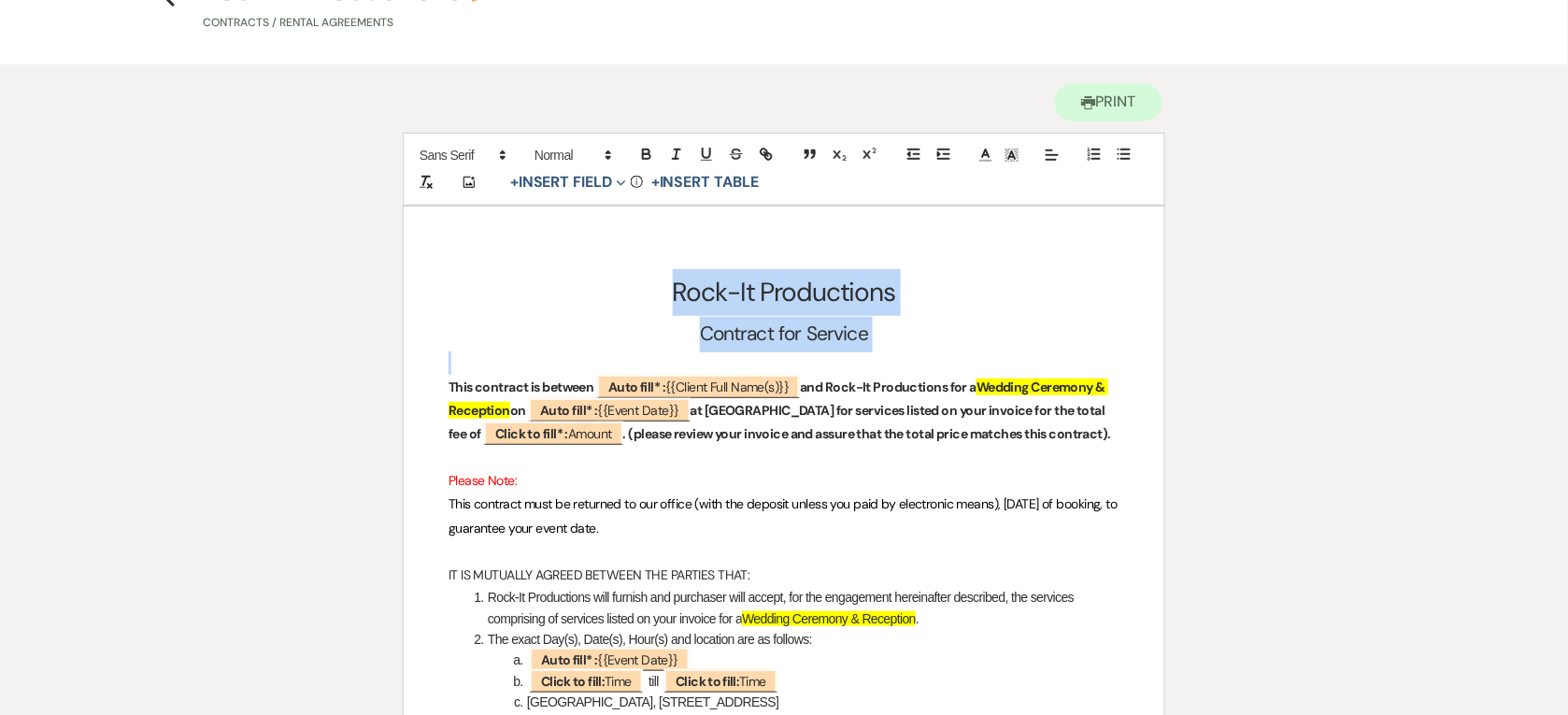
drag, startPoint x: 665, startPoint y: 294, endPoint x: 879, endPoint y: 351, distance: 221.5
copy div "Rock-It Productions Contract for Service"
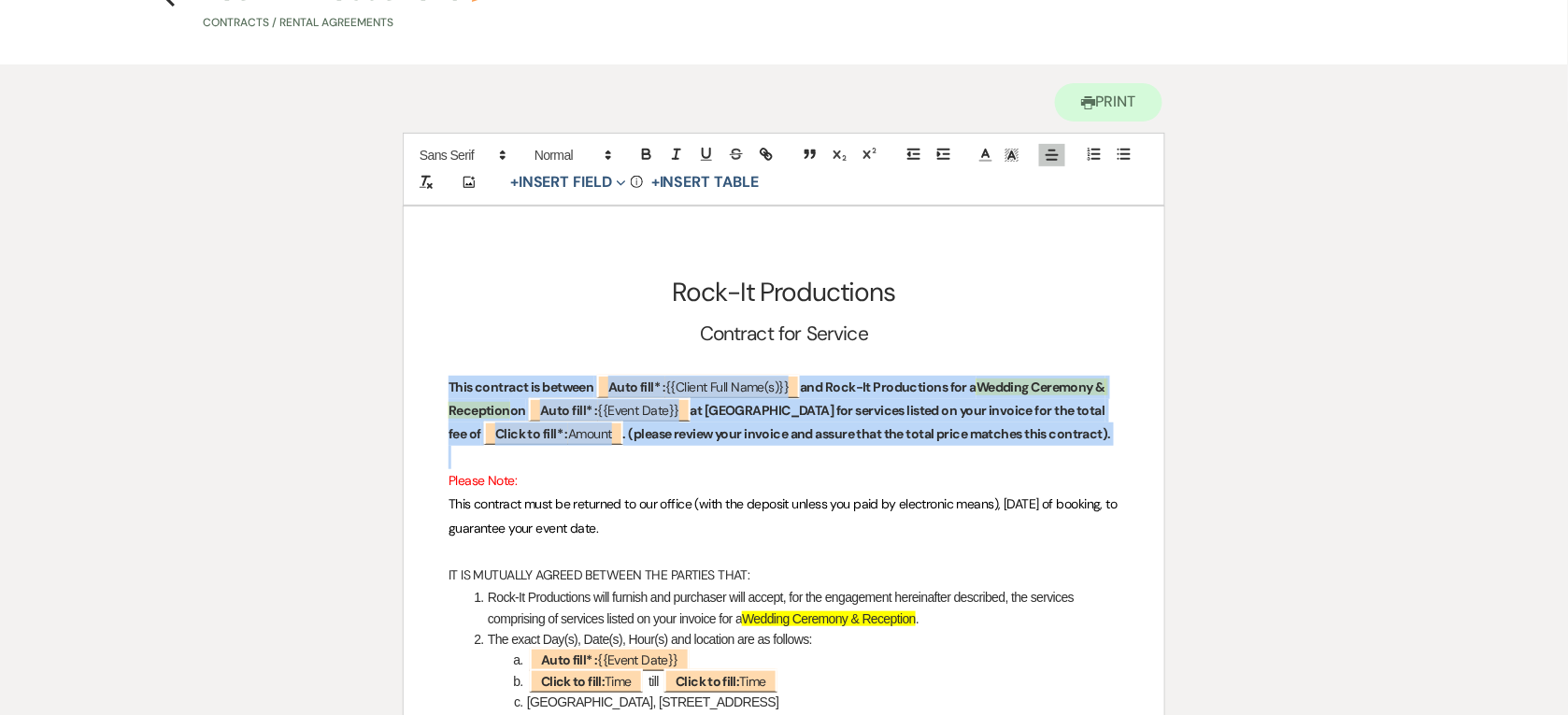
drag, startPoint x: 445, startPoint y: 379, endPoint x: 1158, endPoint y: 447, distance: 716.2
copy p "This contract is between ﻿ Auto fill* : {{Client Full Name(s)}} ﻿ and Rock-It P…"
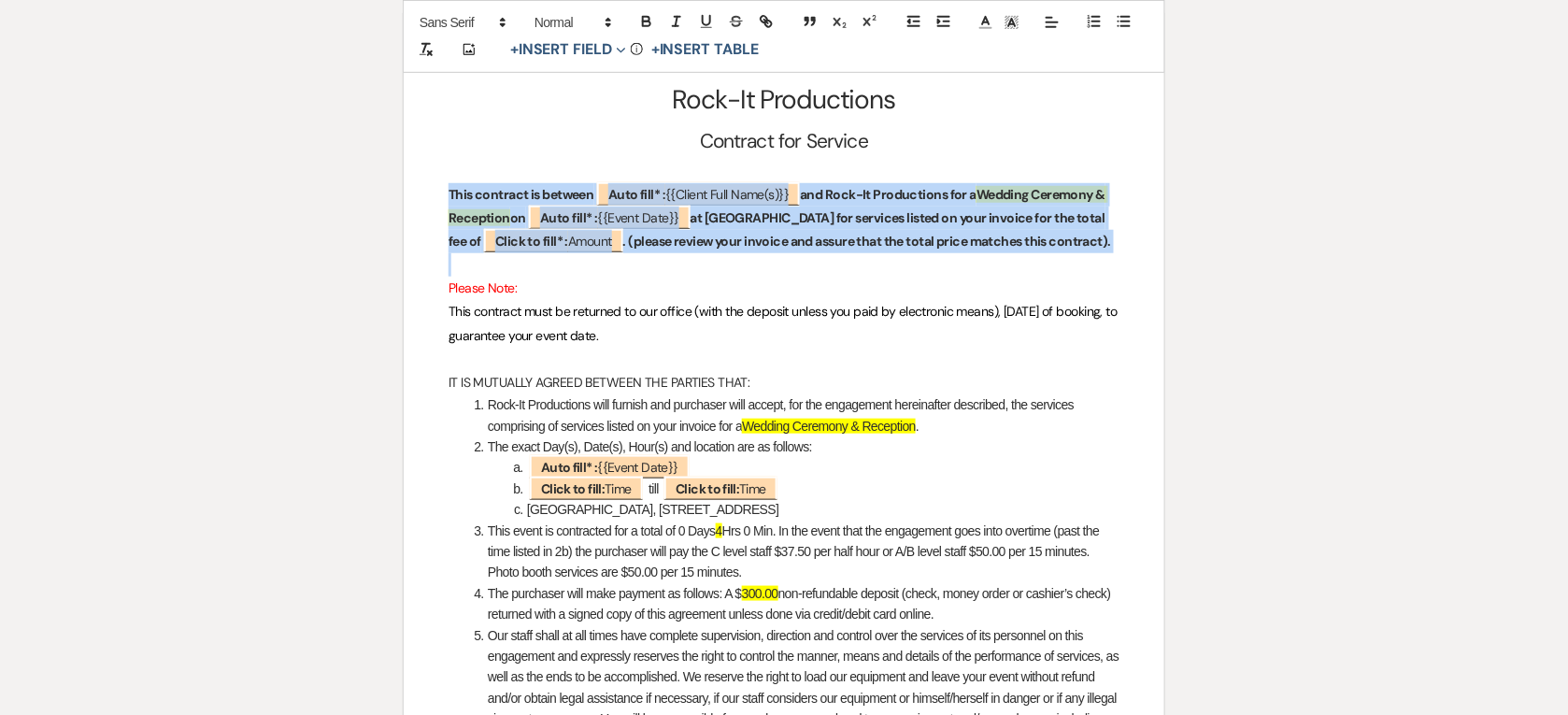
scroll to position [350, 0]
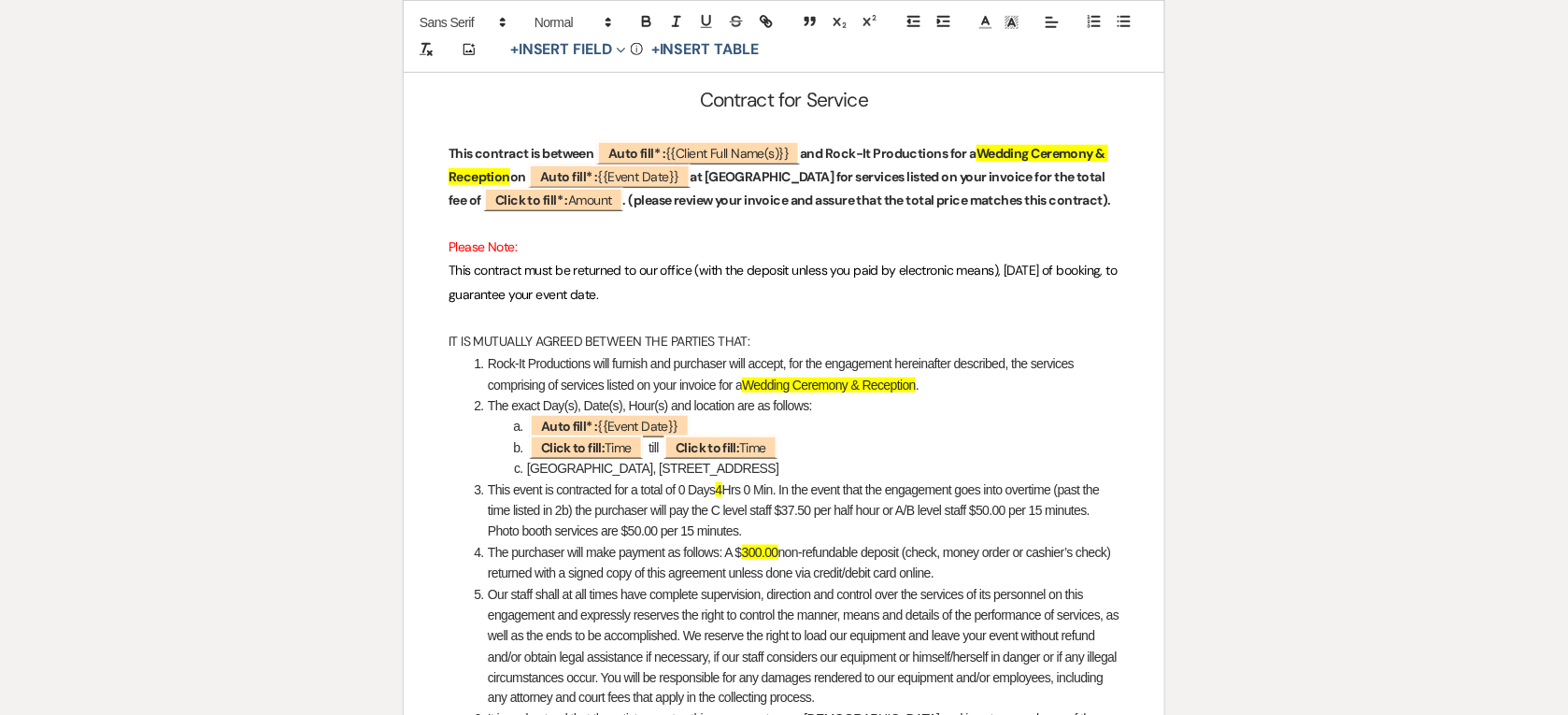
click at [448, 248] on span "Please Note:" at bounding box center [482, 247] width 69 height 17
drag, startPoint x: 448, startPoint y: 248, endPoint x: 731, endPoint y: 294, distance: 286.7
copy div "Please Note: This contract must be returned to our office (with the deposit unl…"
drag, startPoint x: 436, startPoint y: 336, endPoint x: 785, endPoint y: 347, distance: 349.2
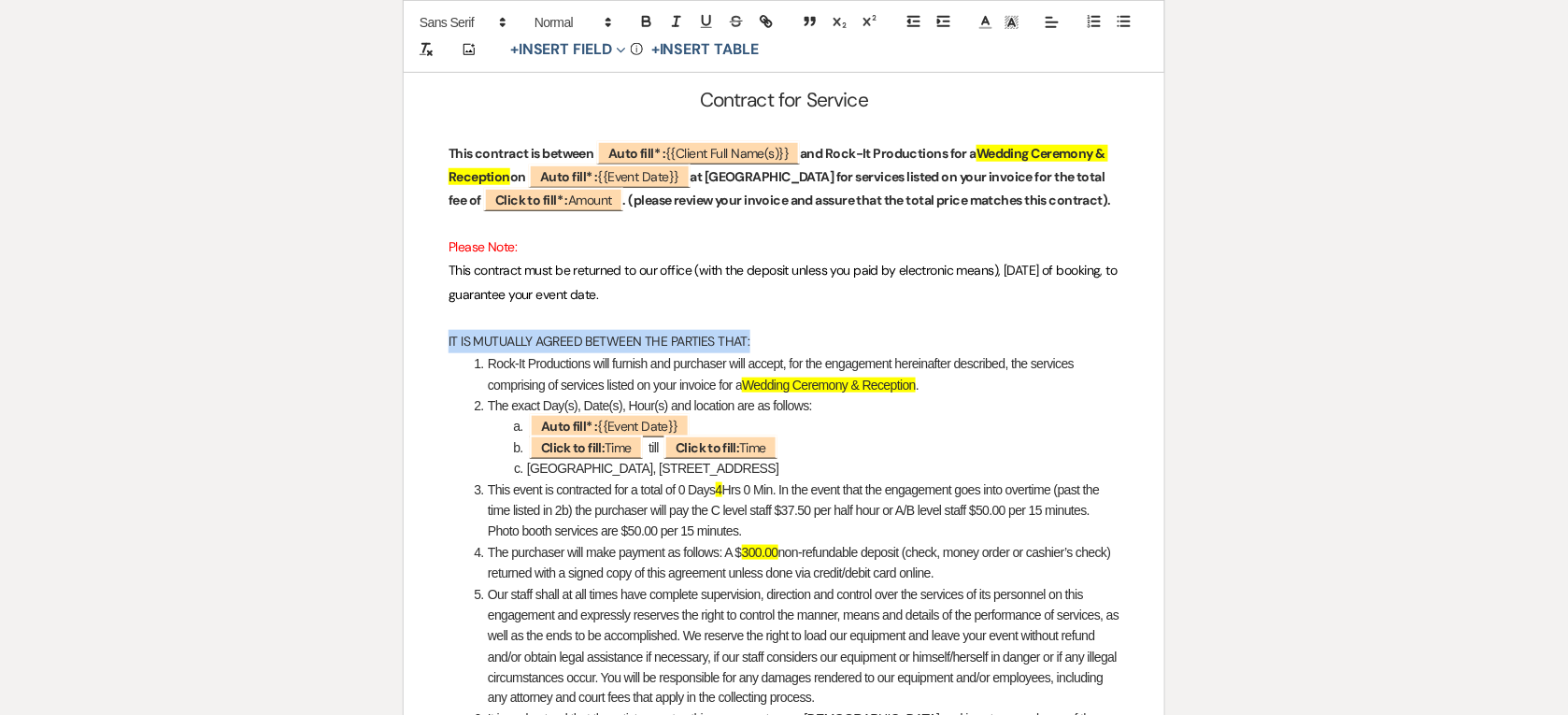
copy p "IT IS MUTUALLY AGREED BETWEEN THE PARTIES THAT:"
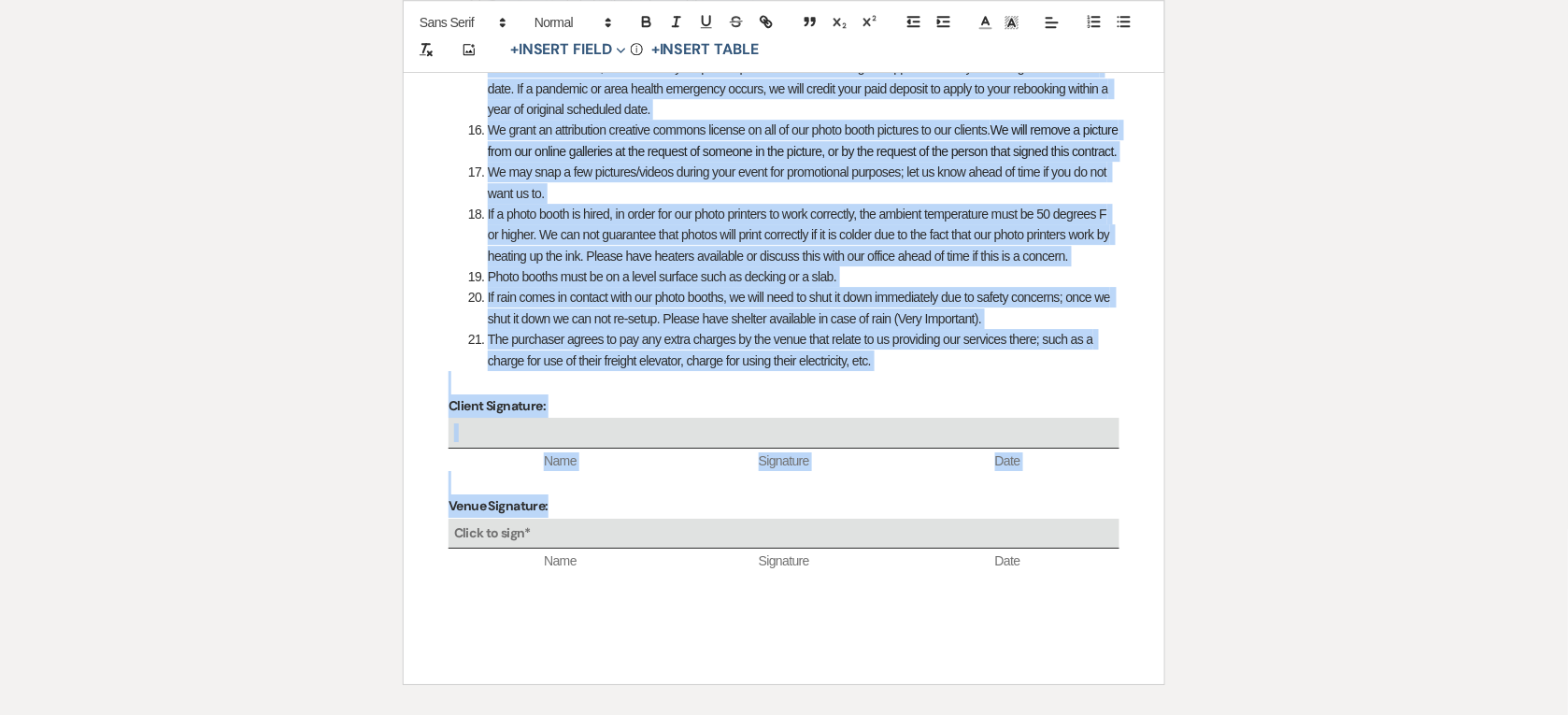
scroll to position [1636, 0]
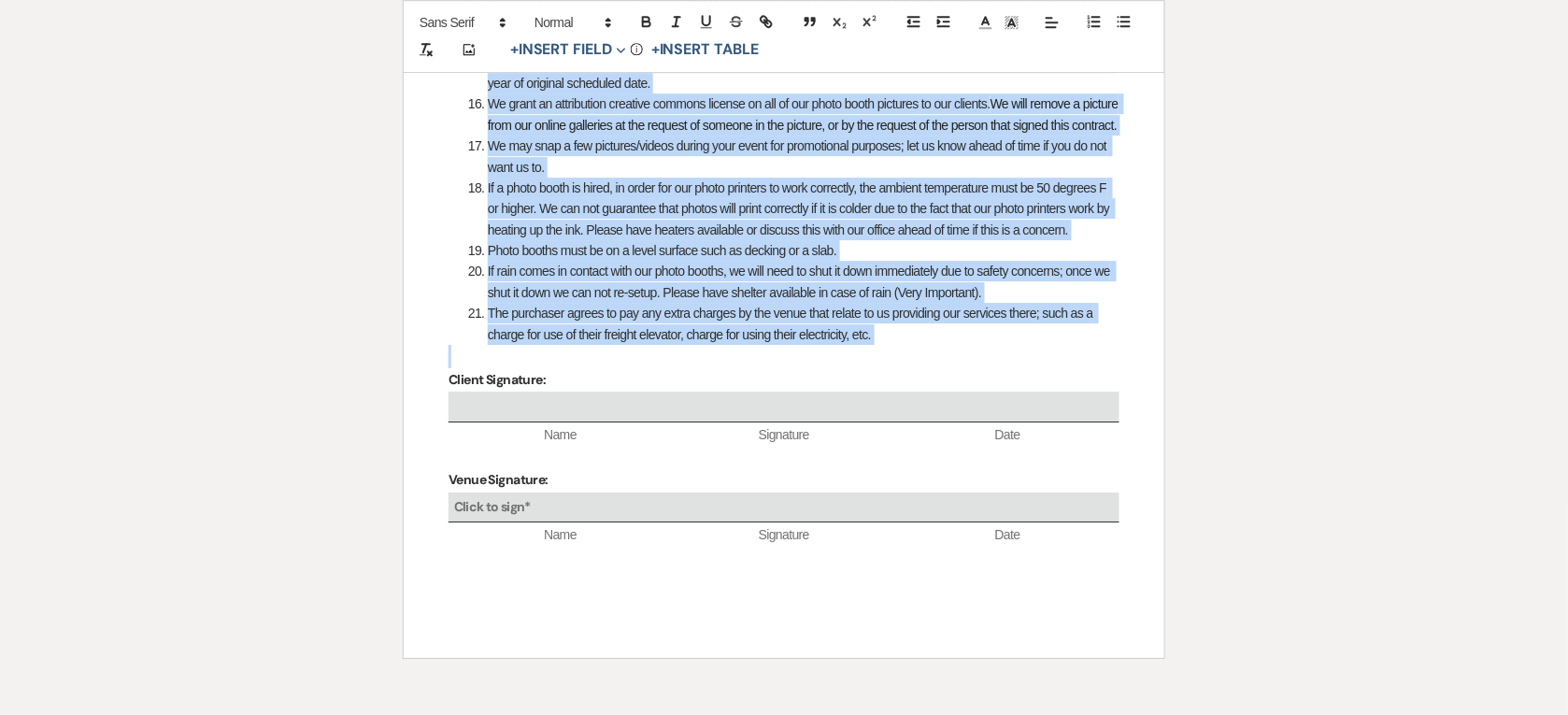
drag, startPoint x: 468, startPoint y: 132, endPoint x: 921, endPoint y: 367, distance: 510.3
copy ol "Lore-Ip Dolorsitame cons adipisc eli seddoeius temp incidi, utl etd magnaaliqu …"
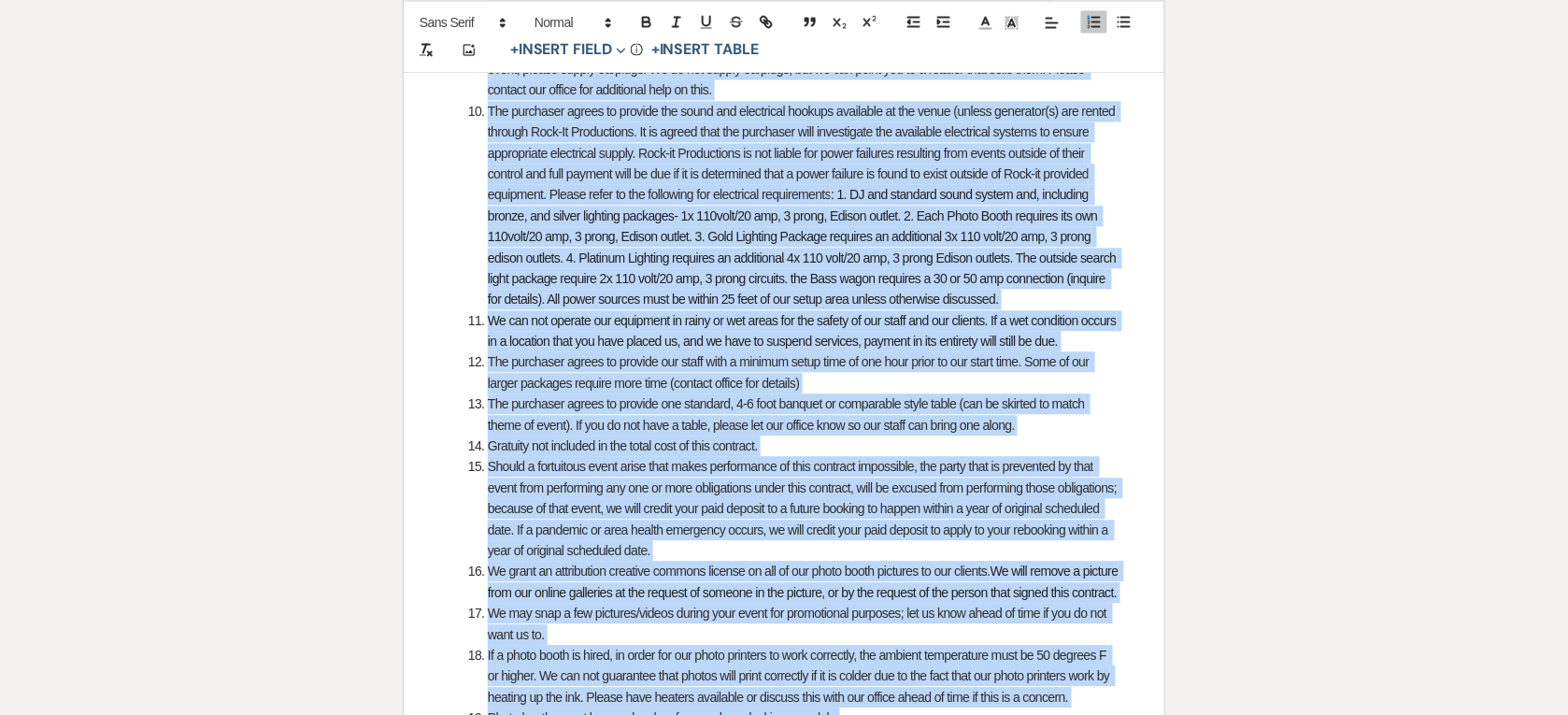
click at [587, 367] on li "The purchaser agrees to provide our staff with a minimum setup time of one hour…" at bounding box center [794, 372] width 651 height 42
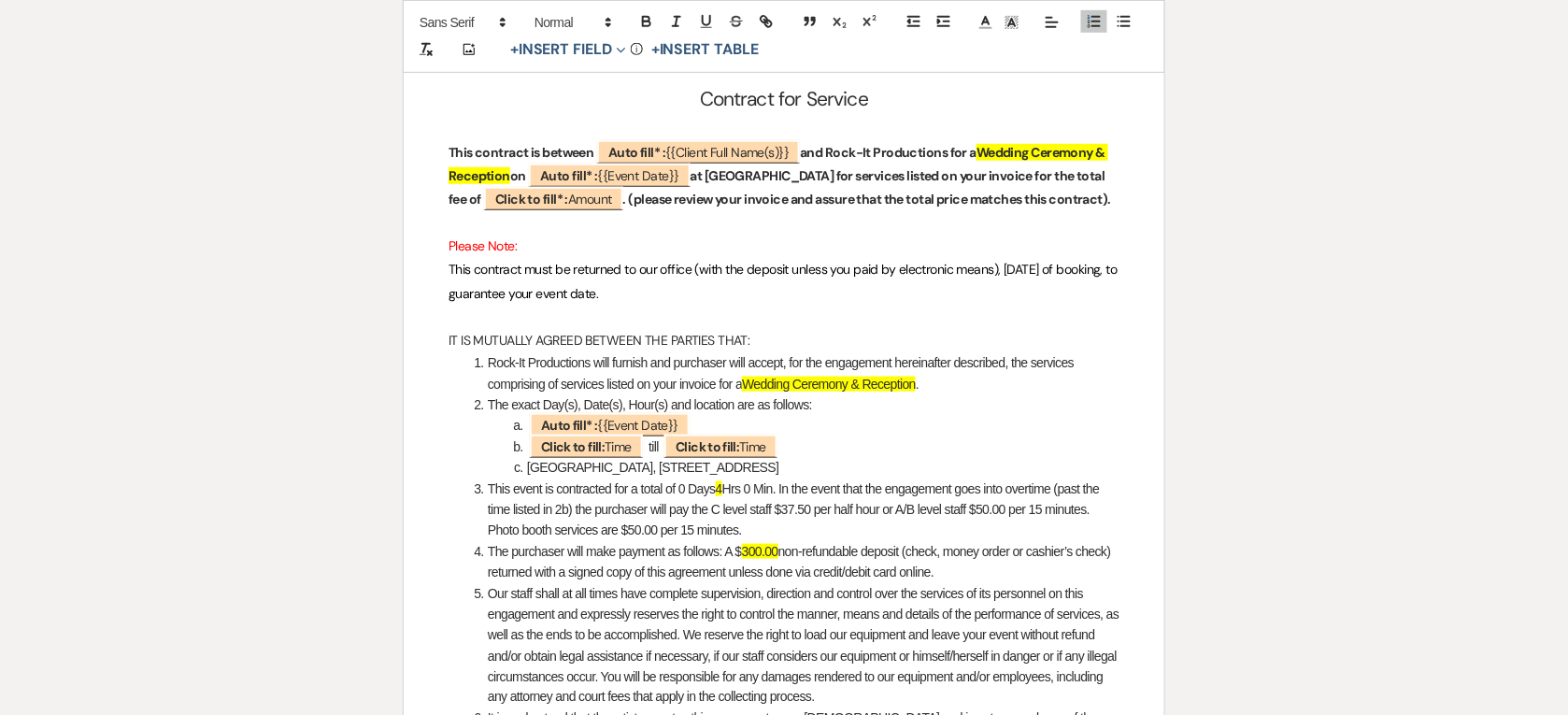
scroll to position [350, 0]
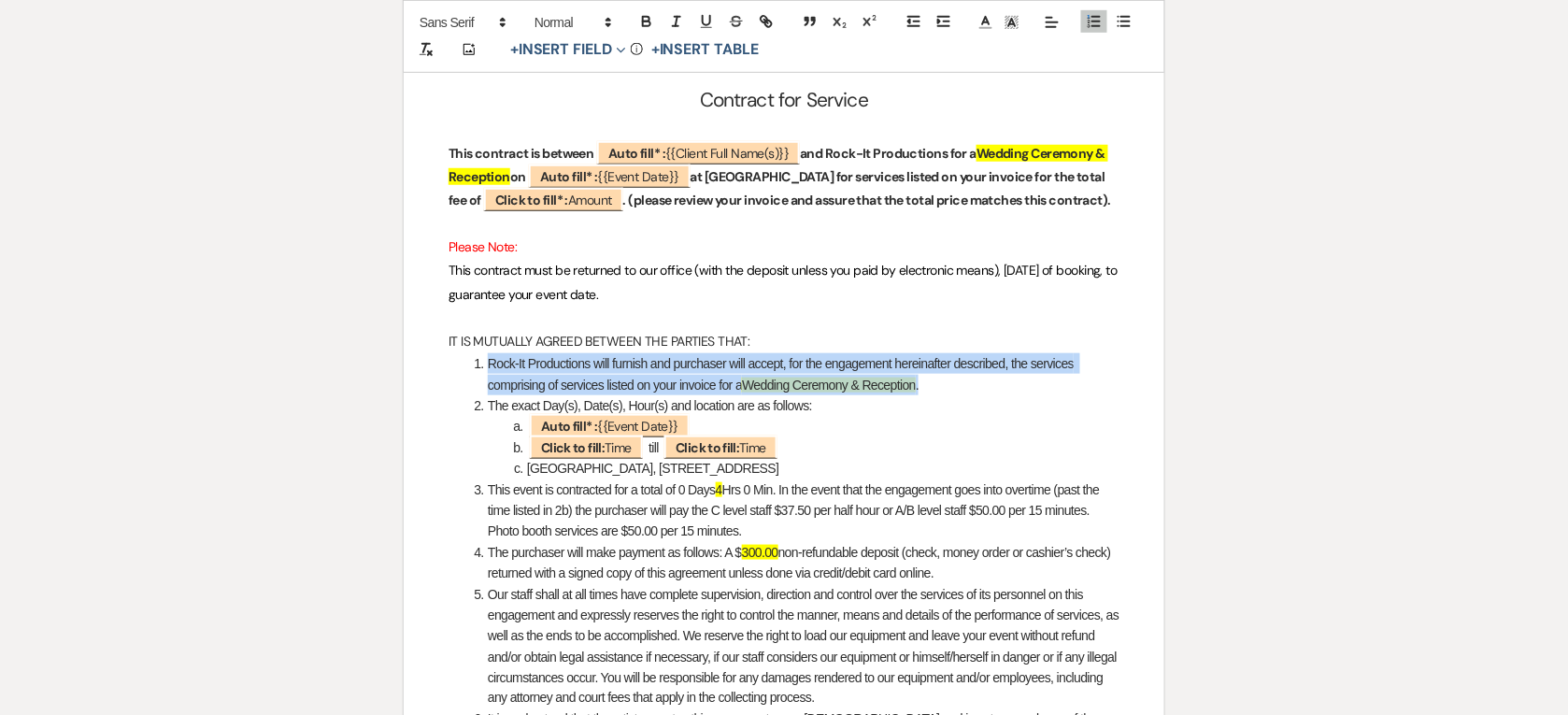
drag, startPoint x: 490, startPoint y: 362, endPoint x: 981, endPoint y: 387, distance: 491.6
click at [981, 387] on li "Rock-It Productions will furnish and purchaser will accept, for the engagement …" at bounding box center [794, 374] width 651 height 42
copy li "Rock-It Productions will furnish and purchaser will accept, for the engagement …"
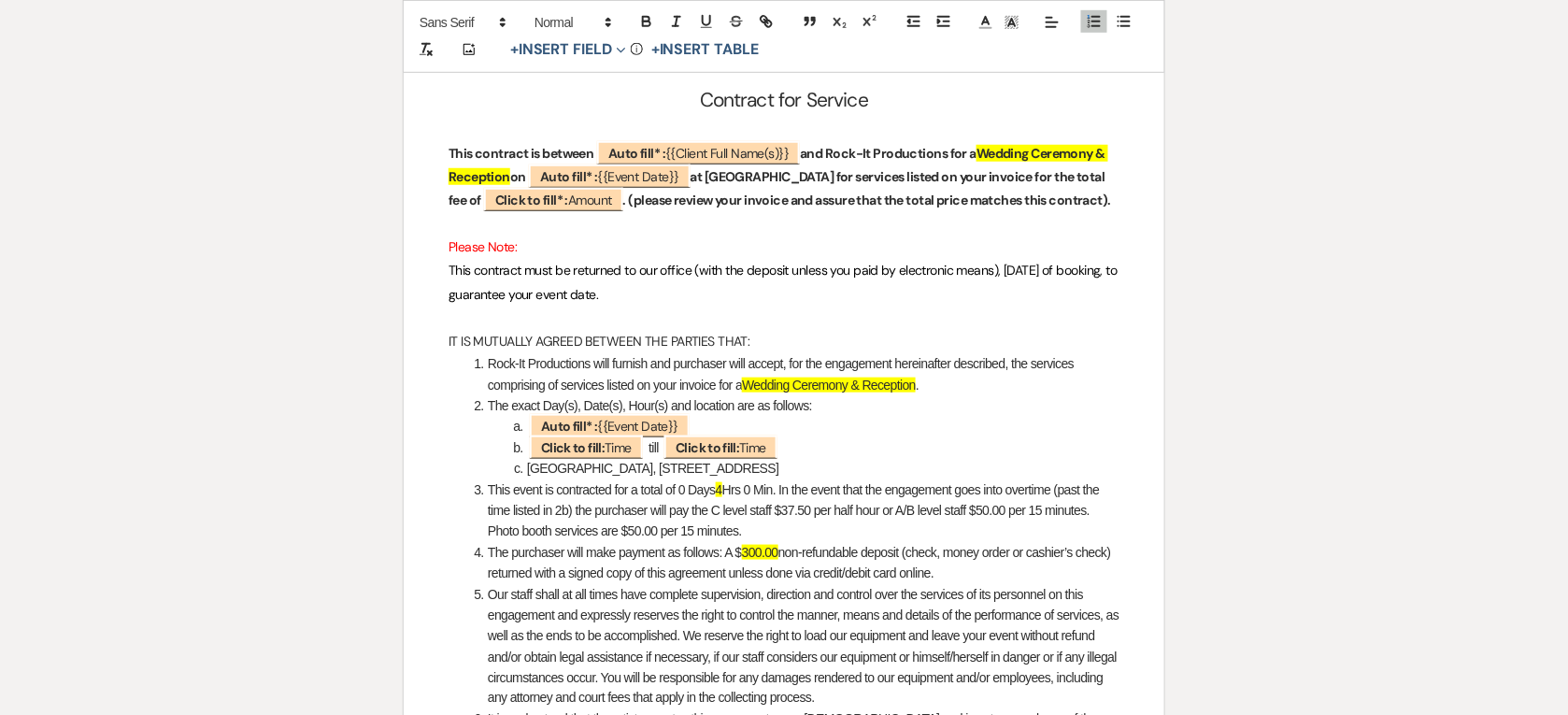
click at [600, 348] on p "IT IS MUTUALLY AGREED BETWEEN THE PARTIES THAT:" at bounding box center [783, 342] width 671 height 24
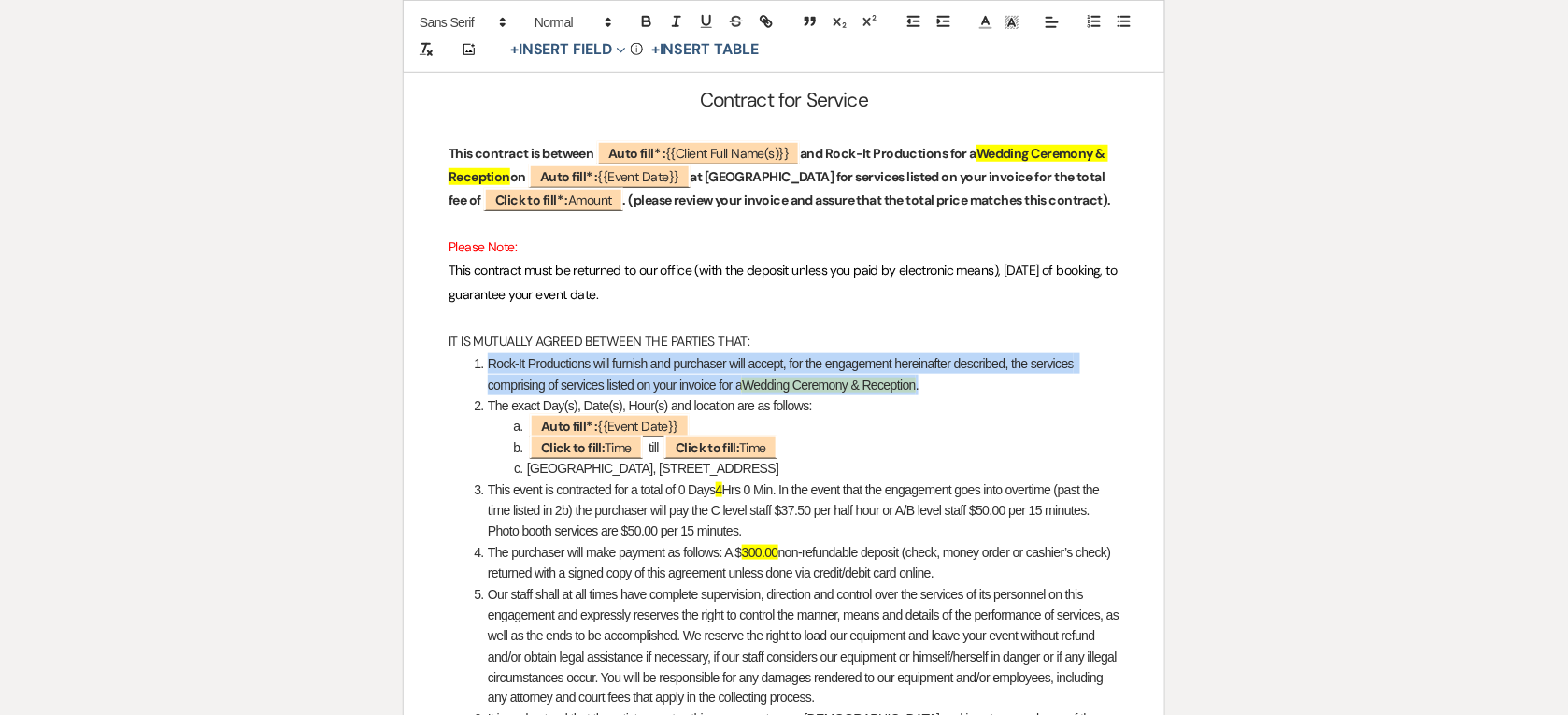
drag, startPoint x: 456, startPoint y: 353, endPoint x: 934, endPoint y: 382, distance: 478.9
copy li "Rock-It Productions will furnish and purchaser will accept, for the engagement …"
drag, startPoint x: 488, startPoint y: 412, endPoint x: 1107, endPoint y: 461, distance: 620.9
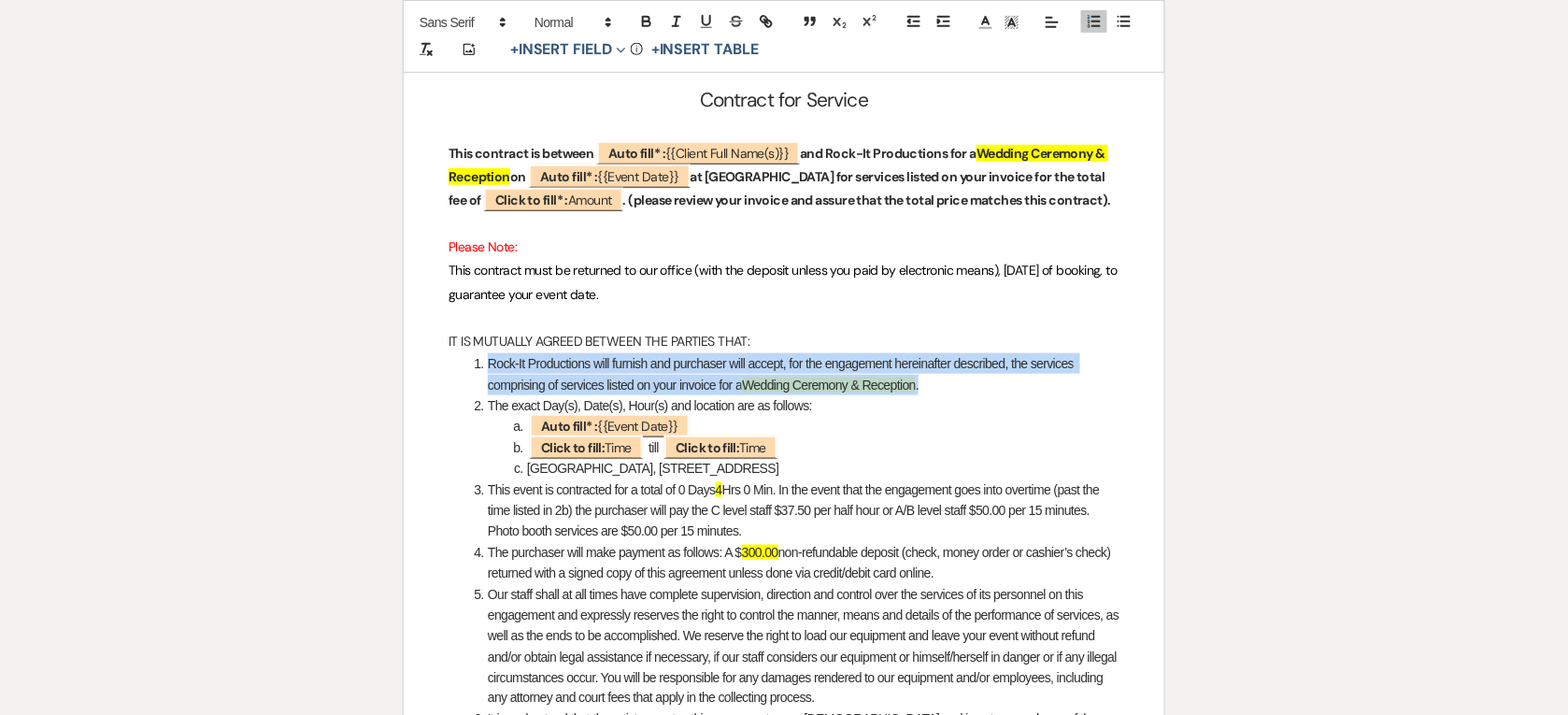
copy ol "The exact Day(s), Date(s), Hour(s) and location are as follows: ﻿ Auto fill* : …"
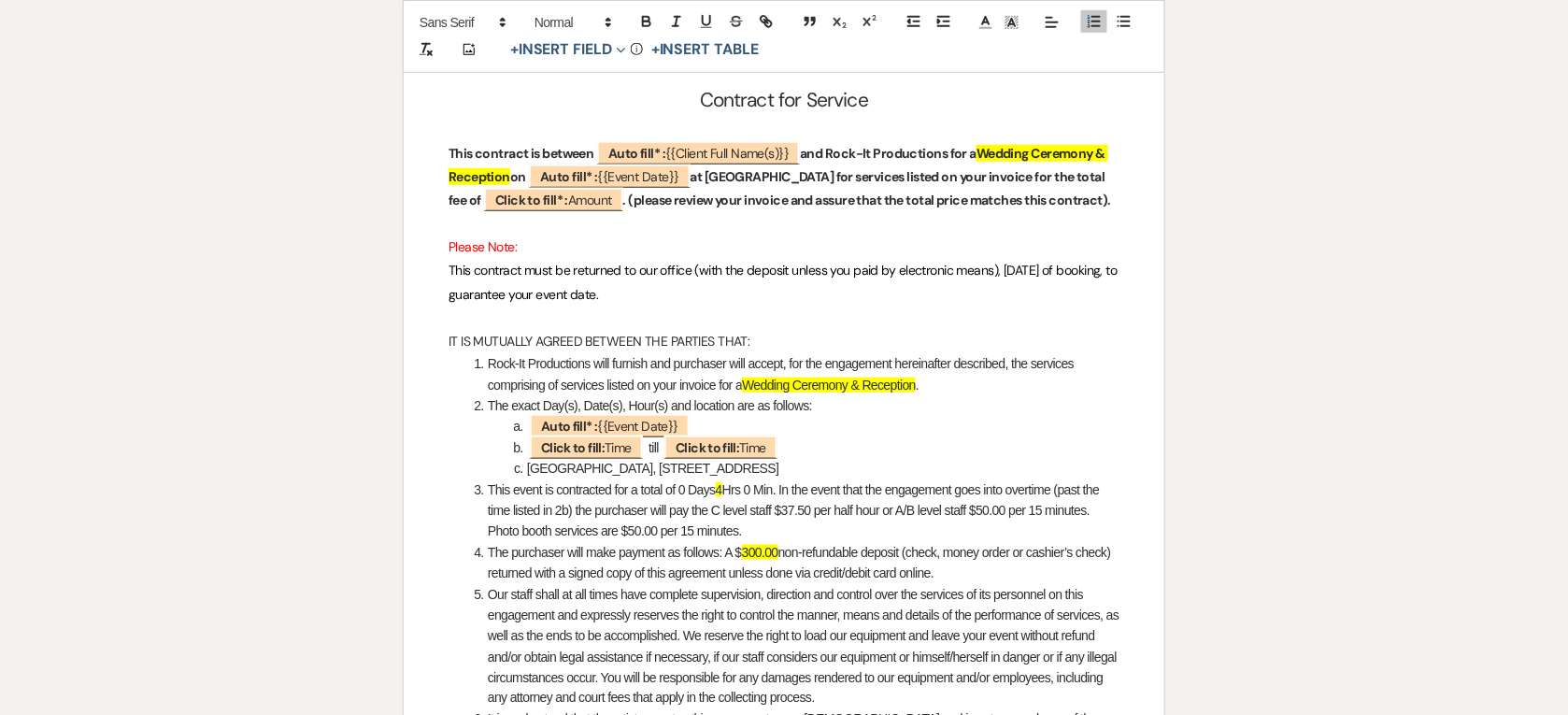
click at [594, 507] on li "This event is contracted for a total of 0 Days 4 Hrs 0 Min. In the event that t…" at bounding box center [794, 511] width 651 height 63
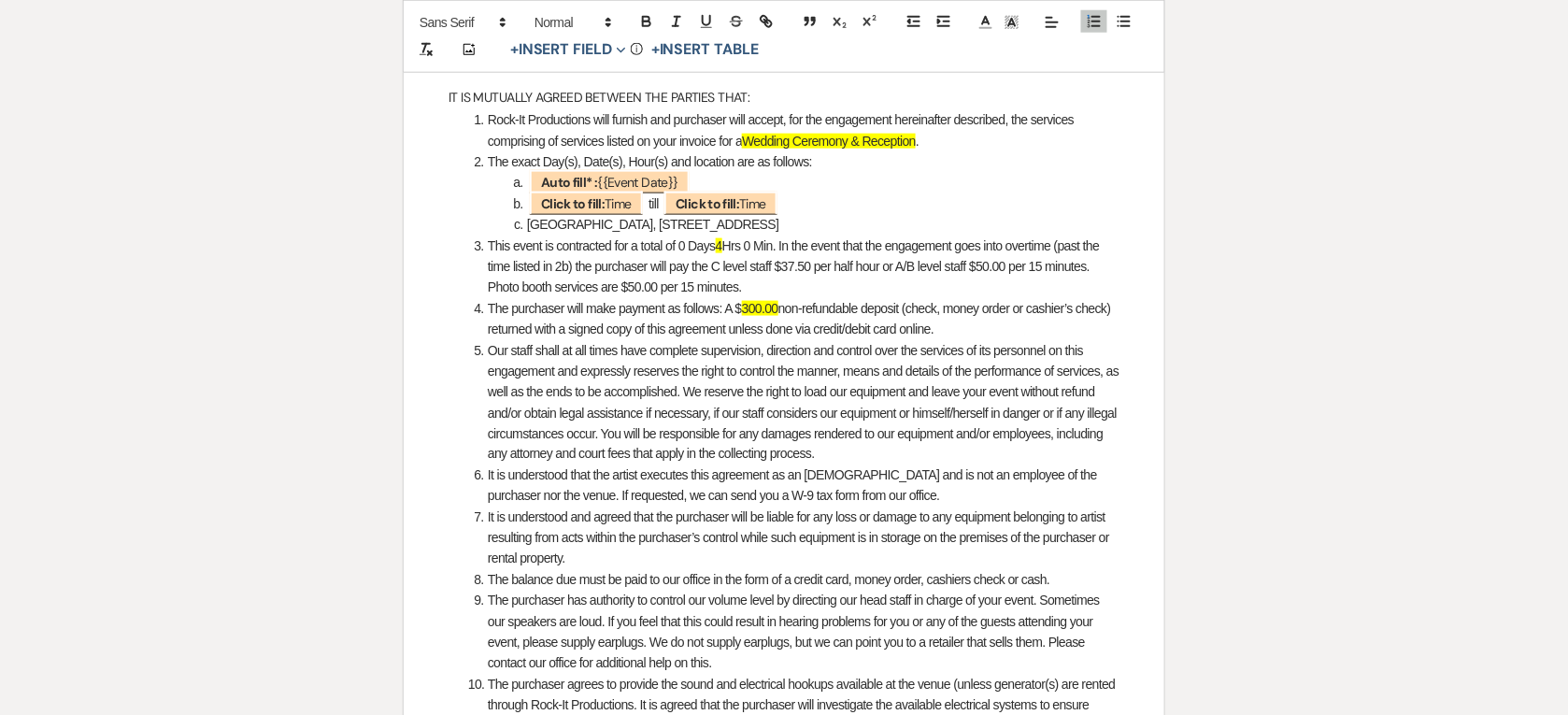
scroll to position [585, 0]
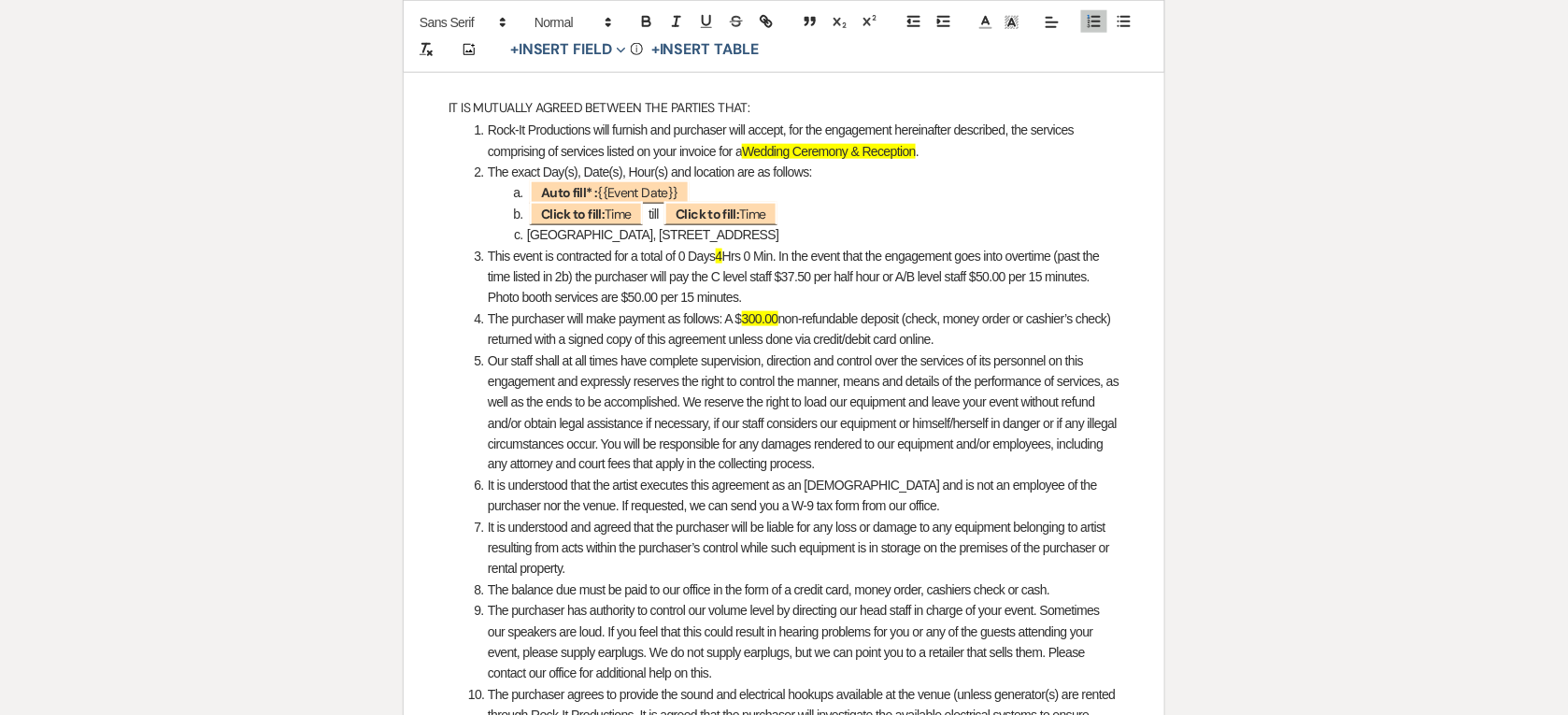
drag, startPoint x: 487, startPoint y: 252, endPoint x: 850, endPoint y: 295, distance: 365.5
click at [850, 295] on li "This event is contracted for a total of 0 Days 4 Hrs 0 Min. In the event that t…" at bounding box center [794, 277] width 651 height 63
copy li "This event is contracted for a total of 0 Days 4 Hrs 0 Min. In the event that t…"
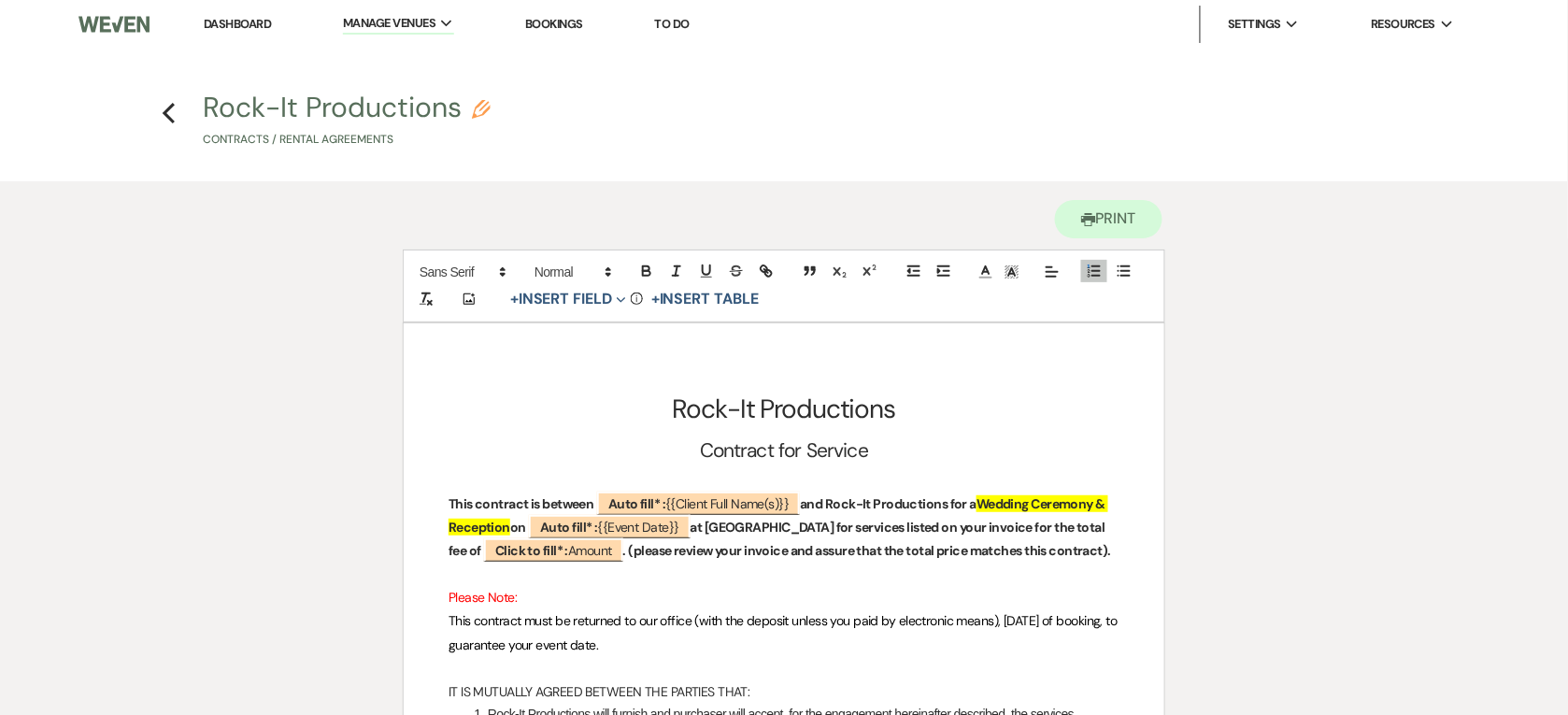
click at [248, 11] on li "Dashboard" at bounding box center [237, 24] width 86 height 37
click at [252, 20] on link "Dashboard" at bounding box center [237, 24] width 68 height 16
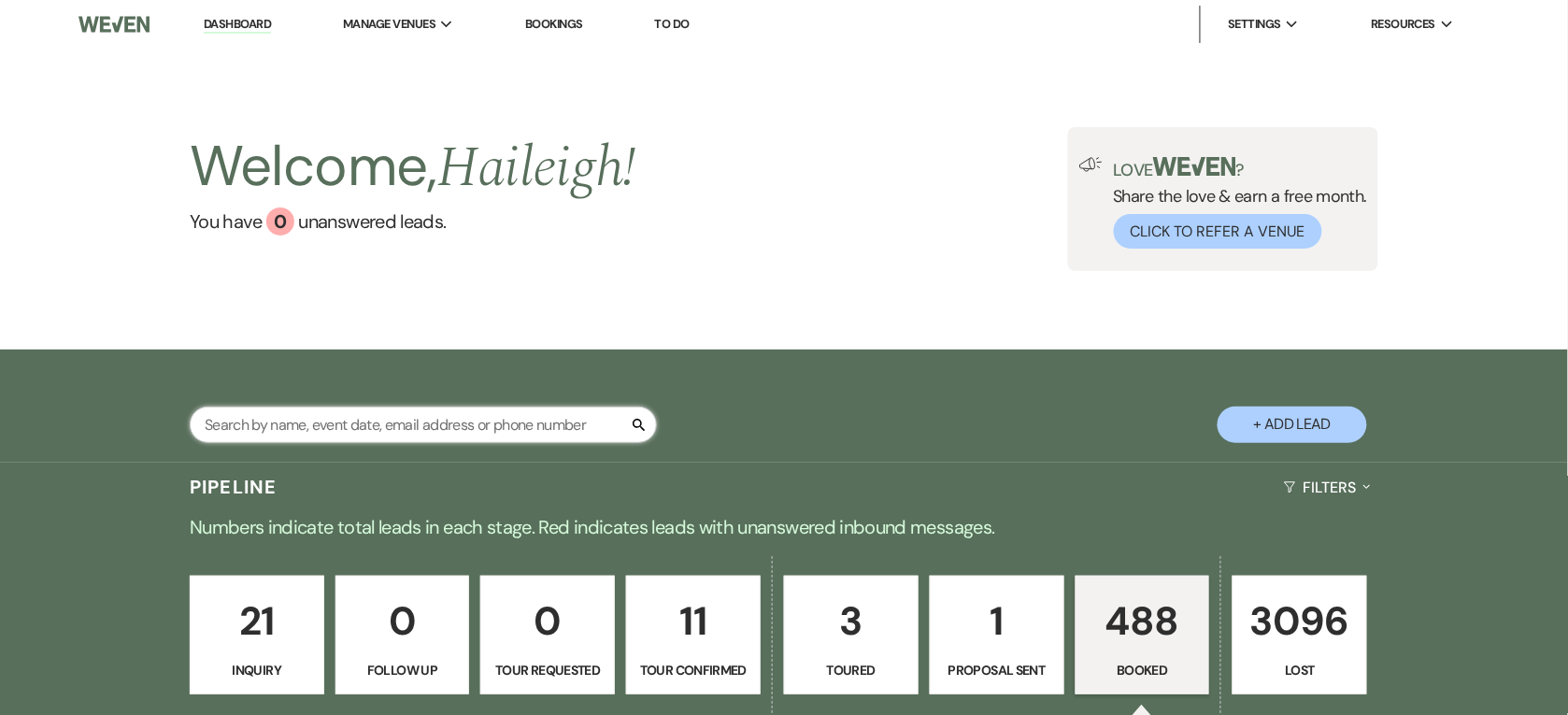
click at [370, 427] on input "text" at bounding box center [422, 425] width 467 height 36
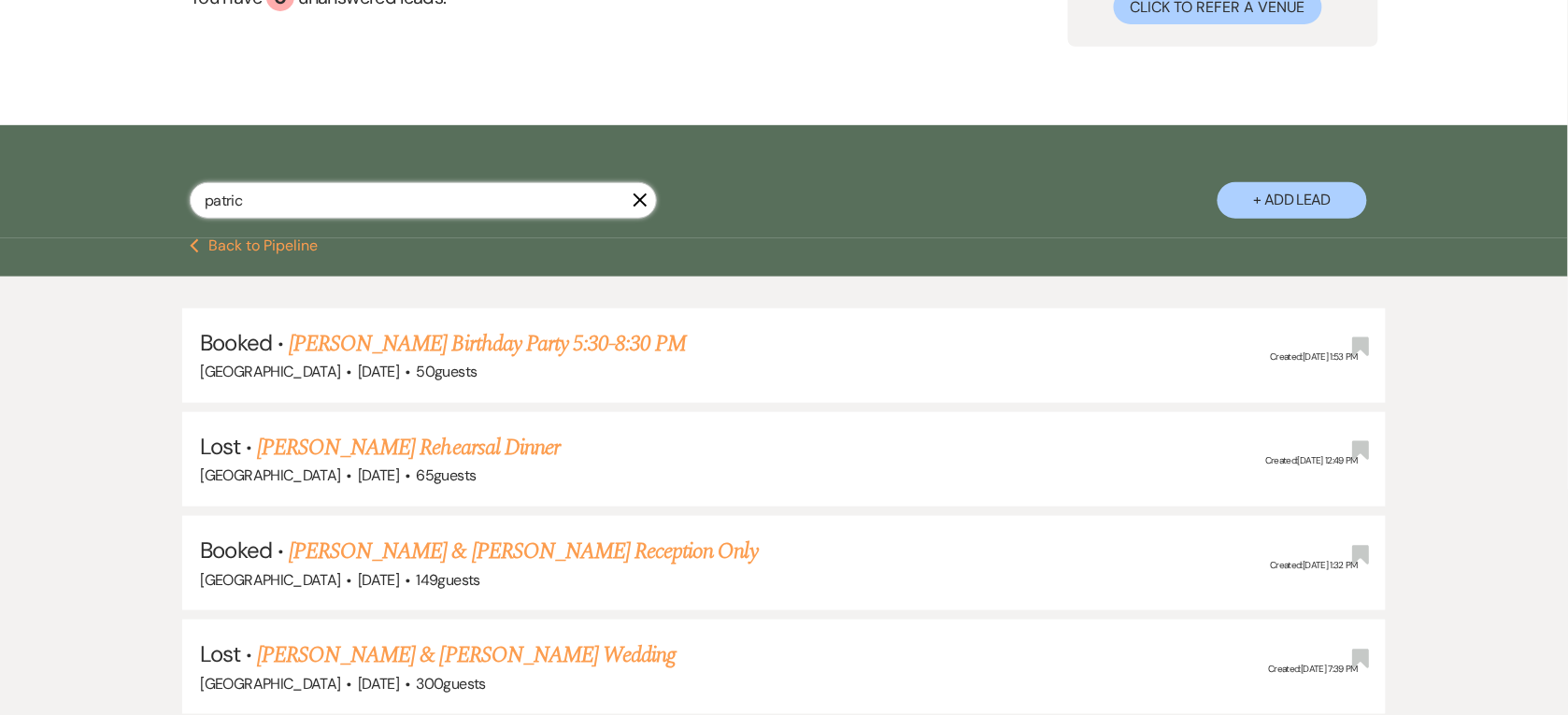
scroll to position [233, 0]
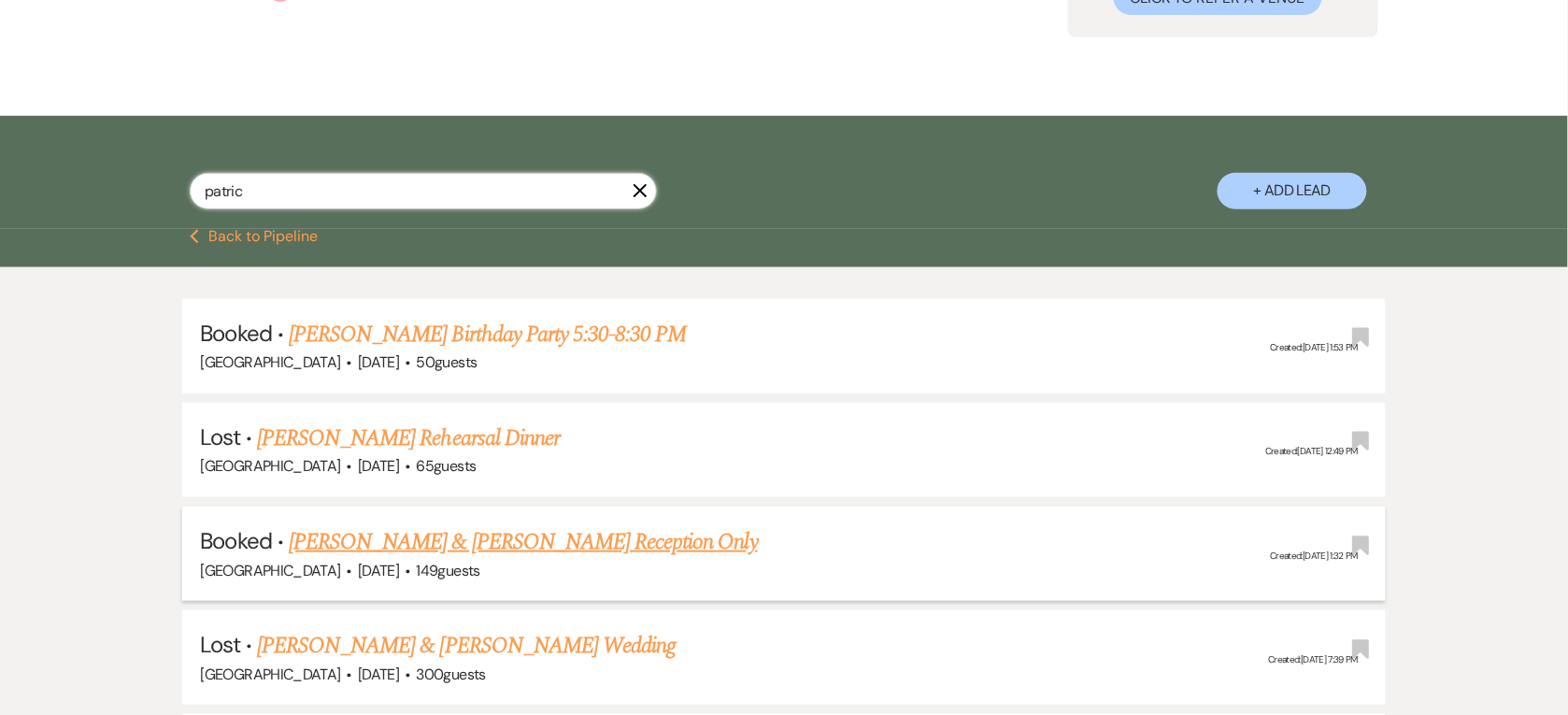
type input "patric"
click at [404, 534] on link "[PERSON_NAME] & [PERSON_NAME] Reception Only" at bounding box center [522, 542] width 469 height 33
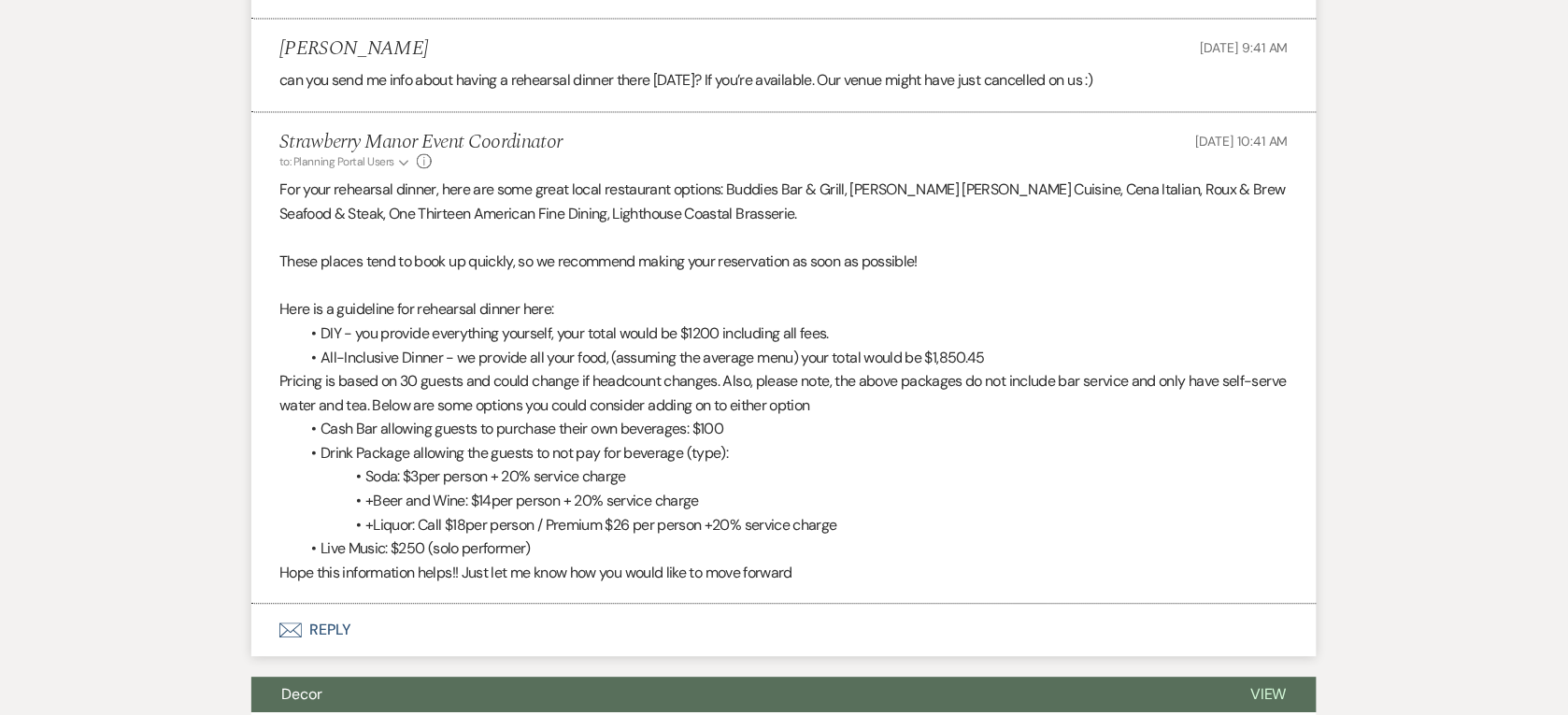
scroll to position [3150, 0]
click at [318, 645] on button "Envelope Reply" at bounding box center [783, 631] width 1065 height 52
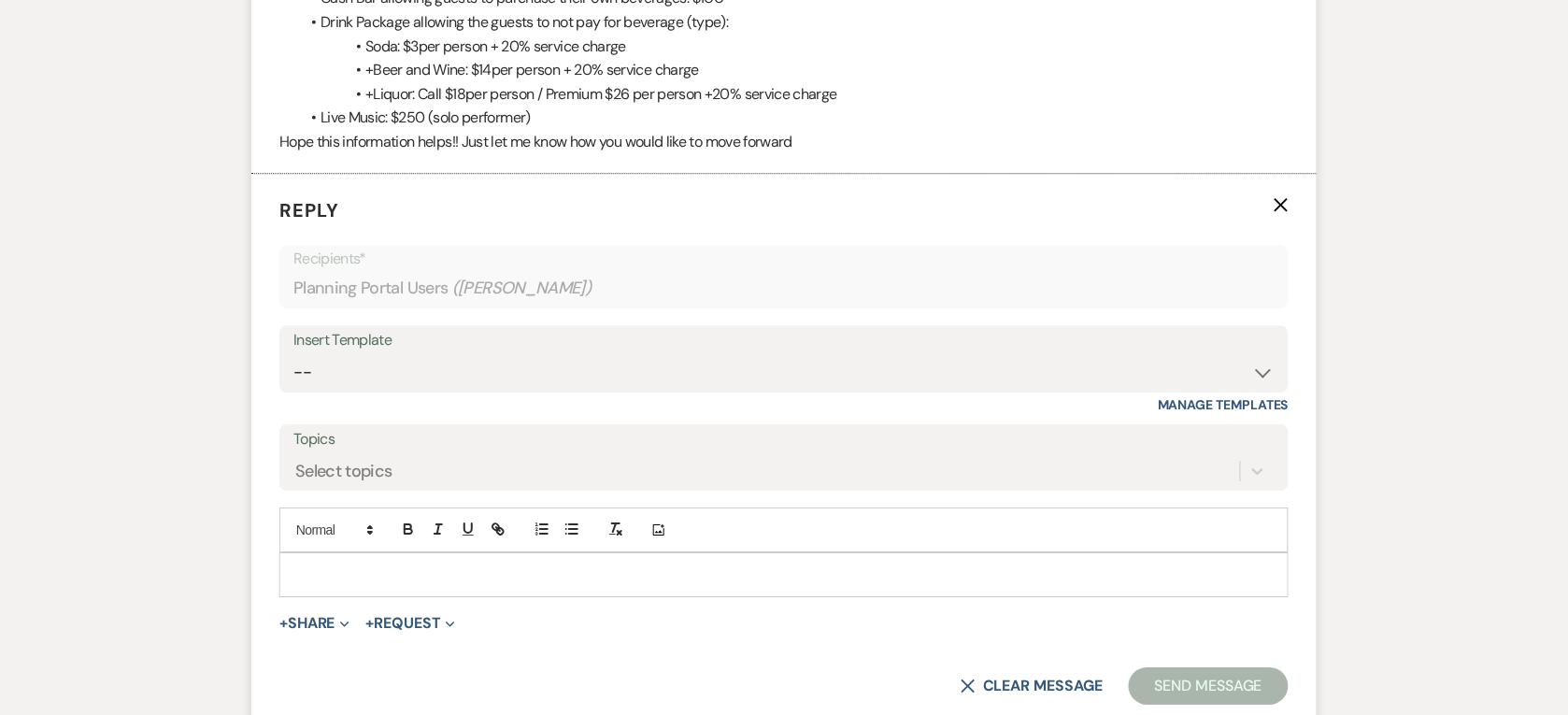
scroll to position [3677, 0]
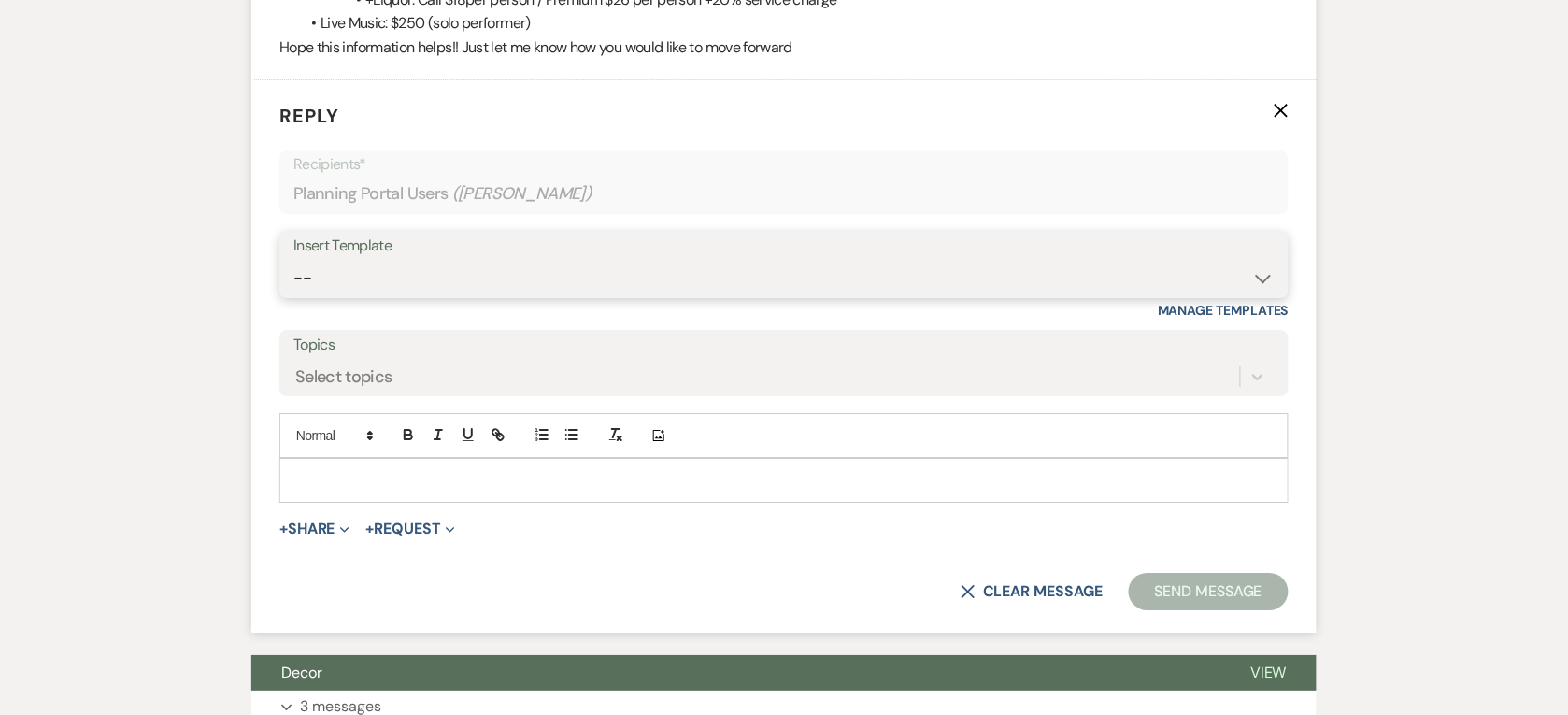
click at [334, 289] on select "-- Weven Planning Portal Introduction (Booked Events) Private Party Inquiry Res…" at bounding box center [783, 278] width 981 height 36
select select "1409"
click at [293, 261] on select "-- Weven Planning Portal Introduction (Booked Events) Private Party Inquiry Res…" at bounding box center [783, 278] width 981 height 36
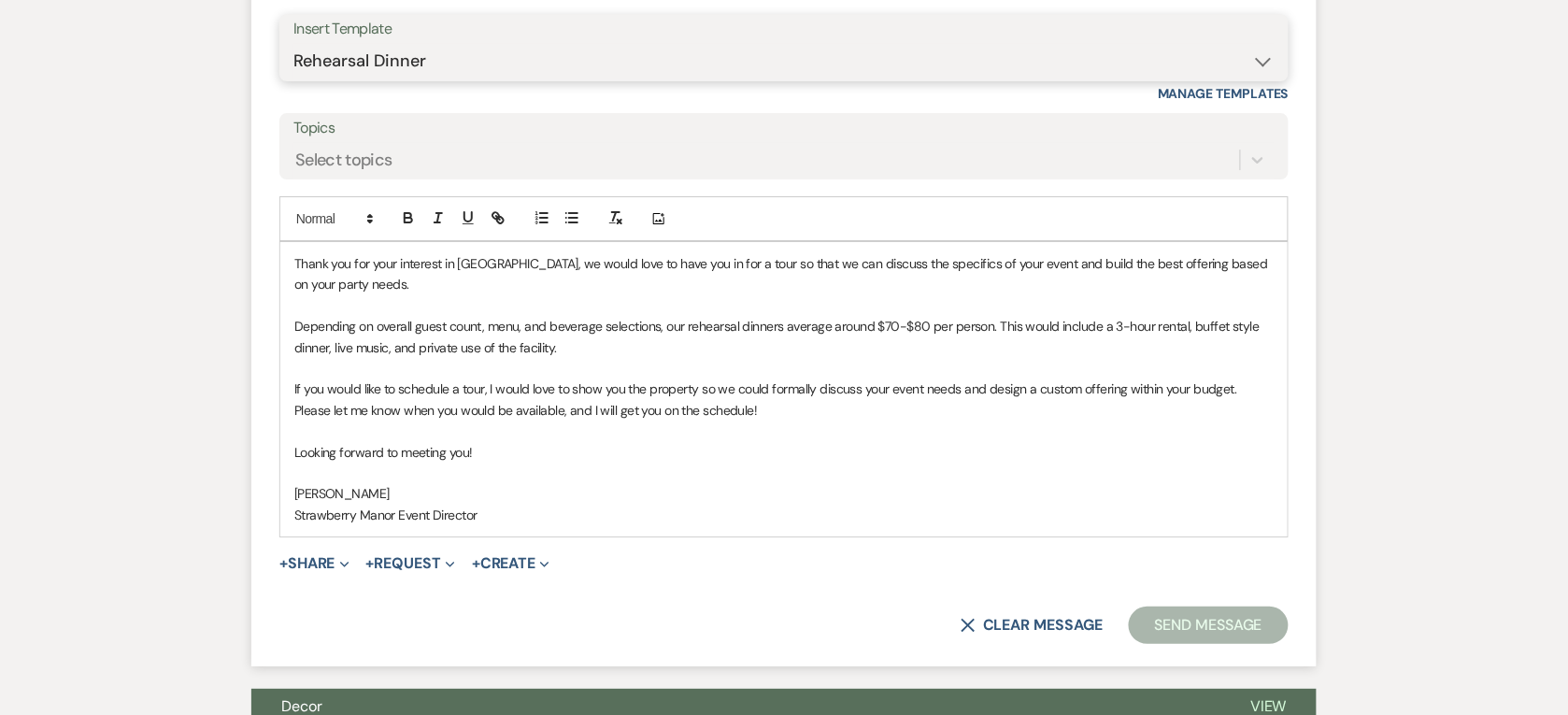
scroll to position [3910, 0]
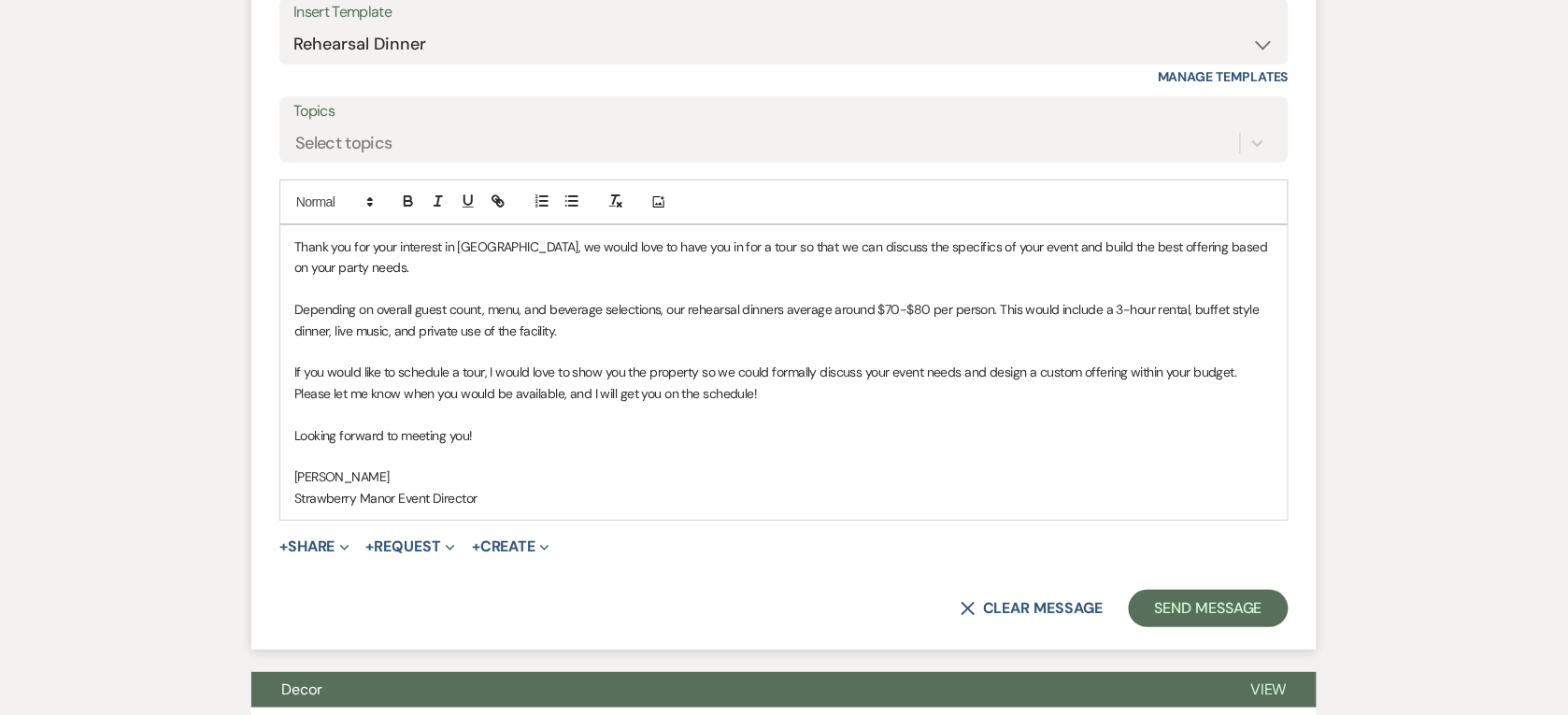
click at [899, 318] on p "Depending on overall guest count, menu, and beverage selections, our rehearsal …" at bounding box center [783, 320] width 979 height 42
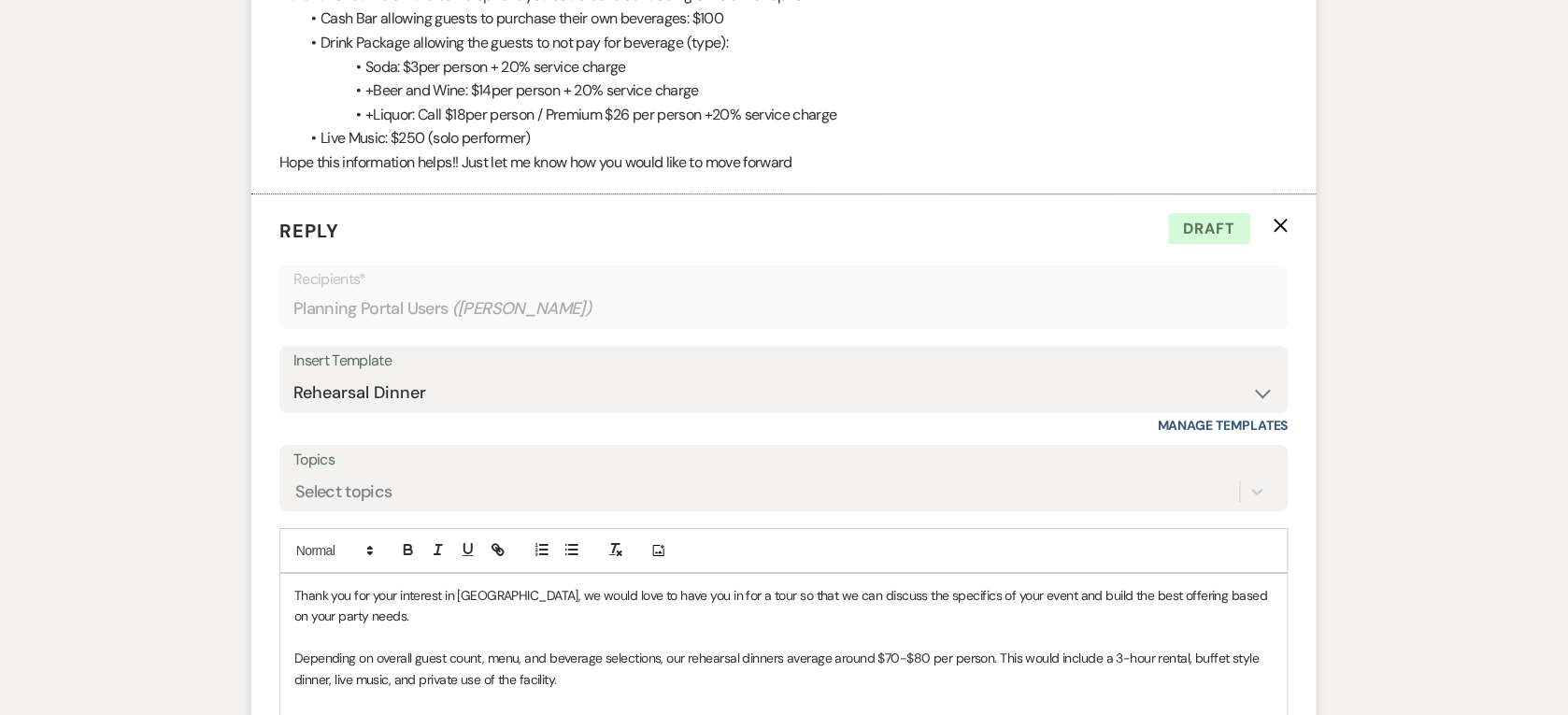
scroll to position [3560, 0]
click at [1273, 236] on p "Reply X Draft" at bounding box center [784, 232] width 1009 height 28
click at [1278, 227] on icon "X" at bounding box center [1281, 228] width 15 height 15
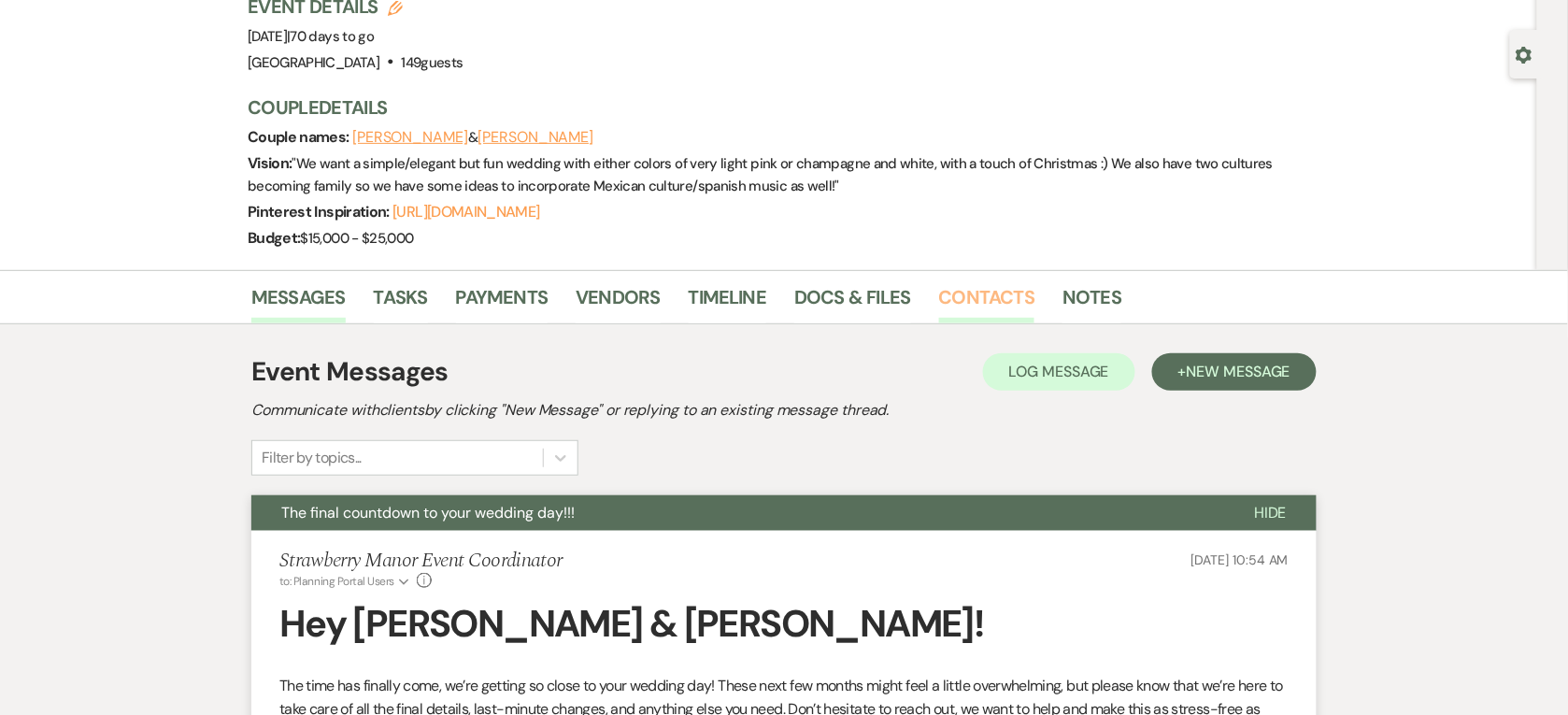
scroll to position [0, 0]
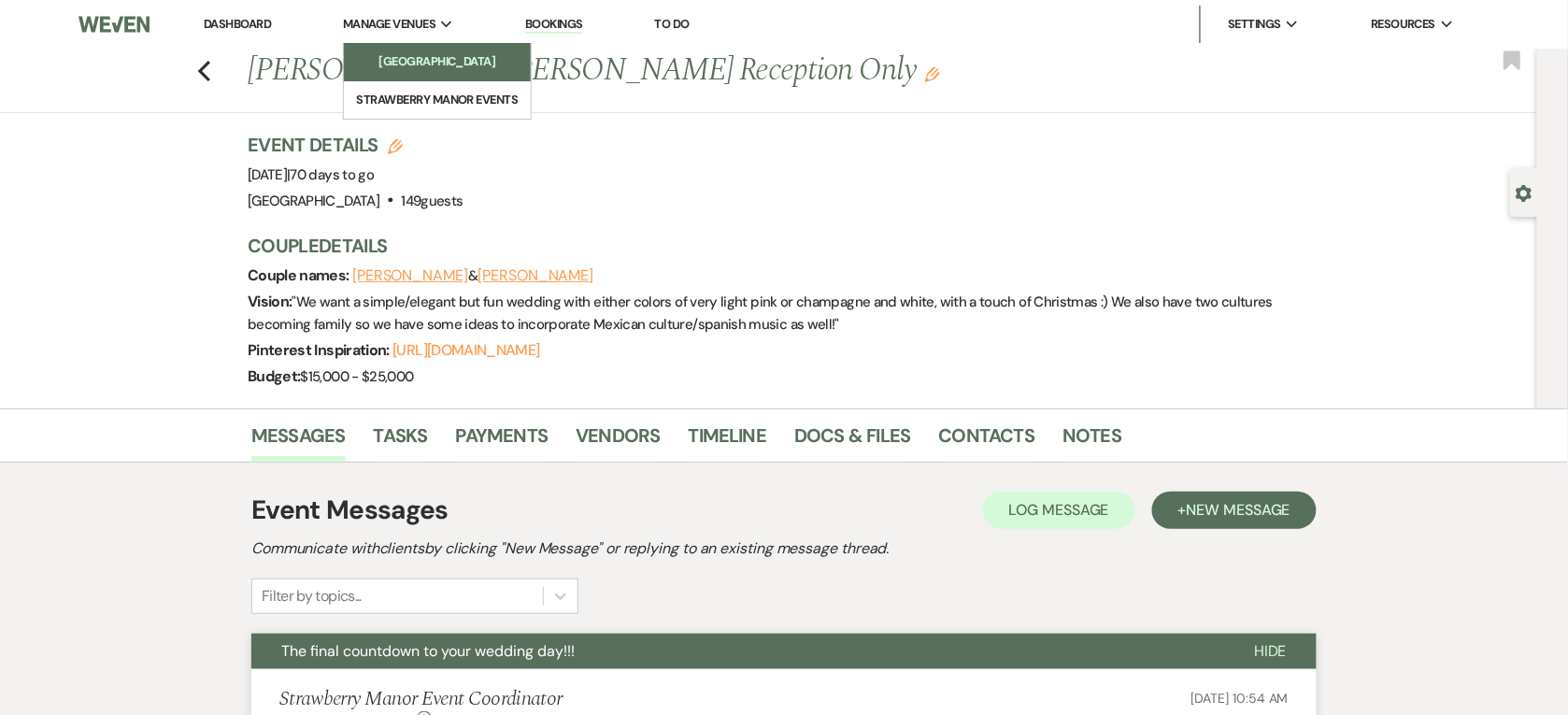
click at [377, 67] on li "[GEOGRAPHIC_DATA]" at bounding box center [437, 62] width 168 height 19
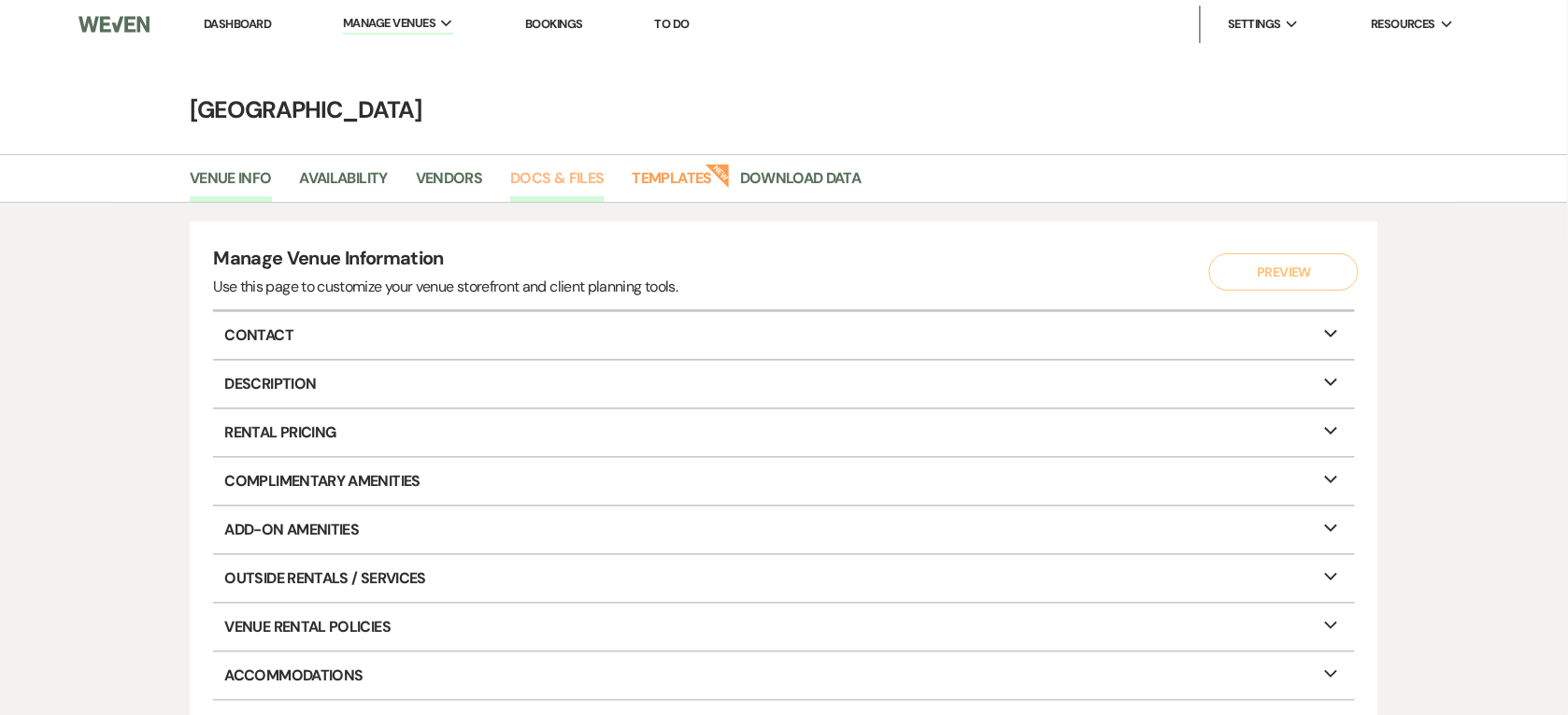
click at [546, 184] on link "Docs & Files" at bounding box center [557, 184] width 93 height 35
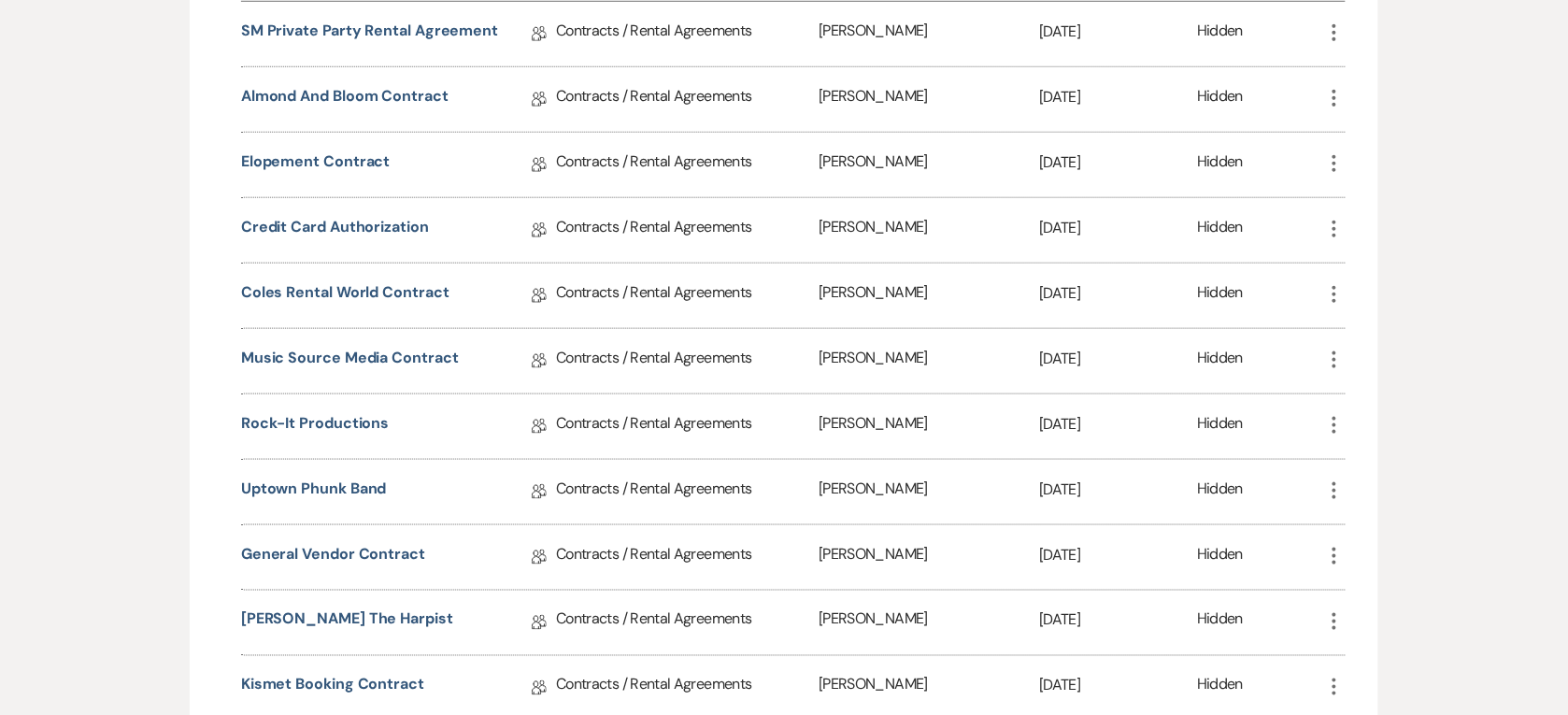
scroll to position [467, 0]
click at [346, 423] on link "Rock-It Productions" at bounding box center [314, 425] width 147 height 29
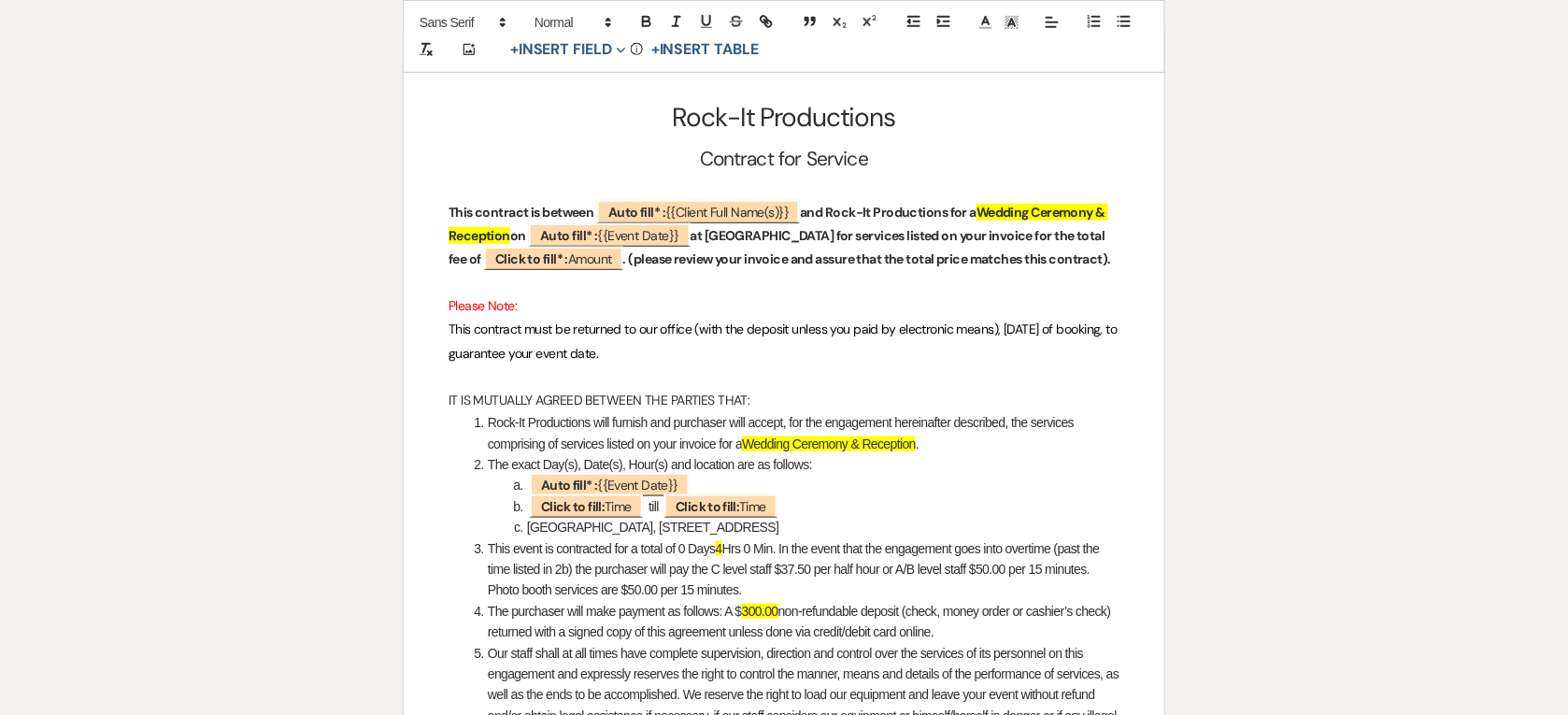
scroll to position [350, 0]
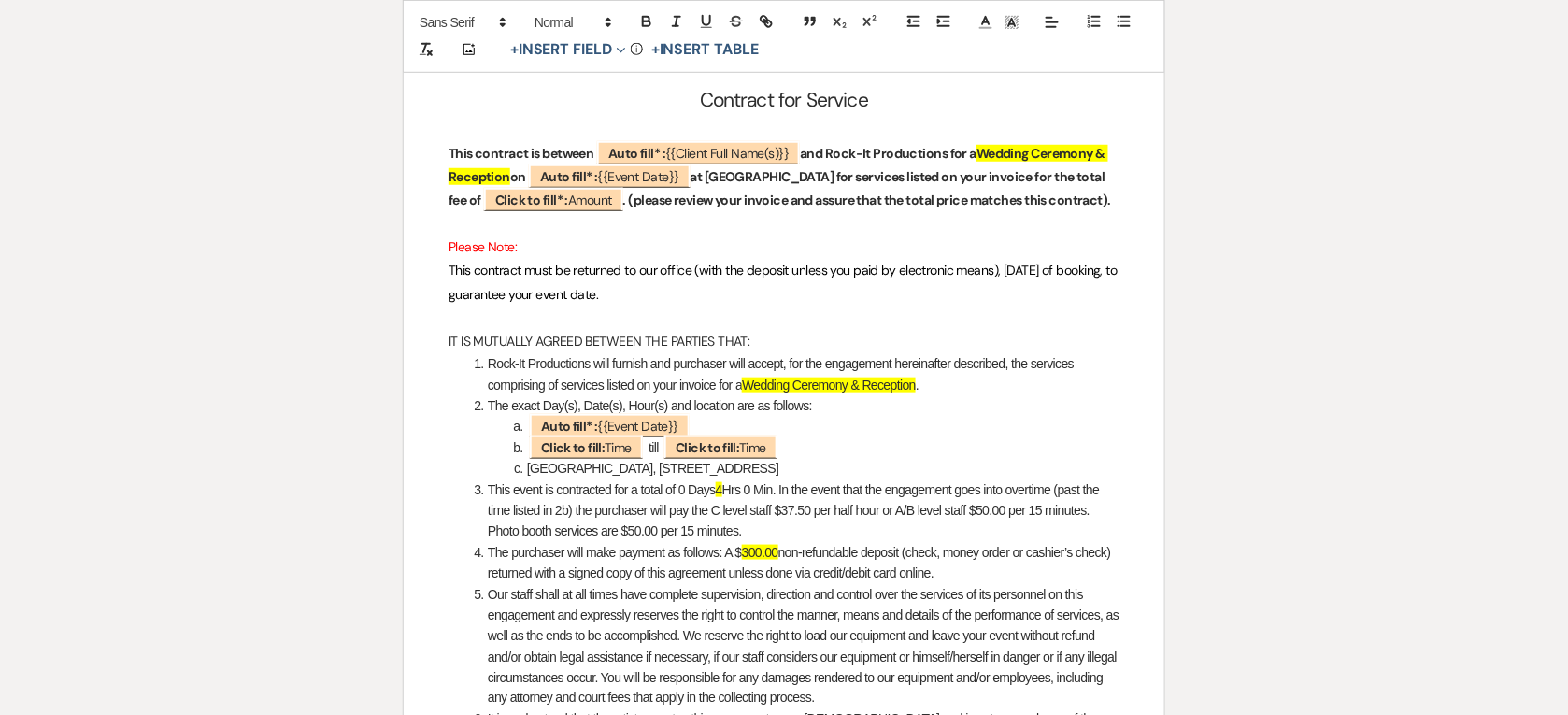
drag, startPoint x: 488, startPoint y: 552, endPoint x: 984, endPoint y: 576, distance: 496.6
click at [984, 576] on li "The purchaser will make payment as follows: A $ 300.00 non-refundable deposit (…" at bounding box center [794, 563] width 651 height 42
copy li "The purchaser will make payment as follows: A $ 300.00 non-refundable deposit (…"
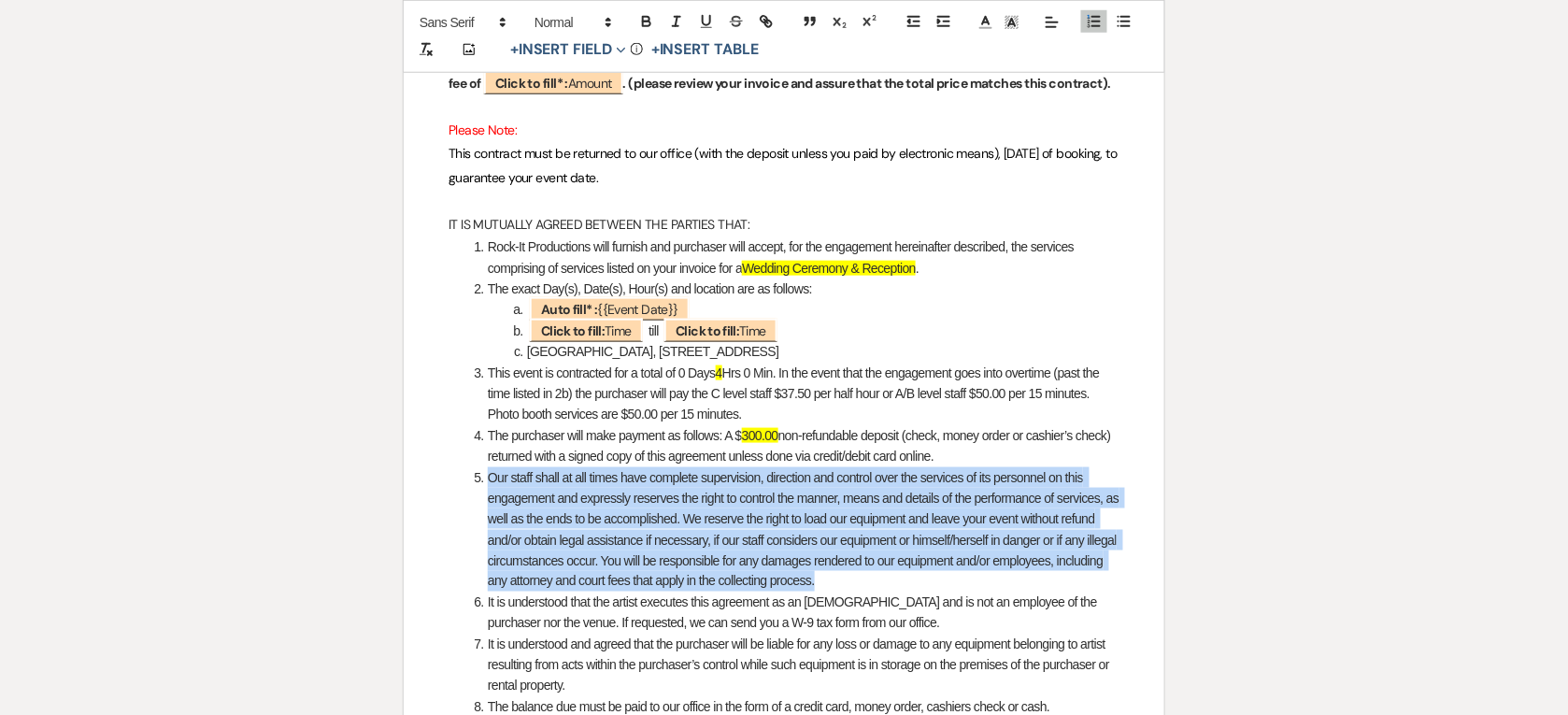
drag, startPoint x: 488, startPoint y: 477, endPoint x: 833, endPoint y: 581, distance: 360.3
click at [833, 581] on li "Our staff shall at all times have complete supervision, direction and control o…" at bounding box center [794, 530] width 651 height 126
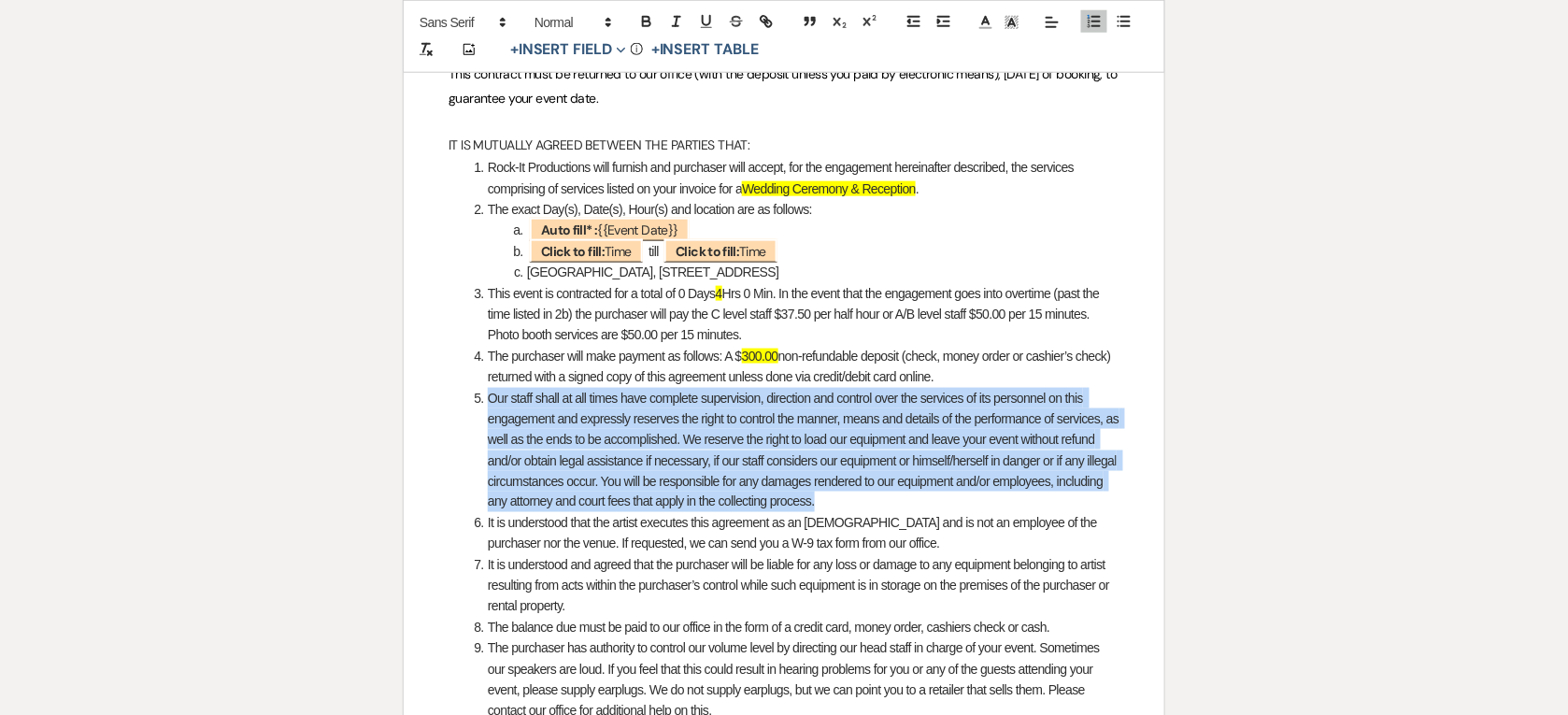
scroll to position [585, 0]
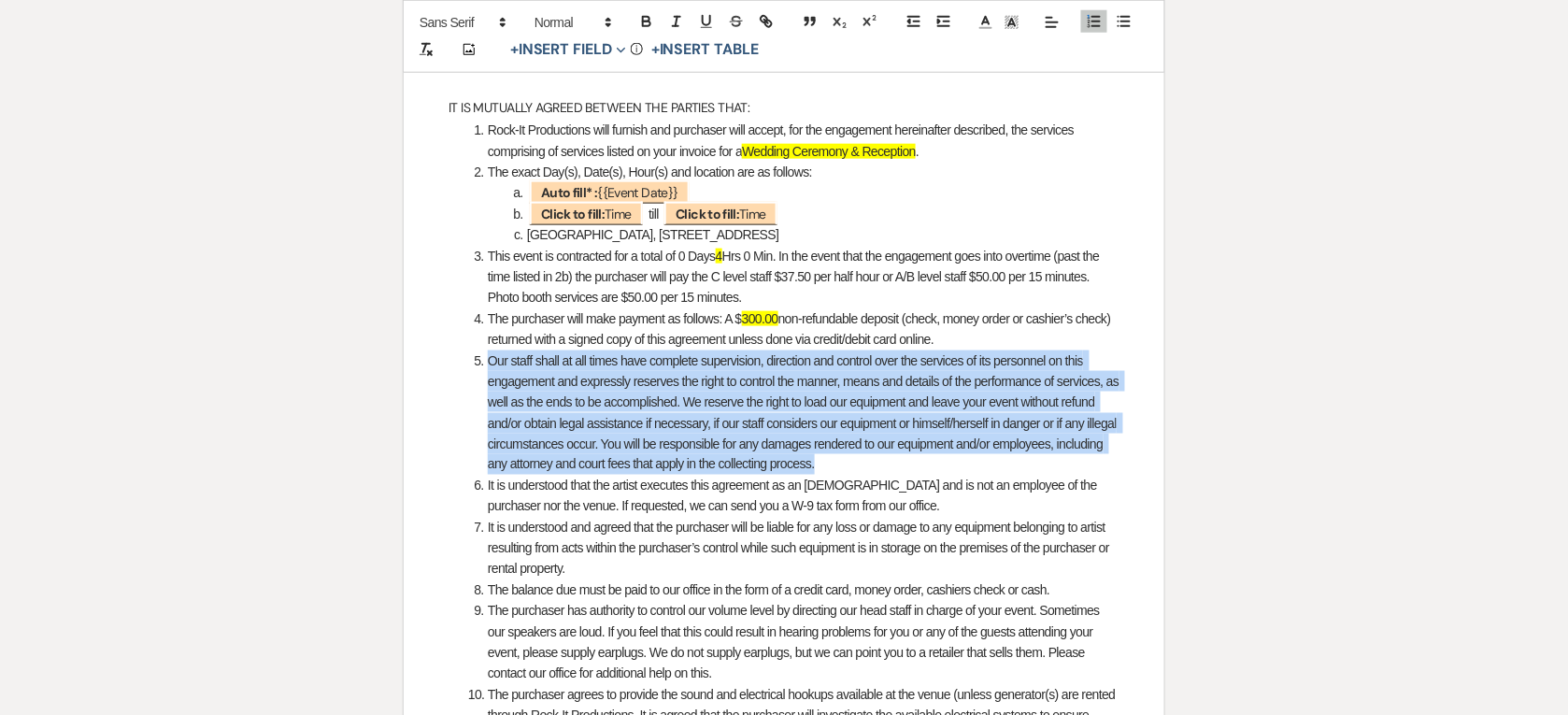
drag, startPoint x: 967, startPoint y: 500, endPoint x: 480, endPoint y: 491, distance: 487.1
click at [480, 491] on li "It is understood that the artist executes this agreement as an [DEMOGRAPHIC_DAT…" at bounding box center [794, 497] width 651 height 42
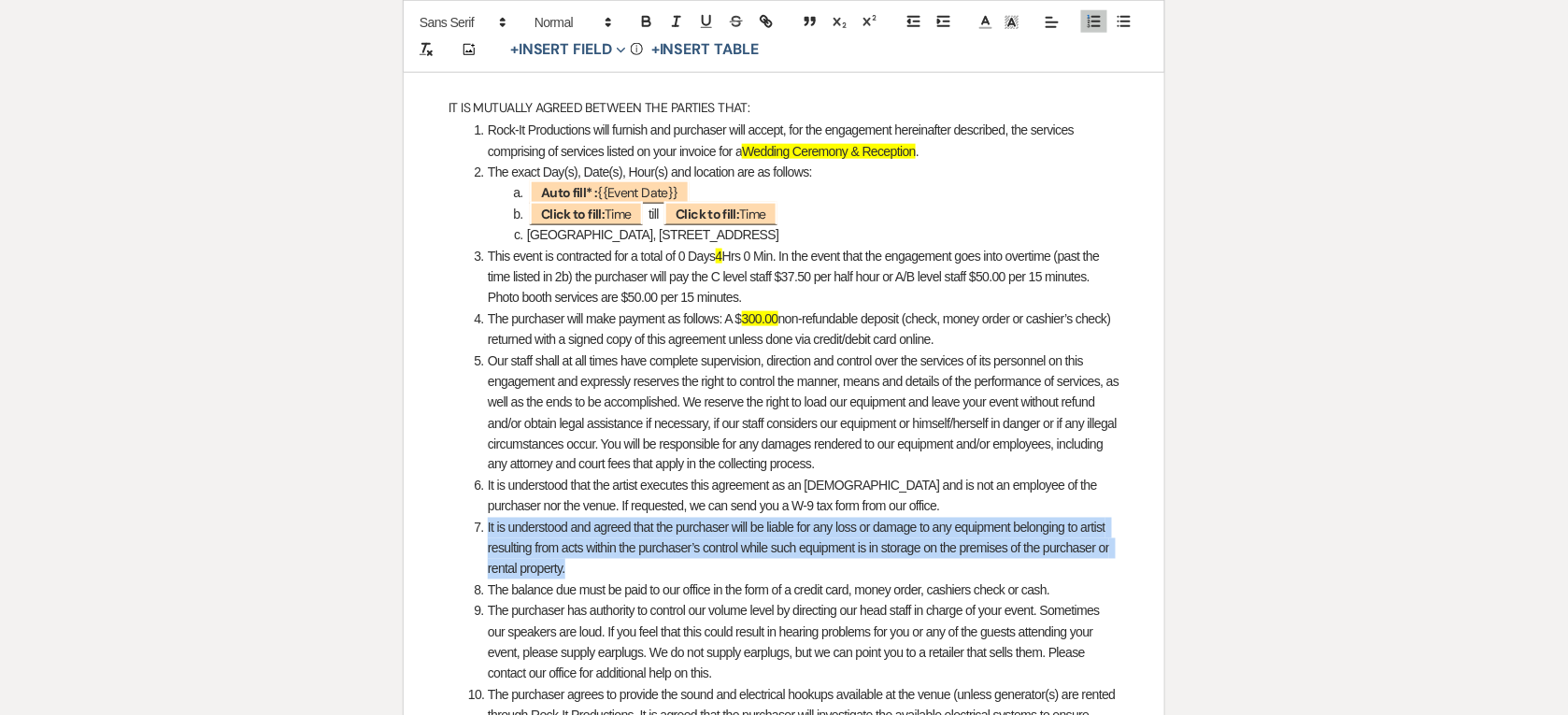
drag, startPoint x: 577, startPoint y: 572, endPoint x: 474, endPoint y: 533, distance: 110.1
click at [474, 533] on li "It is understood and agreed that the purchaser will be liable for any loss or d…" at bounding box center [794, 549] width 651 height 63
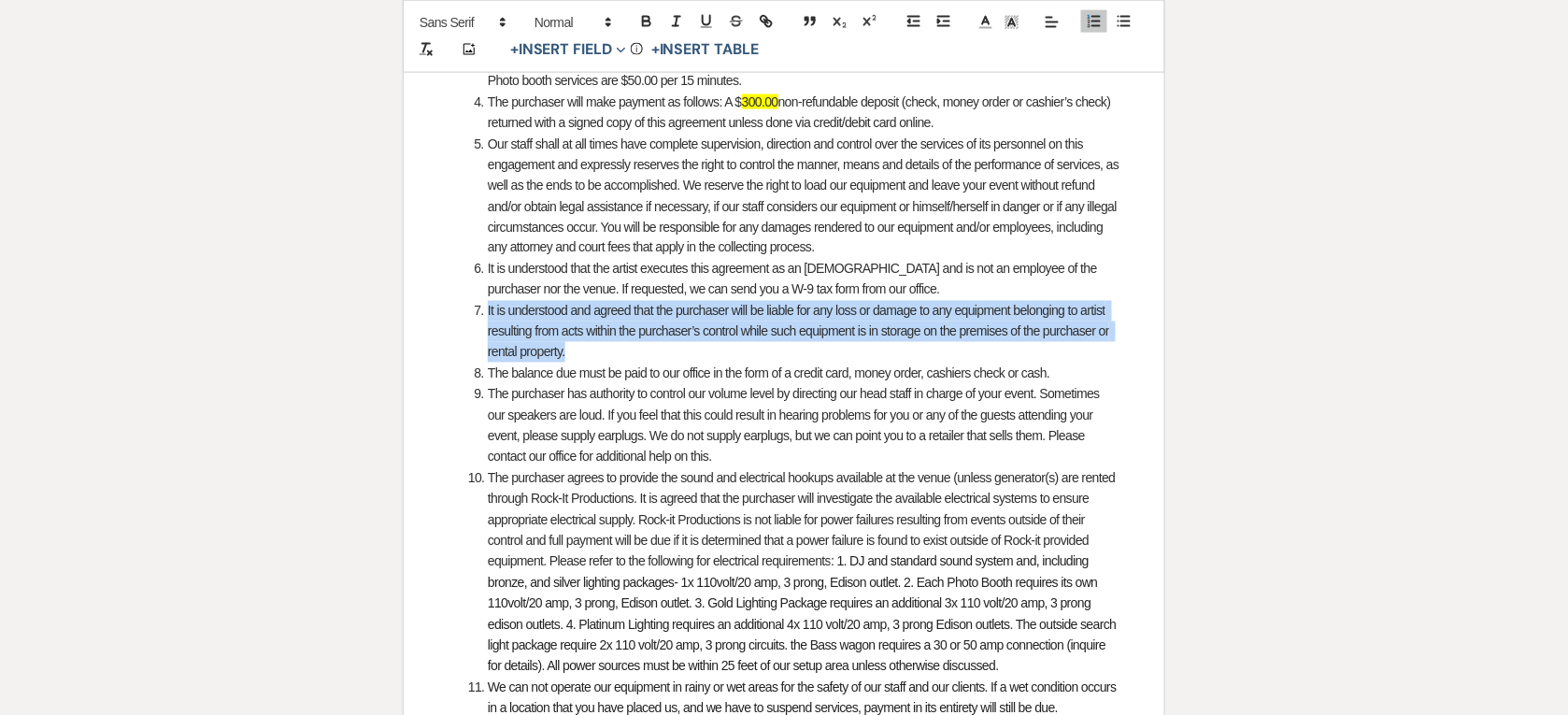
scroll to position [818, 0]
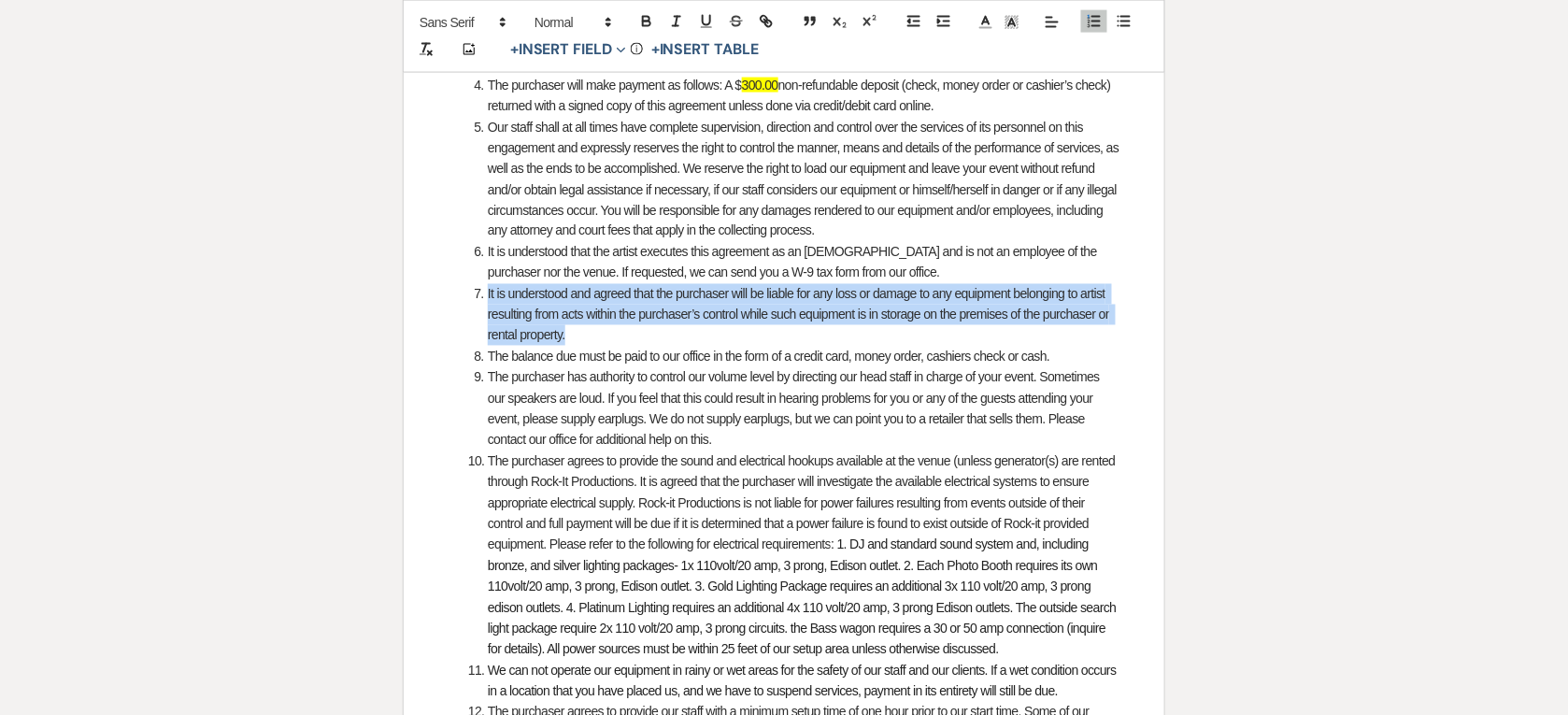
drag, startPoint x: 1068, startPoint y: 353, endPoint x: 488, endPoint y: 358, distance: 580.0
click at [488, 358] on li "The balance due must be paid to our office in the form of a credit card, money …" at bounding box center [794, 357] width 651 height 21
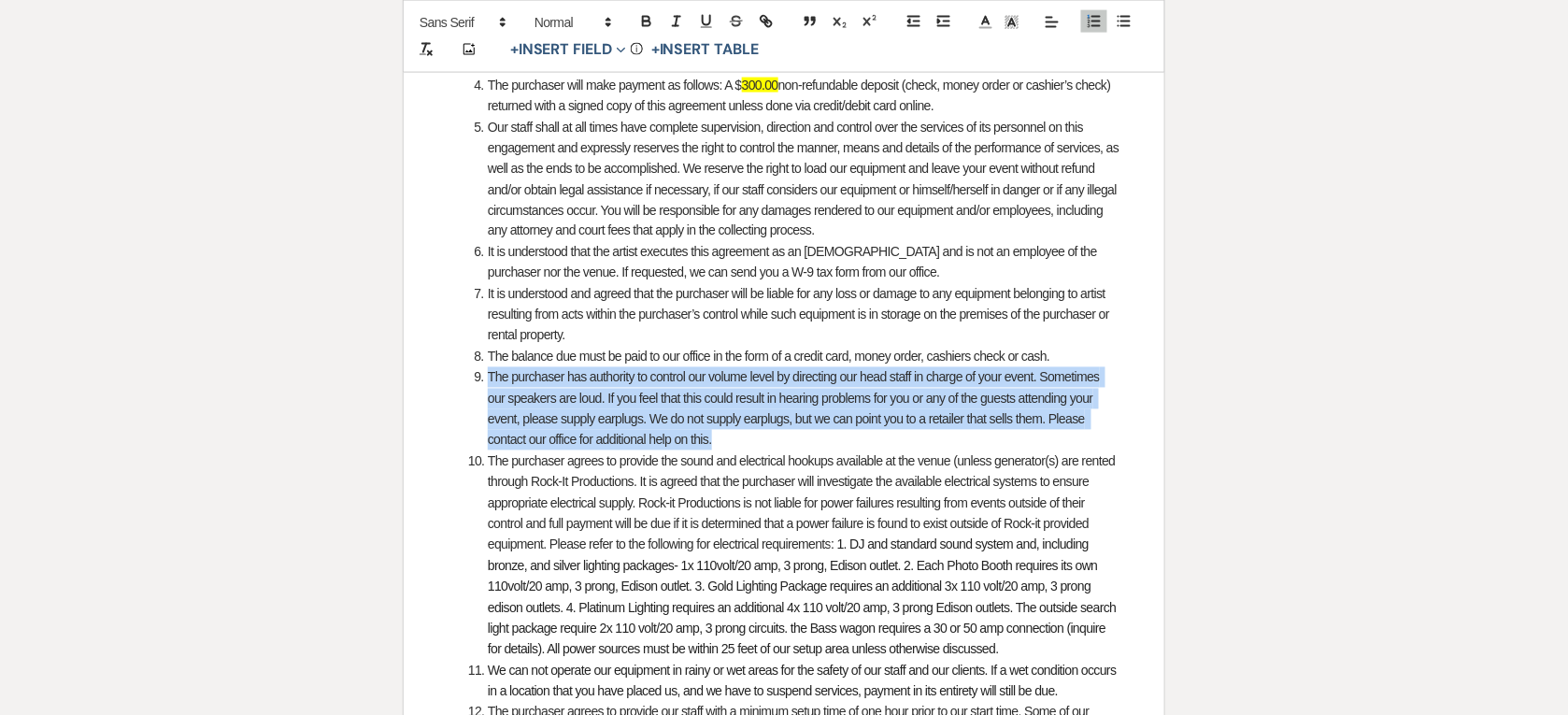
drag, startPoint x: 724, startPoint y: 442, endPoint x: 490, endPoint y: 385, distance: 240.8
click at [490, 385] on li "The purchaser has authority to control our volume level by directing our head s…" at bounding box center [794, 409] width 651 height 84
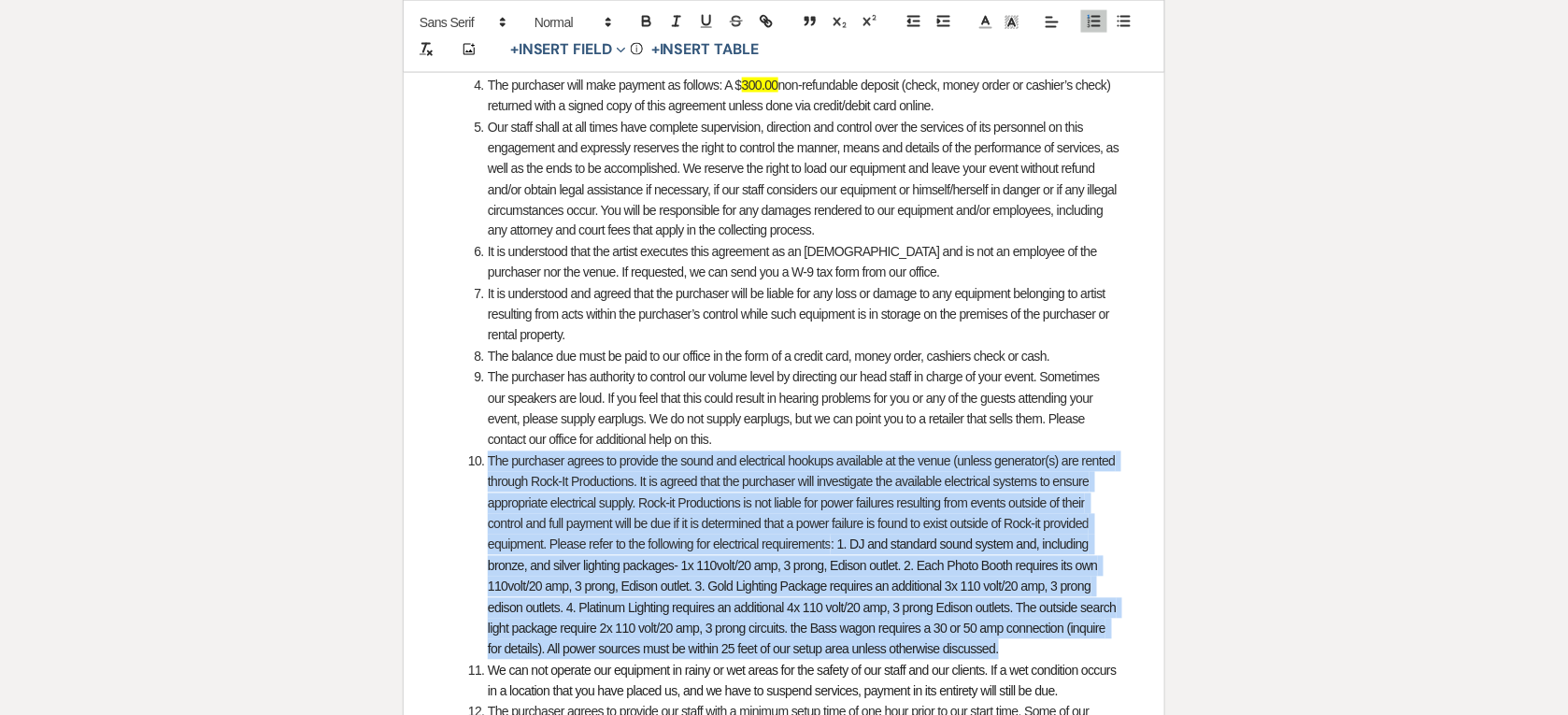
drag, startPoint x: 487, startPoint y: 460, endPoint x: 1009, endPoint y: 645, distance: 553.8
click at [1009, 645] on li "The purchaser agrees to provide the sound and electrical hookups available at t…" at bounding box center [794, 556] width 651 height 209
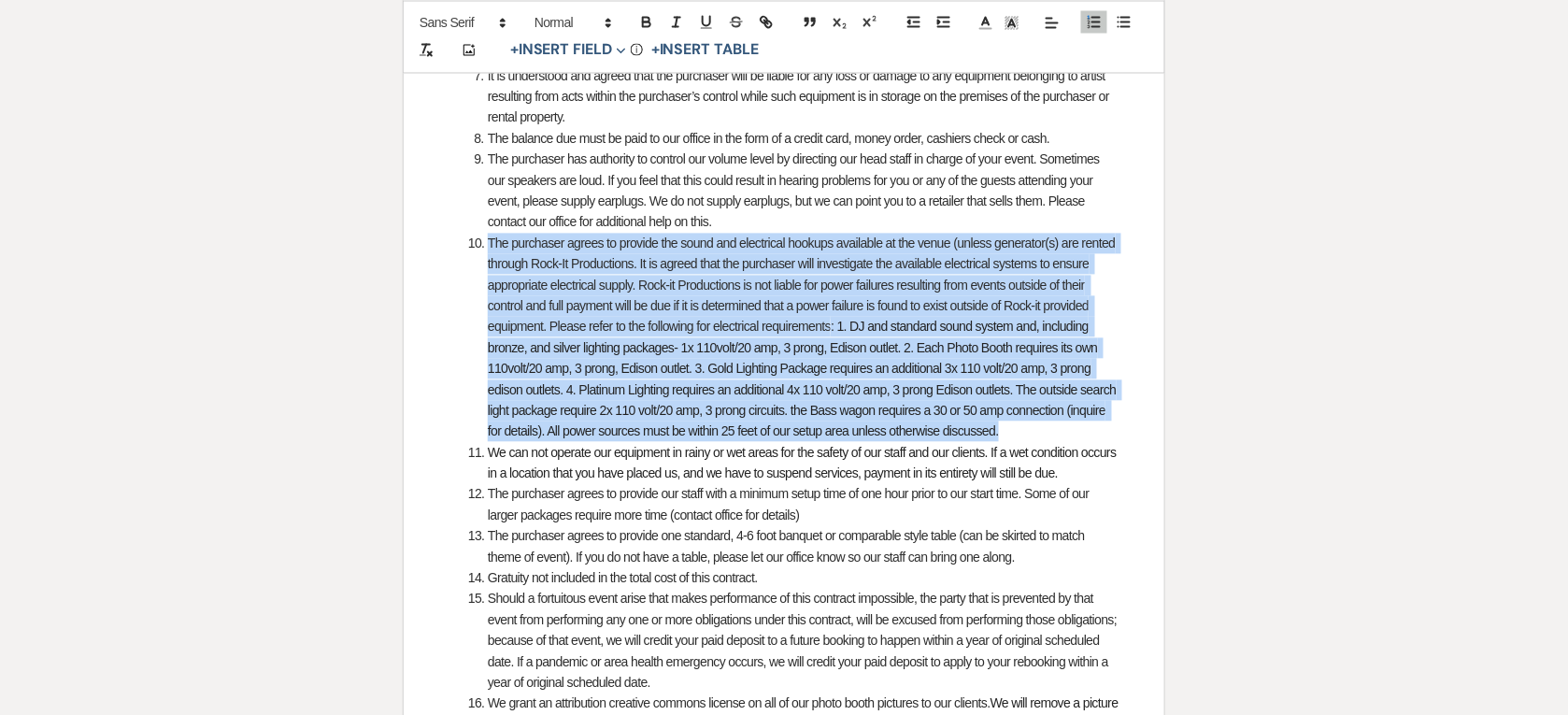
scroll to position [1052, 0]
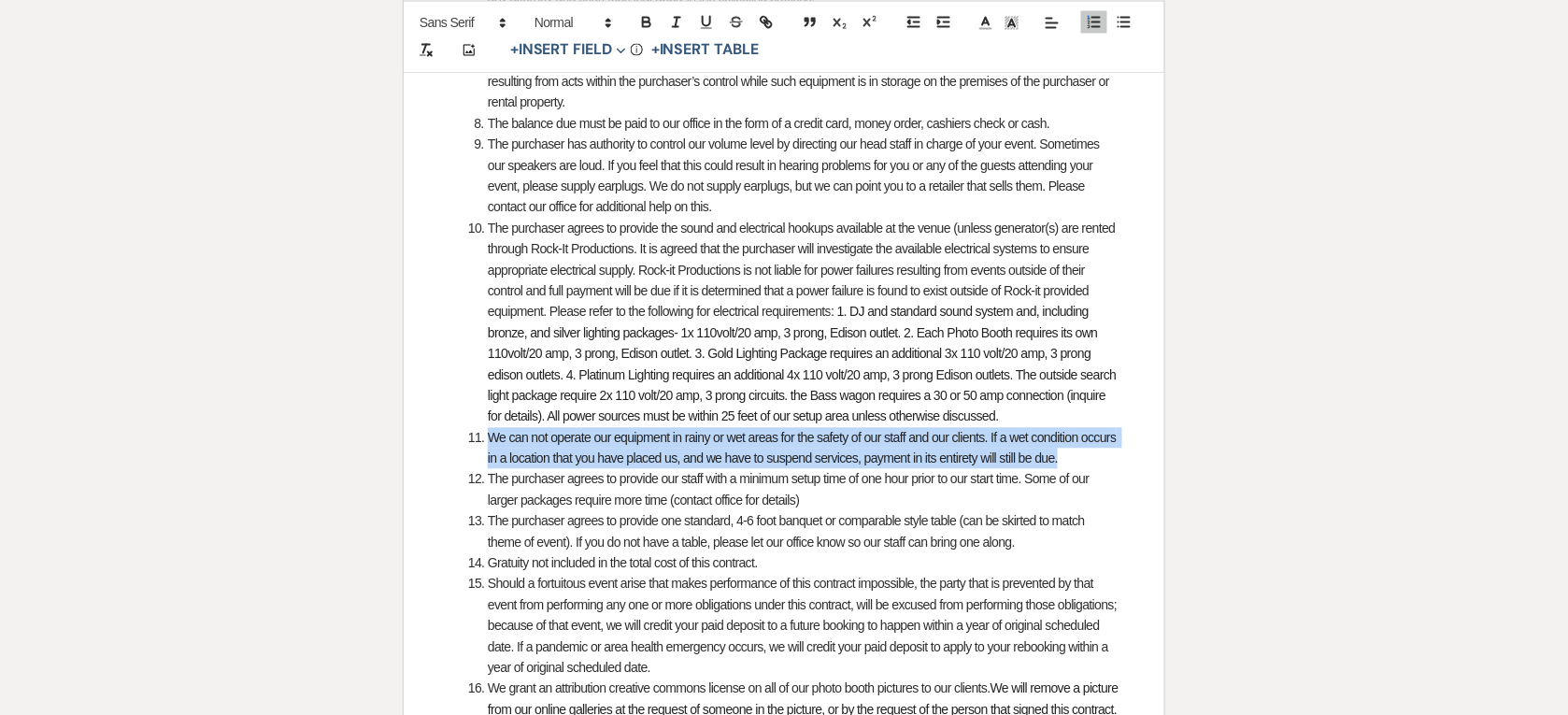
drag, startPoint x: 488, startPoint y: 437, endPoint x: 1068, endPoint y: 453, distance: 580.2
click at [1068, 453] on li "We can not operate our equipment in rainy or wet areas for the safety of our st…" at bounding box center [794, 448] width 651 height 42
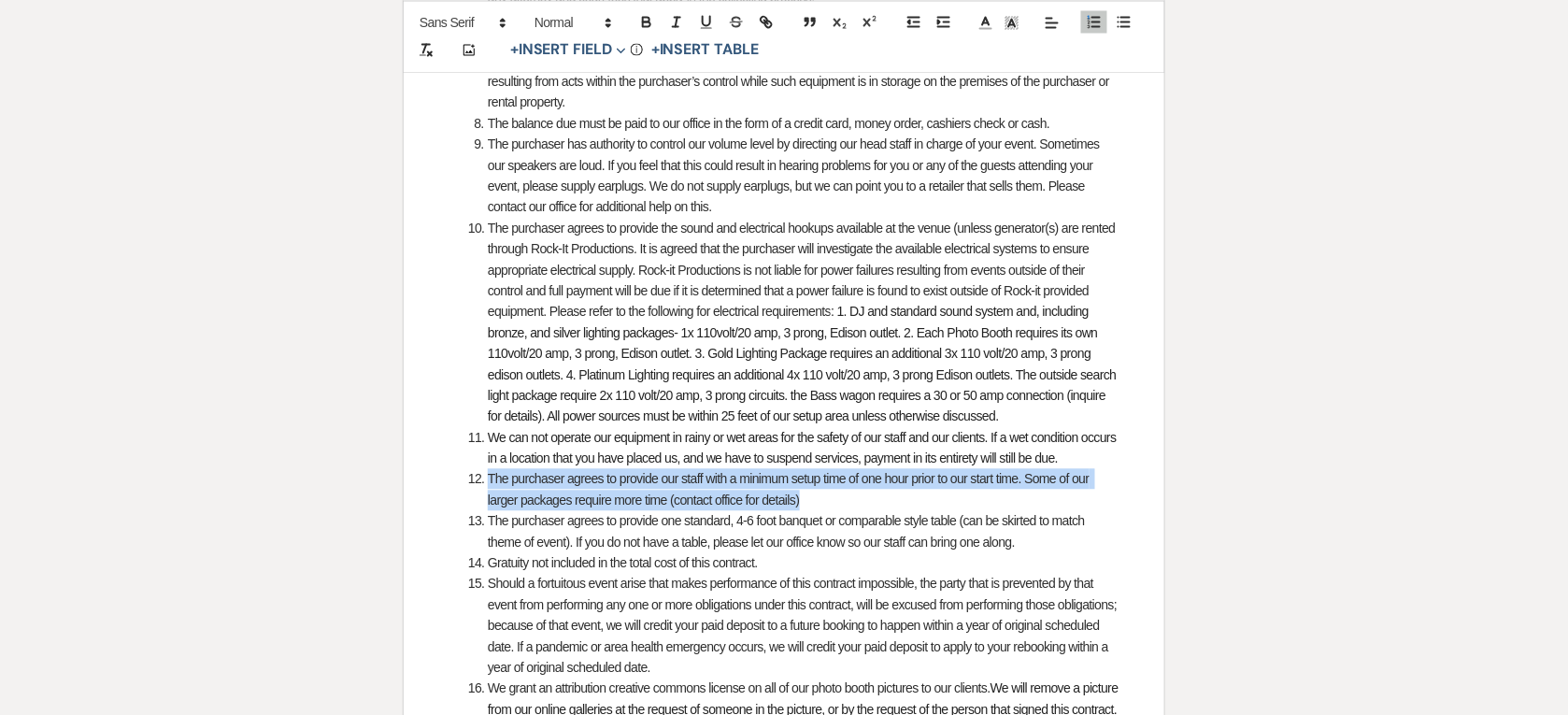
drag, startPoint x: 488, startPoint y: 479, endPoint x: 872, endPoint y: 493, distance: 384.3
click at [872, 493] on li "The purchaser agrees to provide our staff with a minimum setup time of one hour…" at bounding box center [794, 489] width 651 height 42
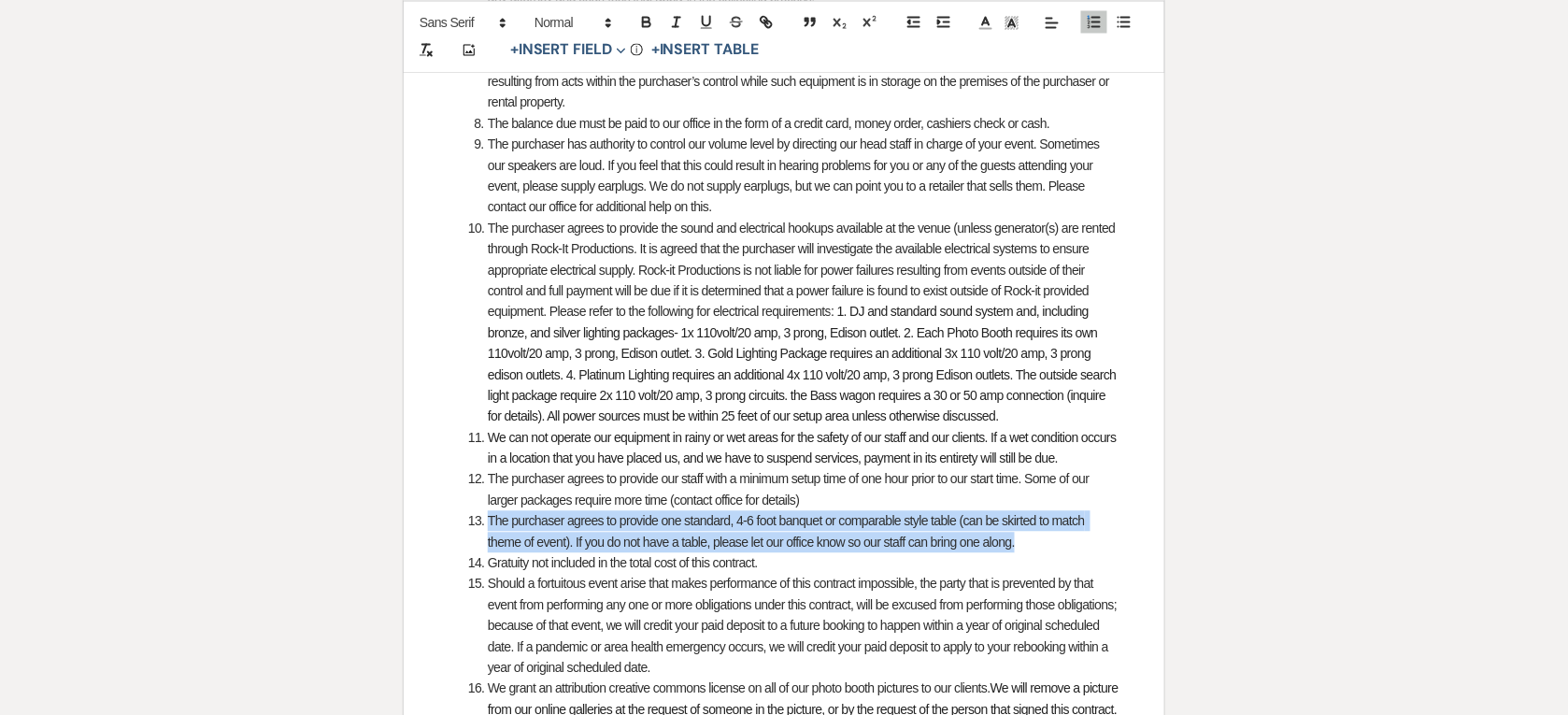
drag, startPoint x: 488, startPoint y: 517, endPoint x: 1107, endPoint y: 539, distance: 619.4
click at [1107, 539] on li "The purchaser agrees to provide one standard, 4-6 foot banquet or comparable st…" at bounding box center [794, 531] width 651 height 42
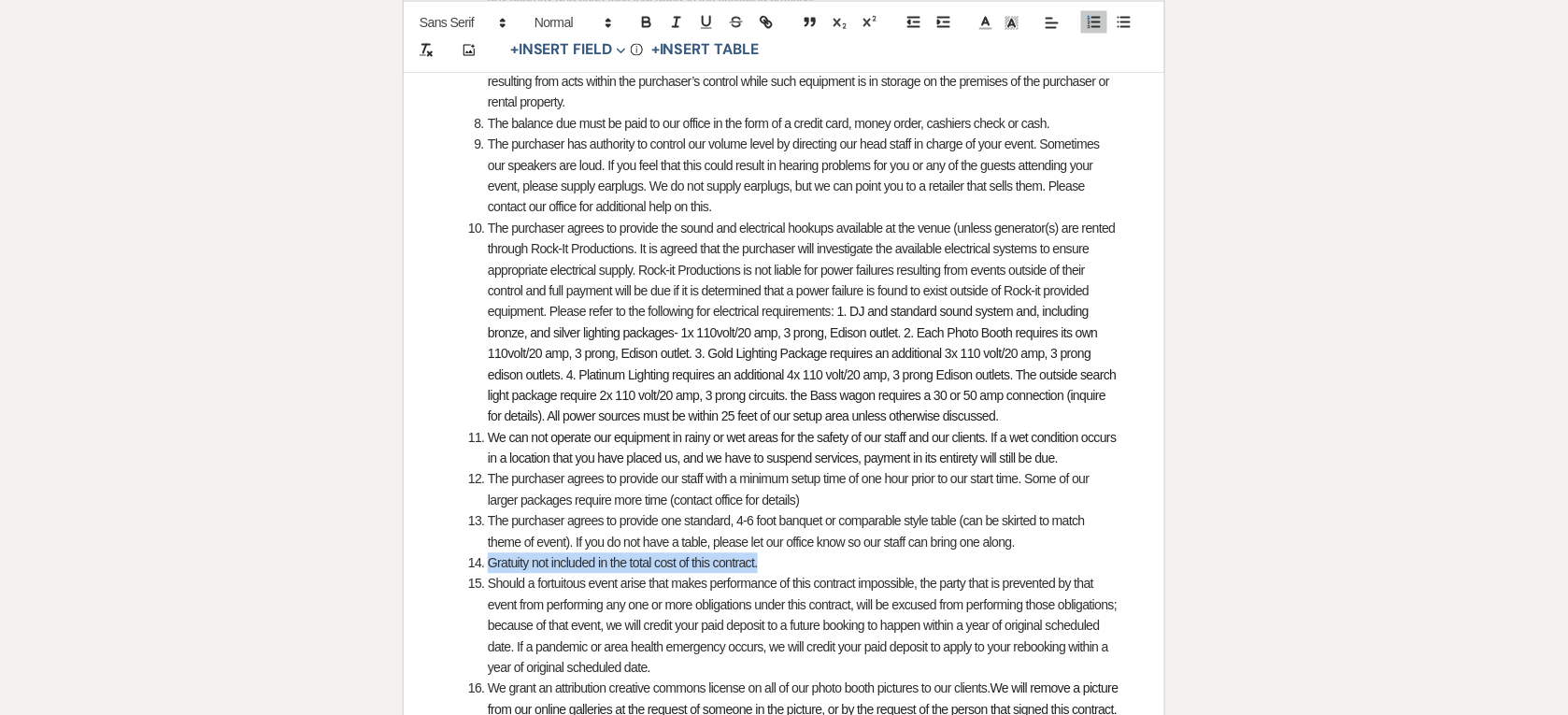
drag, startPoint x: 488, startPoint y: 566, endPoint x: 801, endPoint y: 561, distance: 313.0
click at [801, 561] on li "Gratuity not included in the total cost of this contract." at bounding box center [794, 563] width 651 height 21
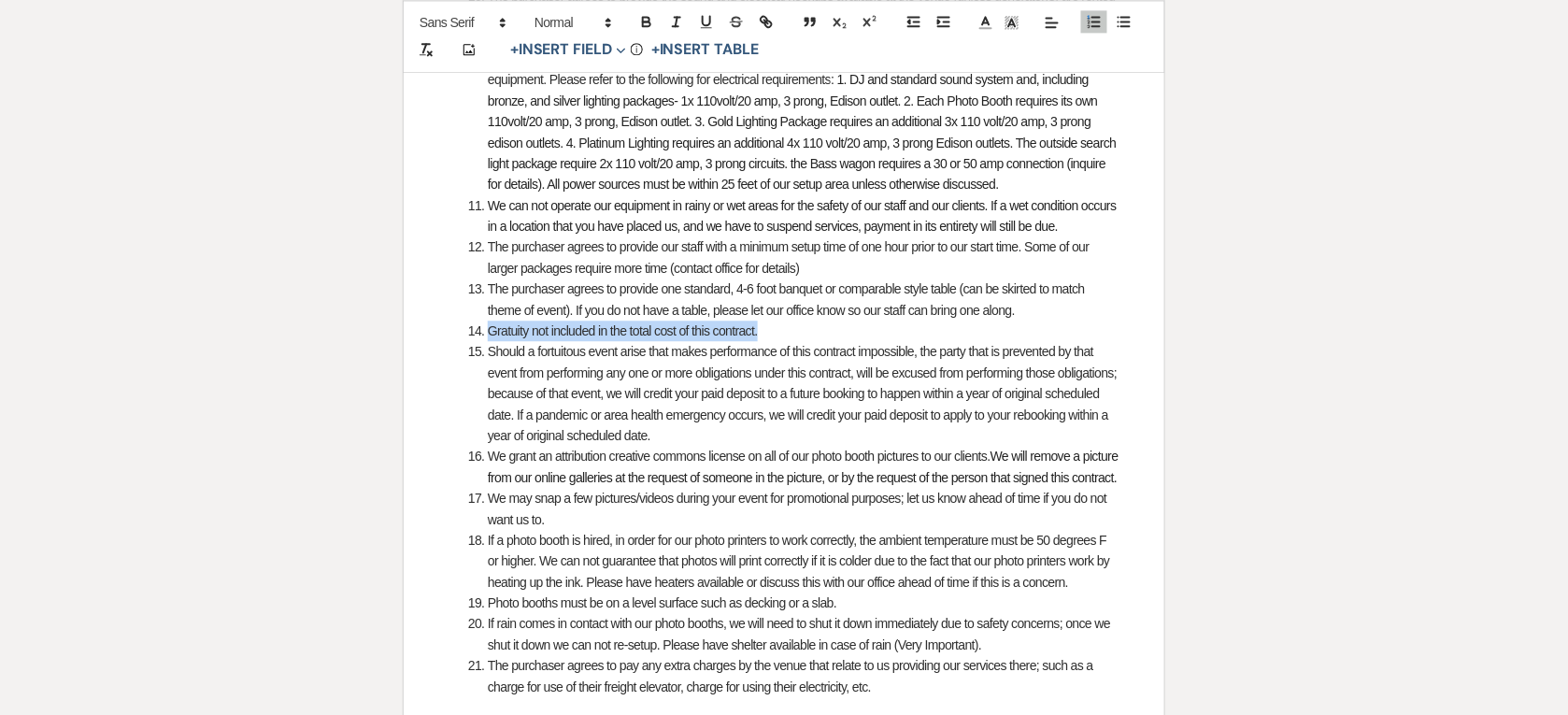
scroll to position [1285, 0]
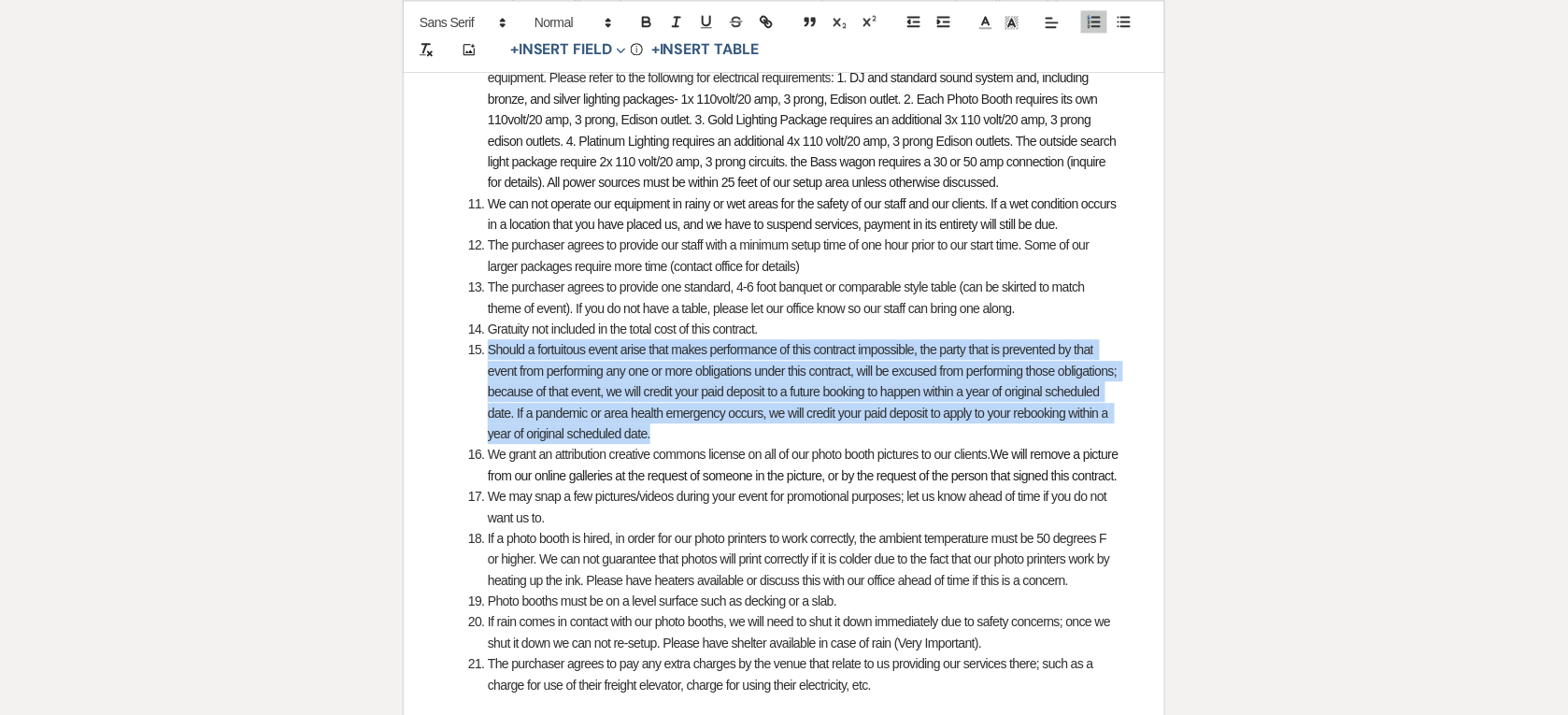
drag, startPoint x: 488, startPoint y: 348, endPoint x: 687, endPoint y: 432, distance: 216.0
click at [687, 432] on li "Should a fortuitous event arise that makes performance of this contract impossi…" at bounding box center [794, 391] width 651 height 105
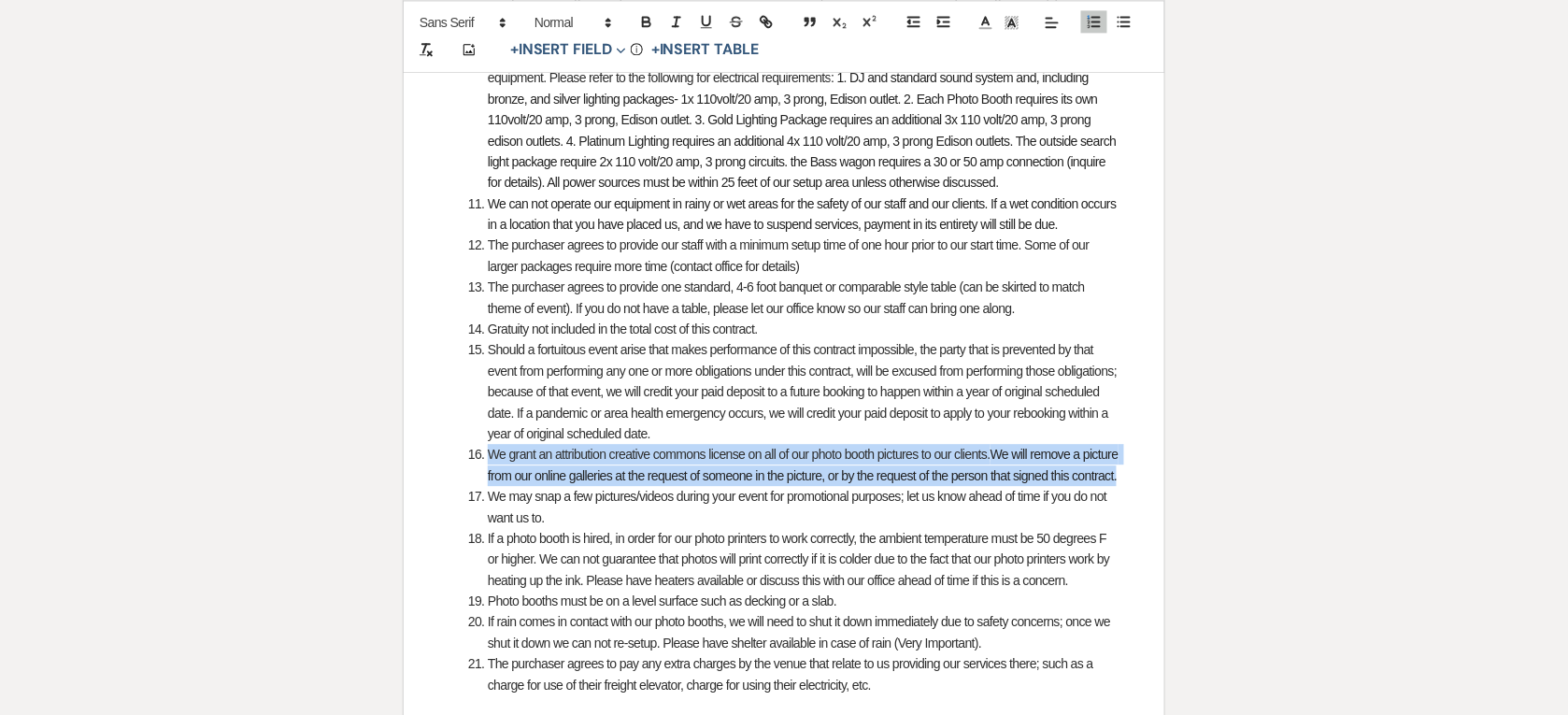
drag, startPoint x: 558, startPoint y: 491, endPoint x: 488, endPoint y: 446, distance: 83.2
click at [488, 446] on li "We grant an attribution creative commons license on all of our photo booth pict…" at bounding box center [794, 465] width 651 height 42
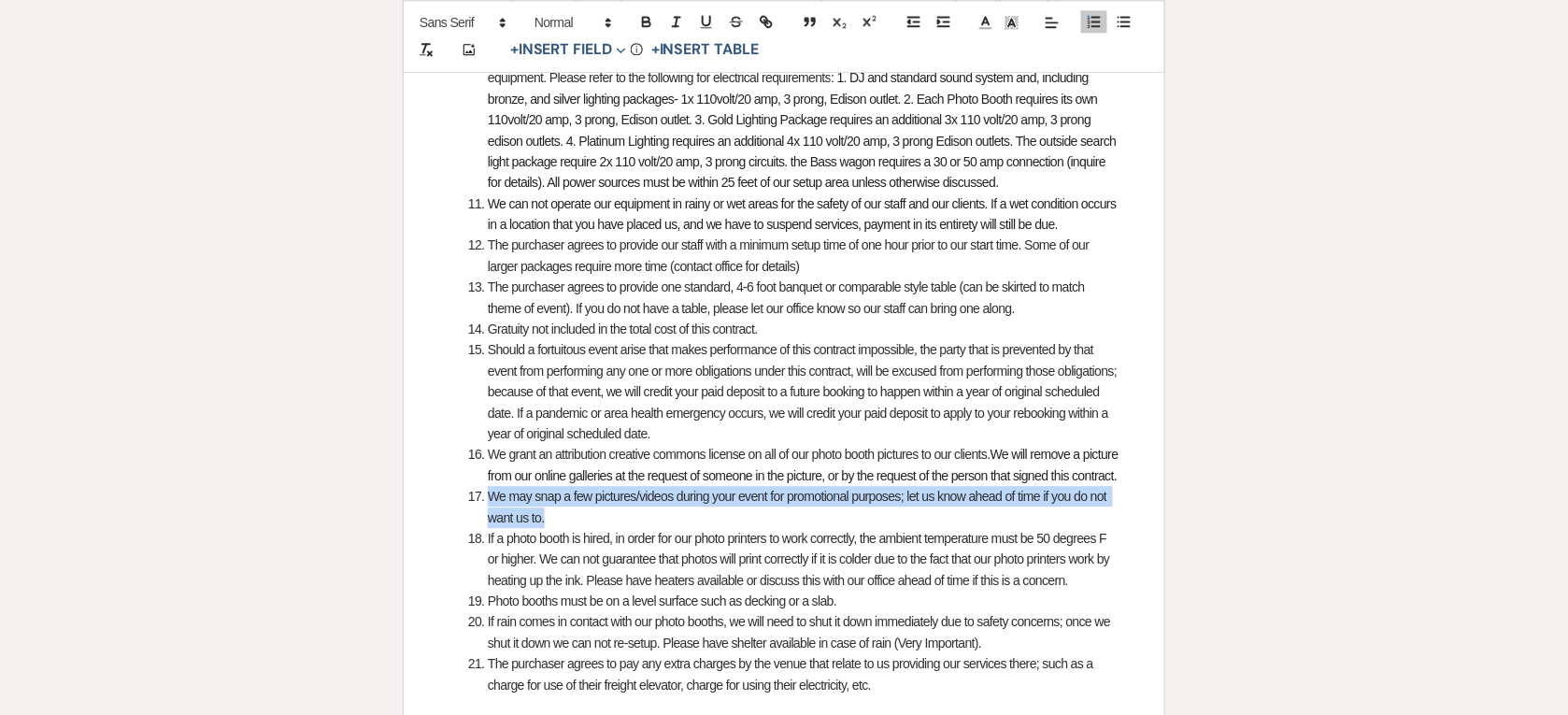
drag, startPoint x: 548, startPoint y: 539, endPoint x: 486, endPoint y: 517, distance: 65.8
click at [486, 517] on li "We may snap a few pictures/videos during your event for promotional purposes; l…" at bounding box center [794, 507] width 651 height 42
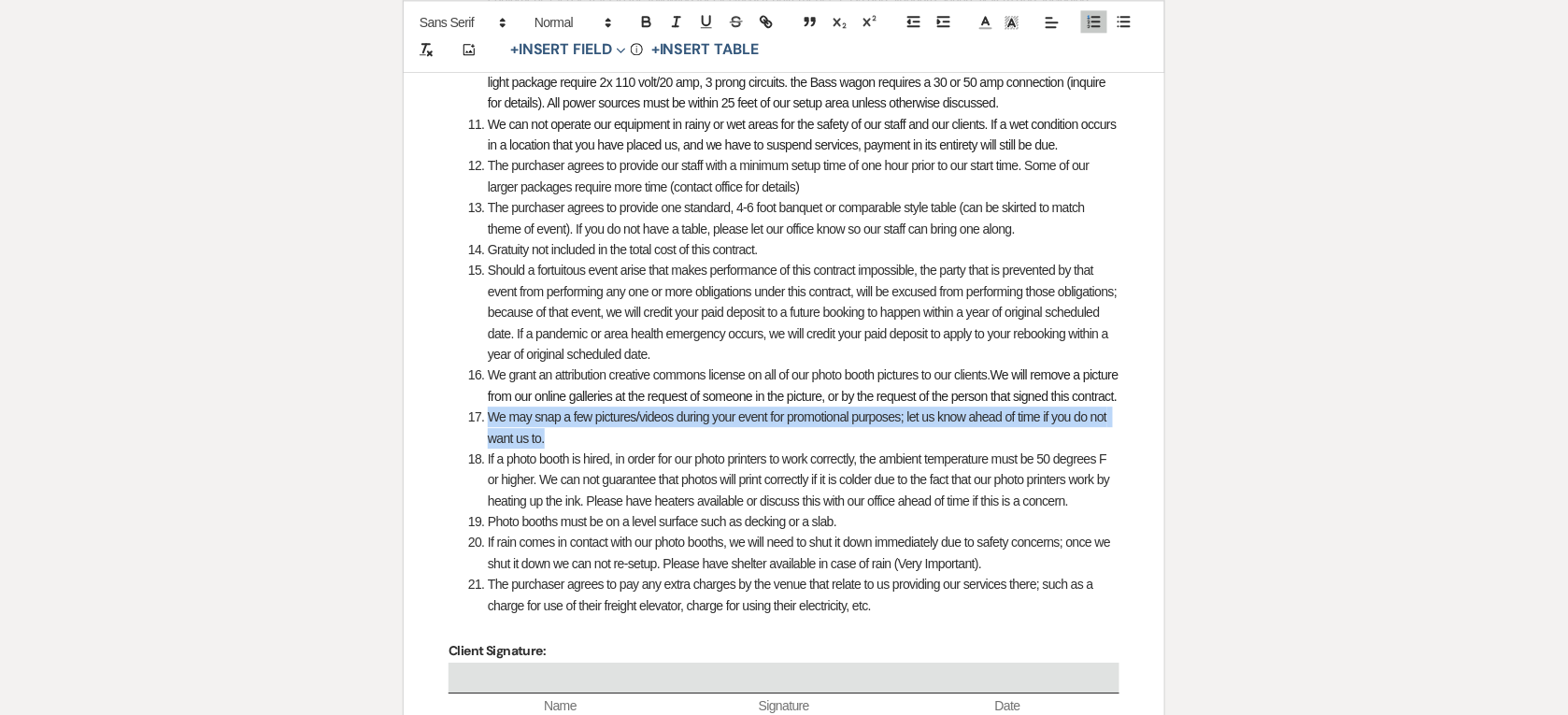
scroll to position [1402, 0]
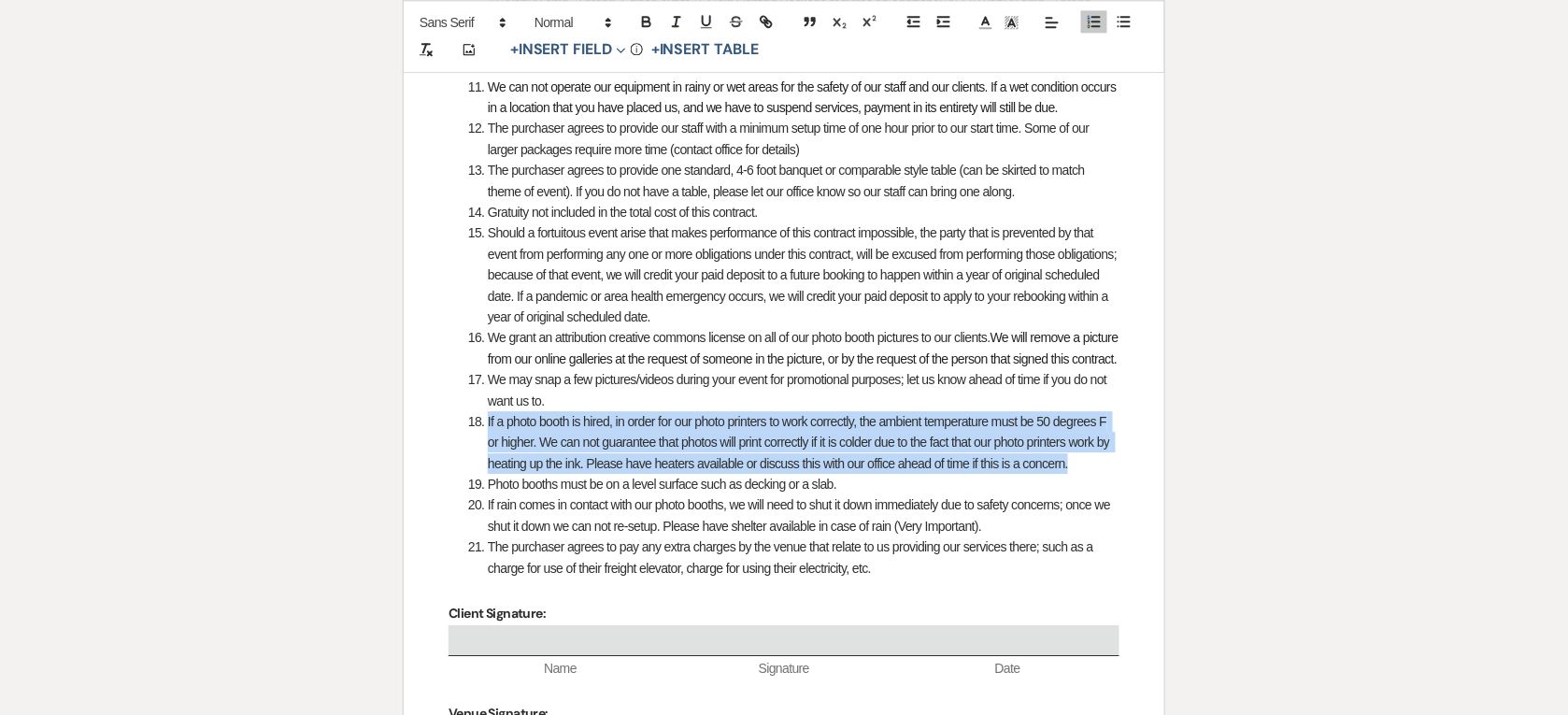
drag, startPoint x: 1072, startPoint y: 483, endPoint x: 481, endPoint y: 451, distance: 591.9
click at [481, 451] on li "If a photo booth is hired, in order for our photo printers to work correctly, t…" at bounding box center [794, 443] width 651 height 63
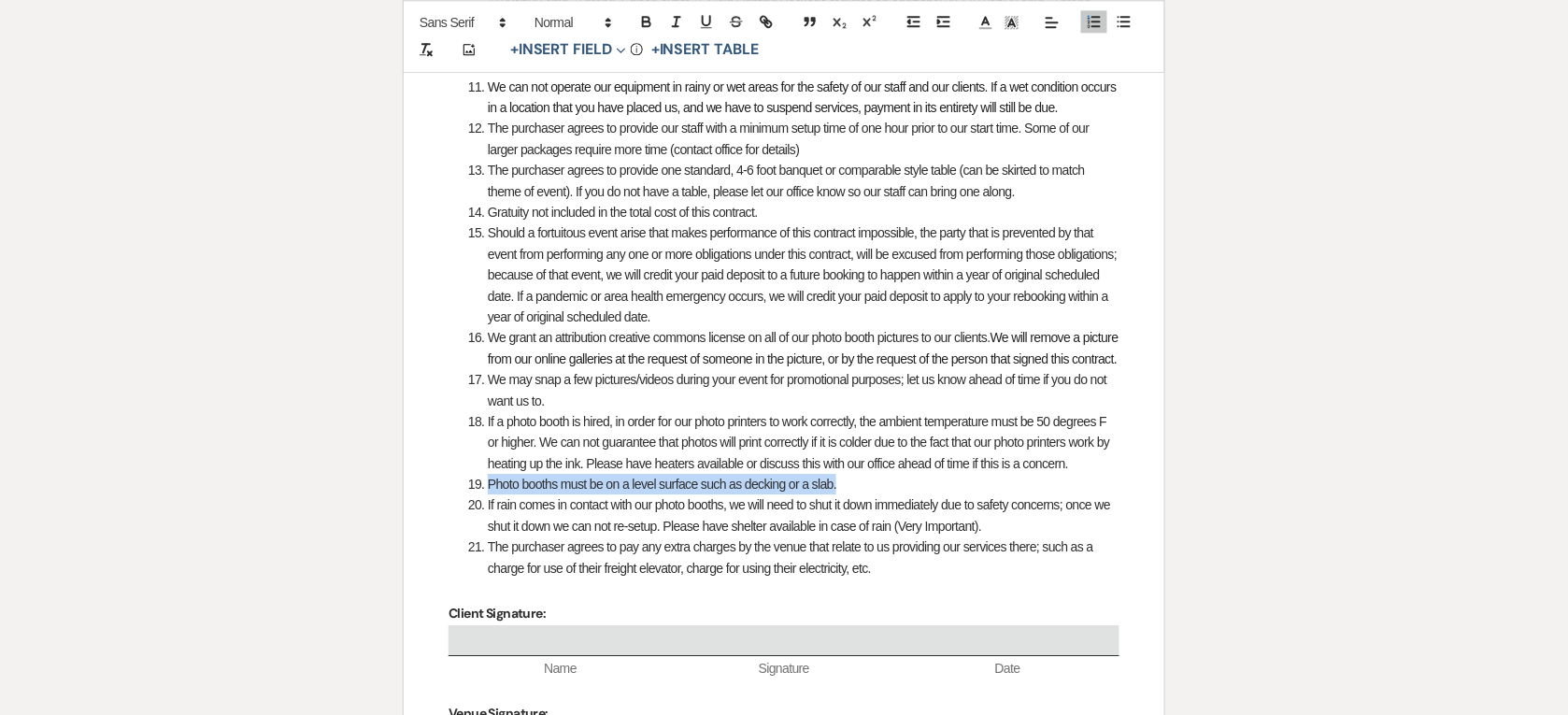
drag, startPoint x: 842, startPoint y: 505, endPoint x: 488, endPoint y: 506, distance: 354.0
click at [488, 494] on li "Photo booths must be on a level surface such as decking or a slab." at bounding box center [794, 485] width 651 height 21
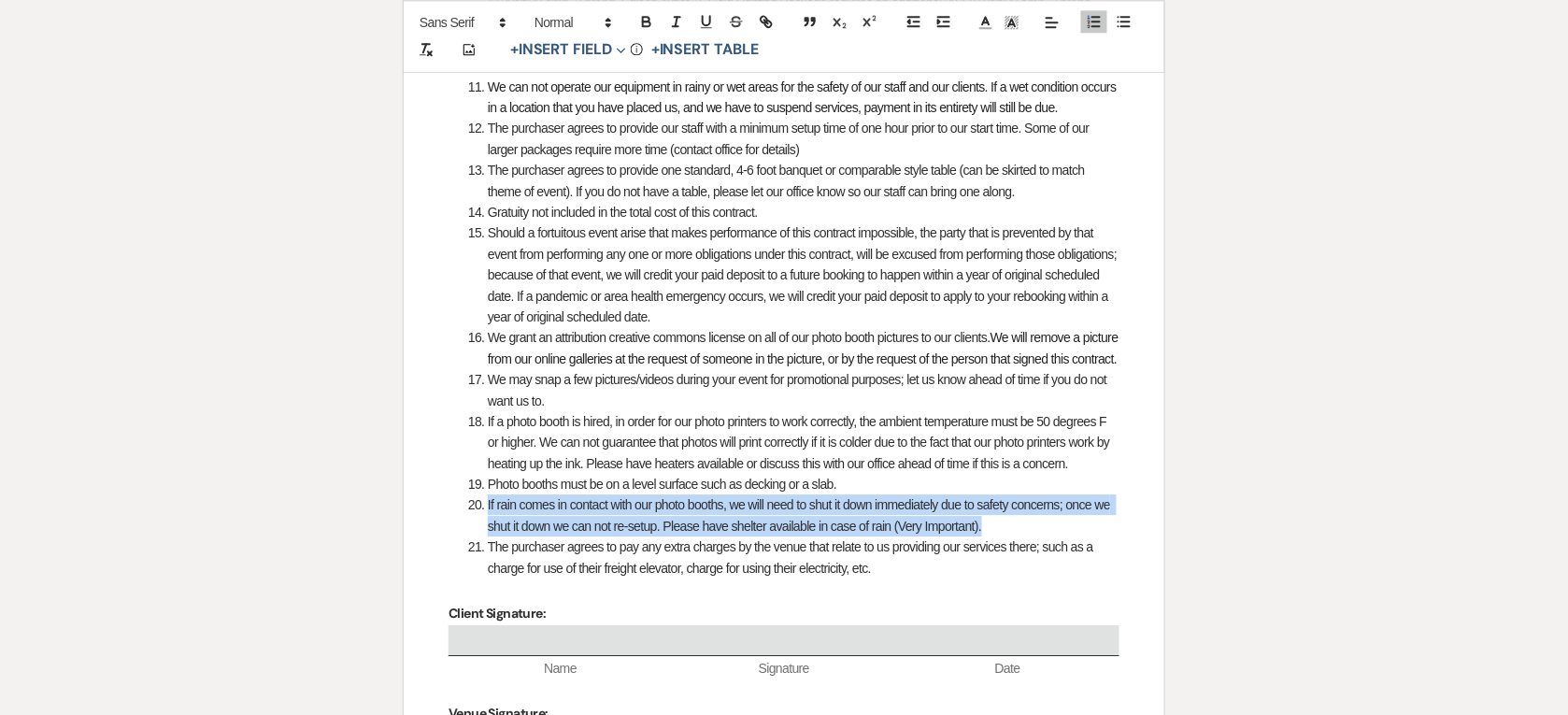
drag, startPoint x: 991, startPoint y: 547, endPoint x: 487, endPoint y: 528, distance: 504.4
click at [487, 528] on li "If rain comes in contact with our photo booths, we will need to shut it down im…" at bounding box center [794, 515] width 651 height 42
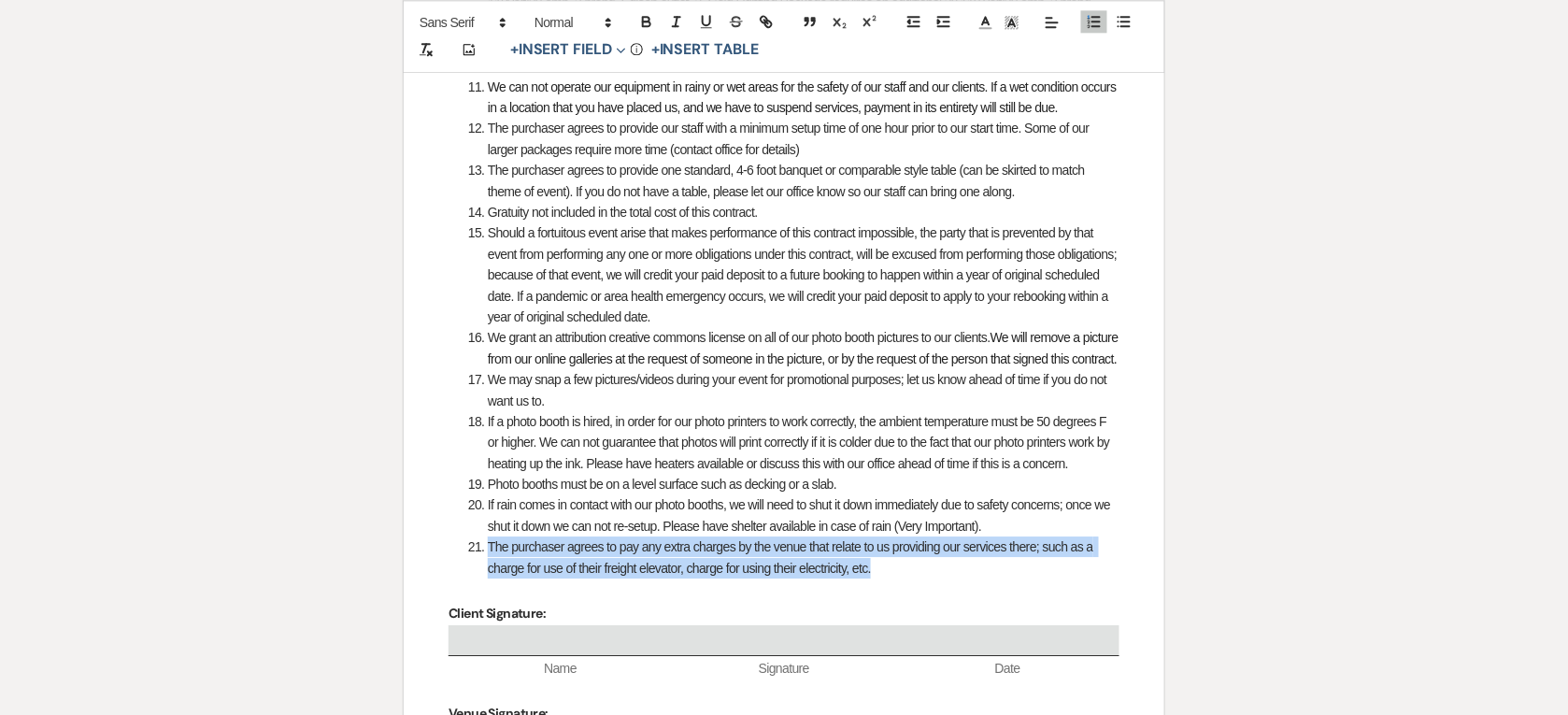
drag, startPoint x: 875, startPoint y: 591, endPoint x: 472, endPoint y: 563, distance: 404.0
click at [472, 563] on li "The purchaser agrees to pay any extra charges by the venue that relate to us pr…" at bounding box center [794, 558] width 651 height 42
